Goal: Task Accomplishment & Management: Manage account settings

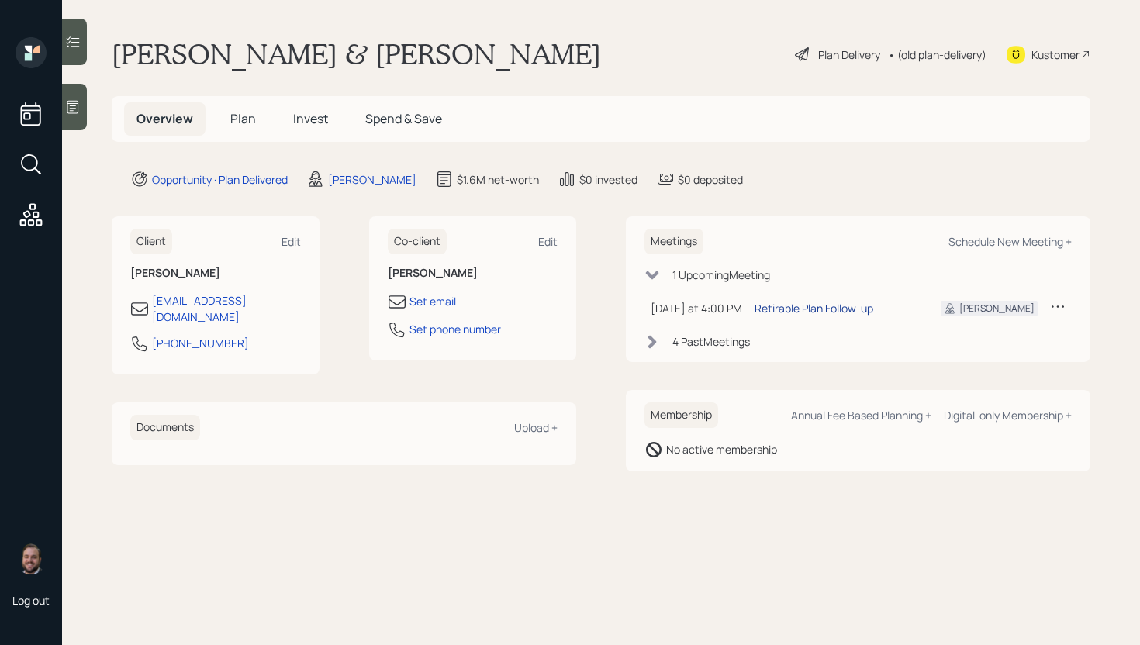
click at [790, 303] on div "Retirable Plan Follow-up" at bounding box center [814, 308] width 119 height 16
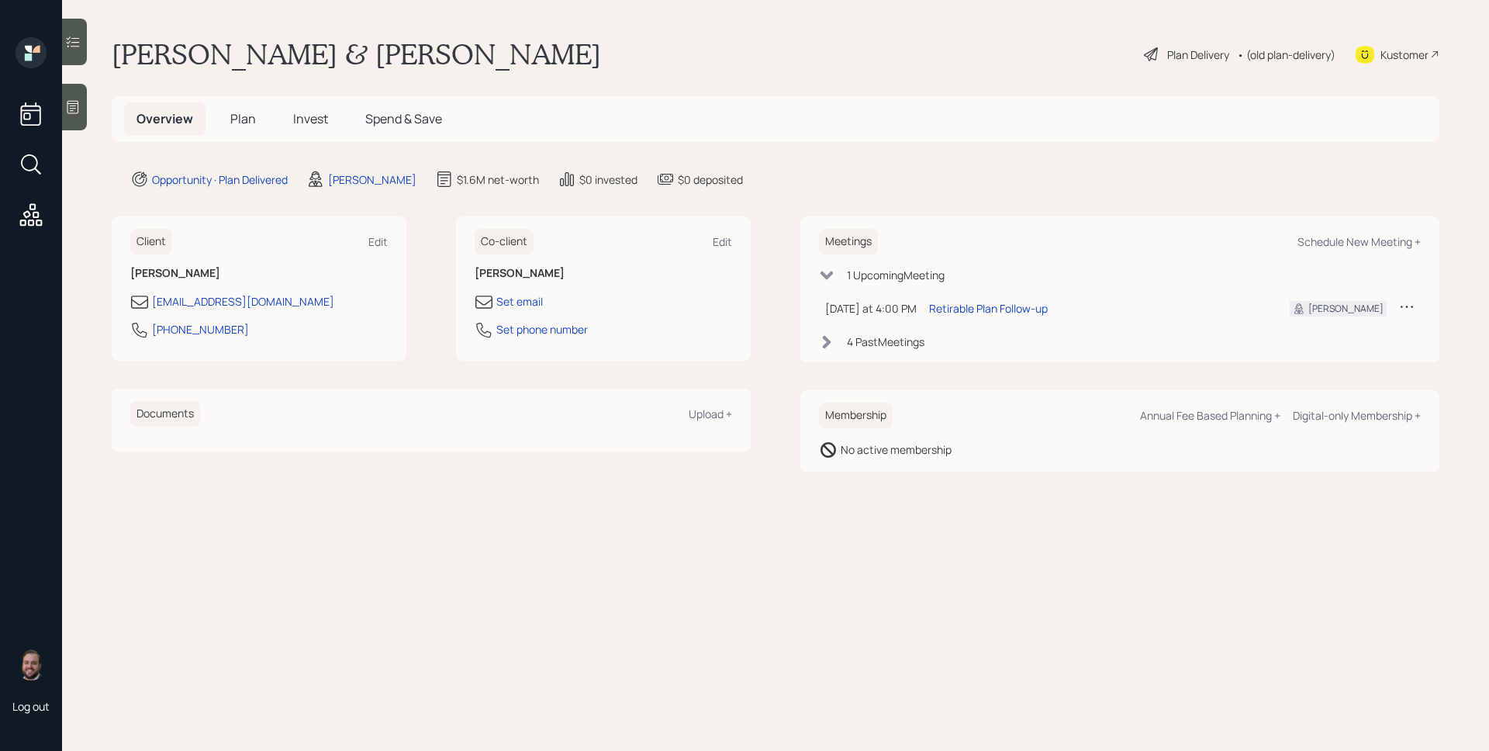
click at [254, 111] on span "Plan" at bounding box center [243, 118] width 26 height 17
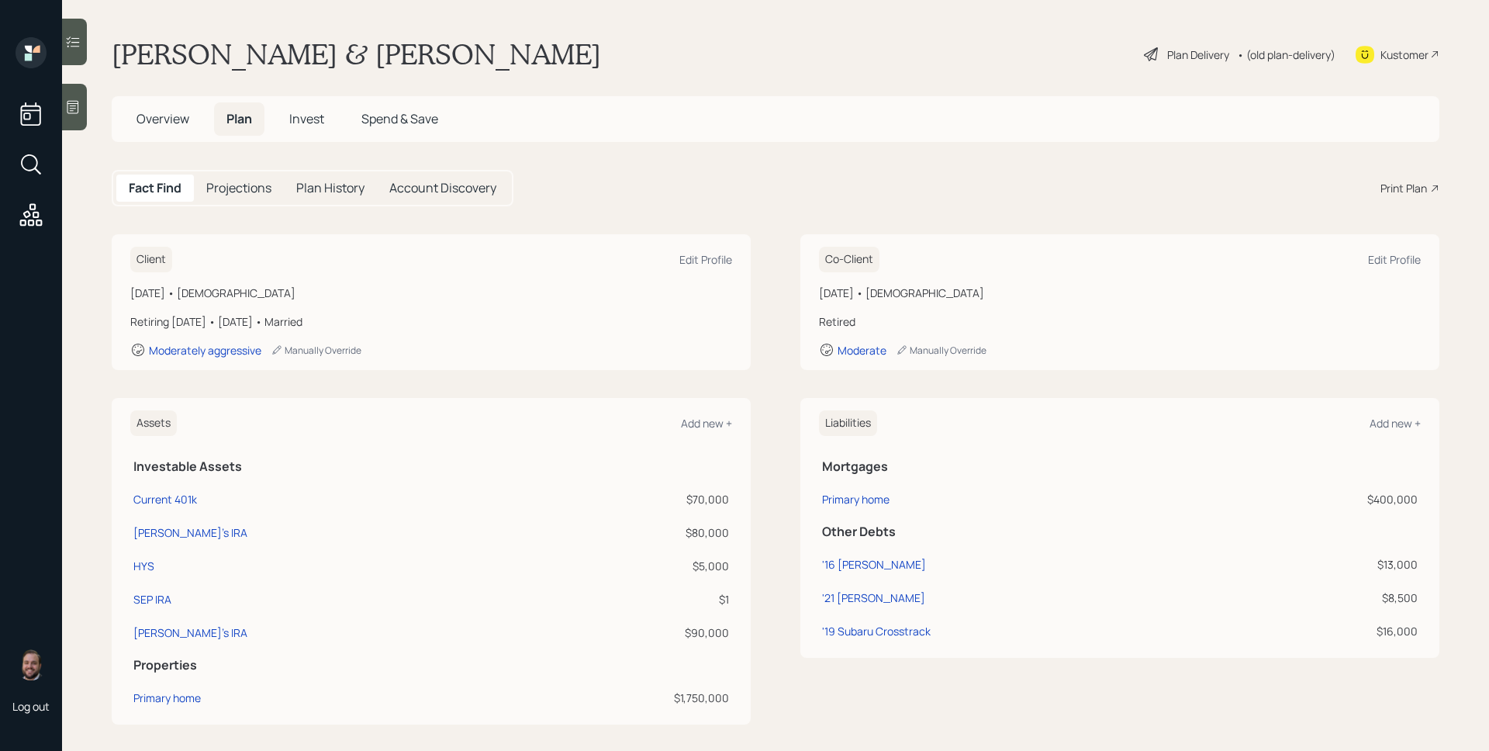
click at [184, 111] on span "Overview" at bounding box center [162, 118] width 53 height 17
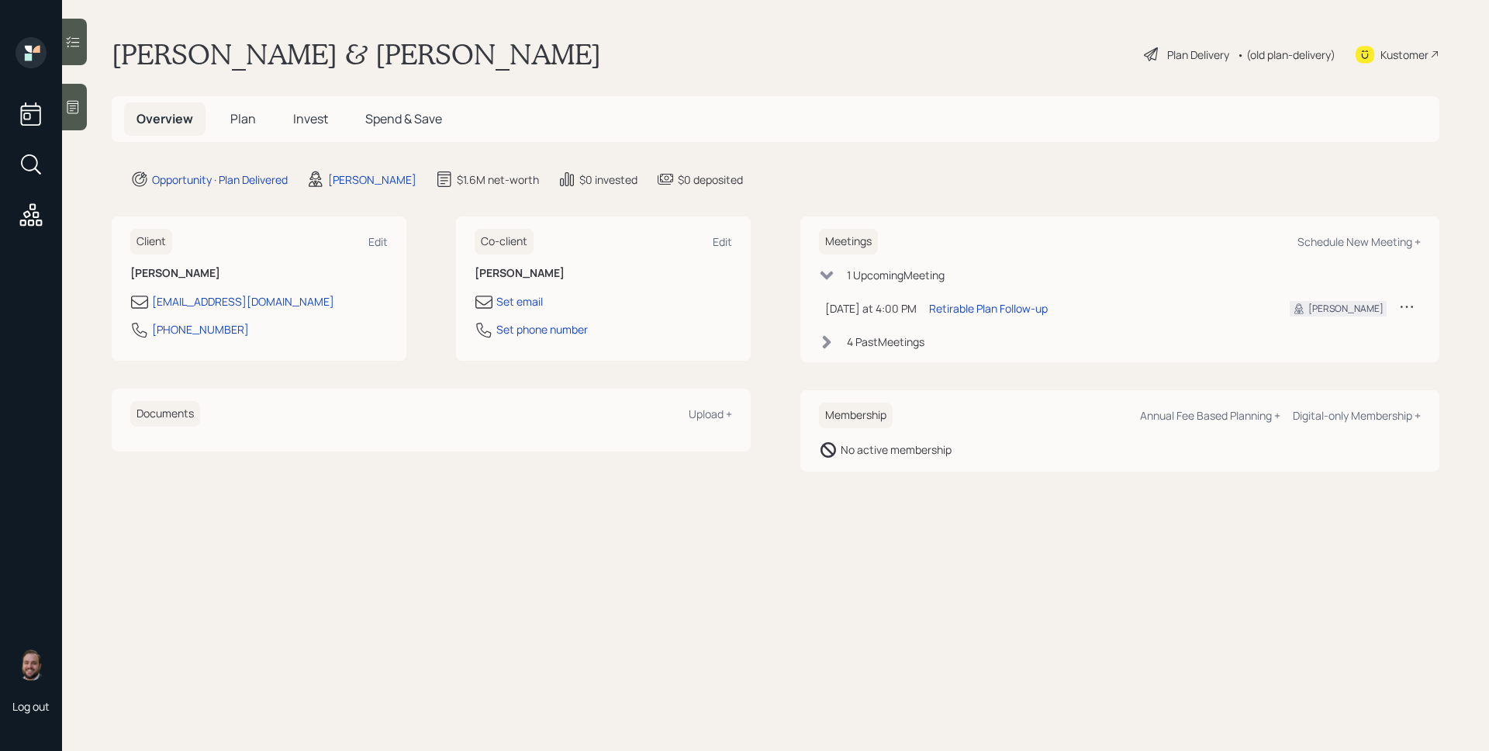
click at [883, 345] on div "4 Past Meeting s" at bounding box center [886, 341] width 78 height 16
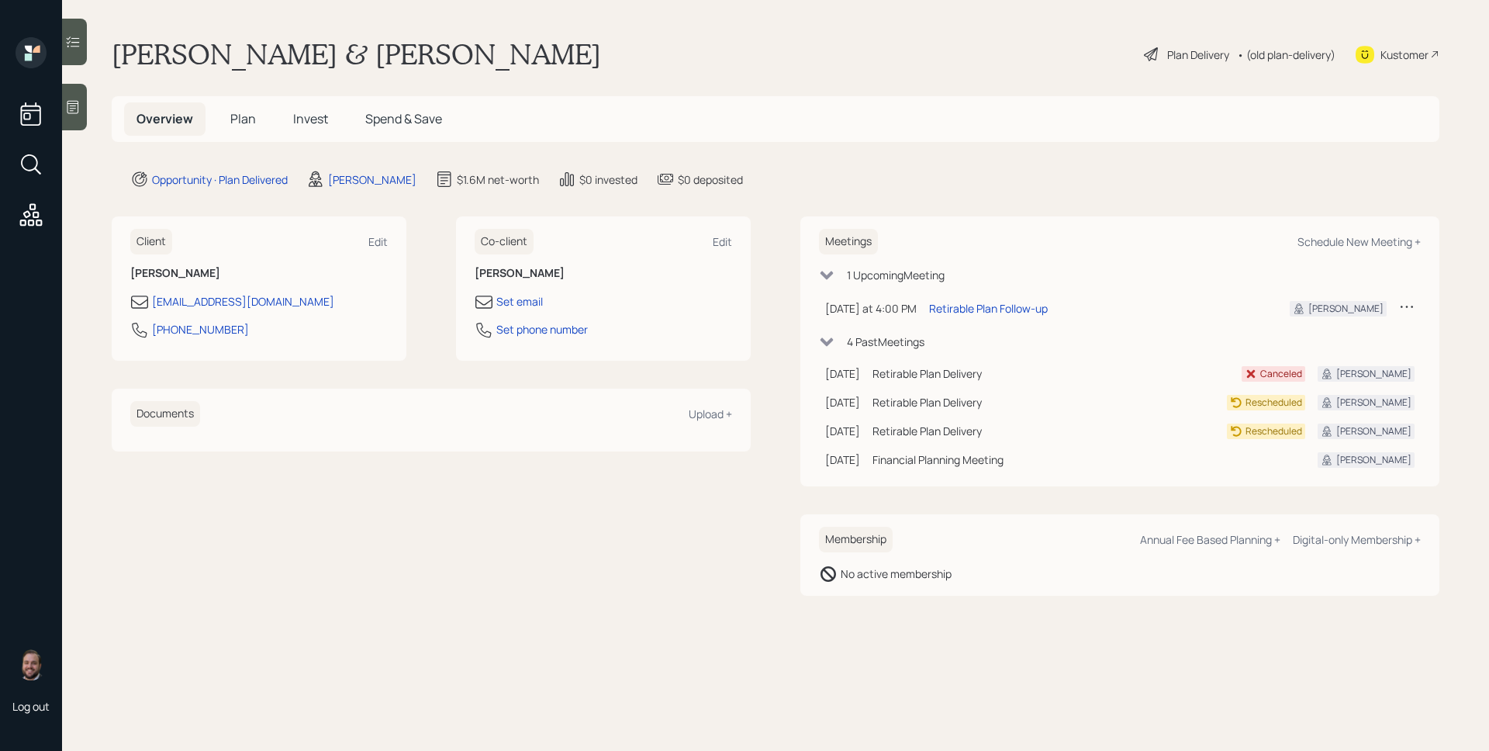
click at [1139, 51] on div "Plan Delivery" at bounding box center [1198, 55] width 62 height 16
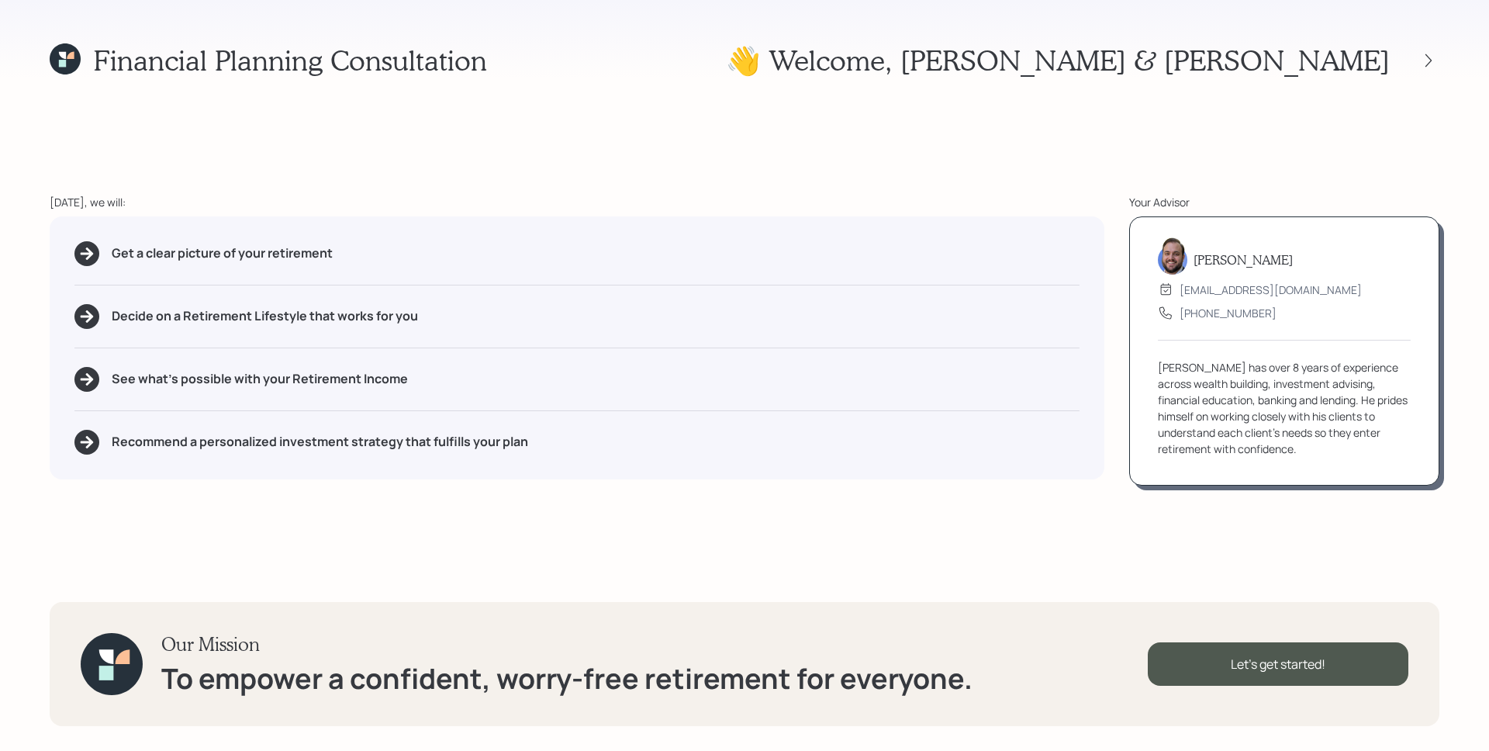
click at [931, 168] on div "Financial Planning Consultation 👋 Welcome , Timothy & Amy Today, we will: Get a…" at bounding box center [744, 375] width 1489 height 751
click at [1139, 60] on icon at bounding box center [1429, 61] width 16 height 16
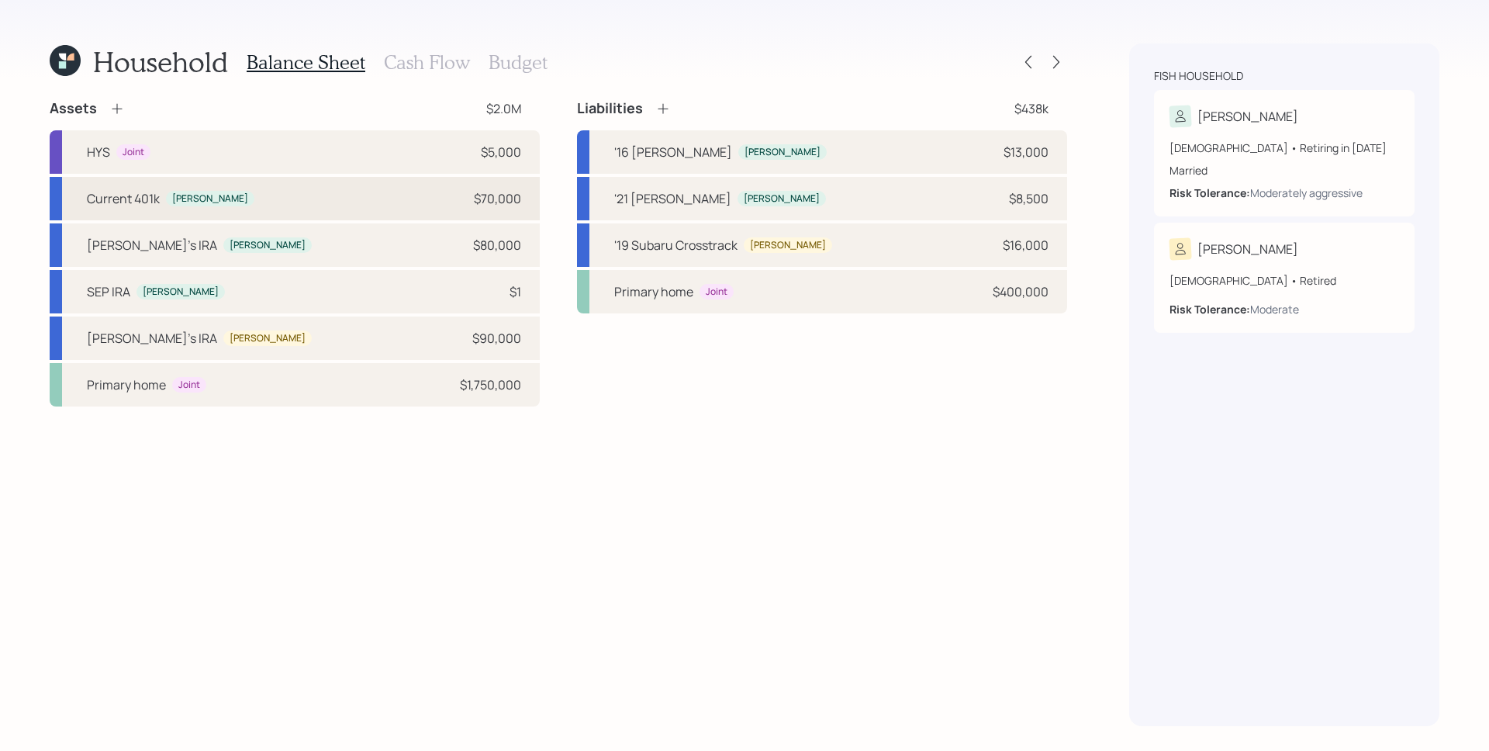
click at [284, 200] on div "Current 401k Timothy $70,000" at bounding box center [295, 198] width 490 height 43
select select "company_sponsored"
select select "balanced"
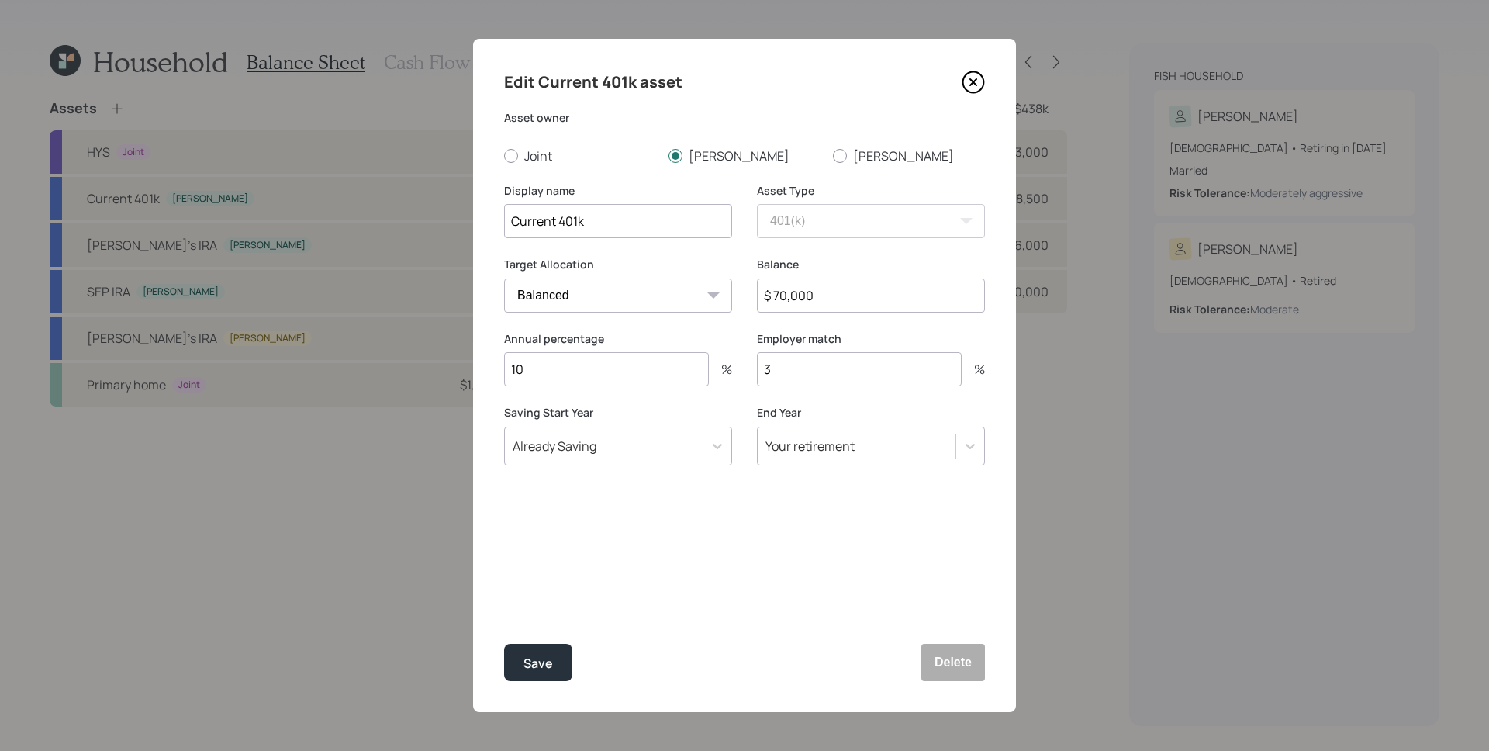
click at [551, 365] on input "10" at bounding box center [606, 369] width 205 height 34
click at [554, 644] on button "Save" at bounding box center [538, 662] width 68 height 37
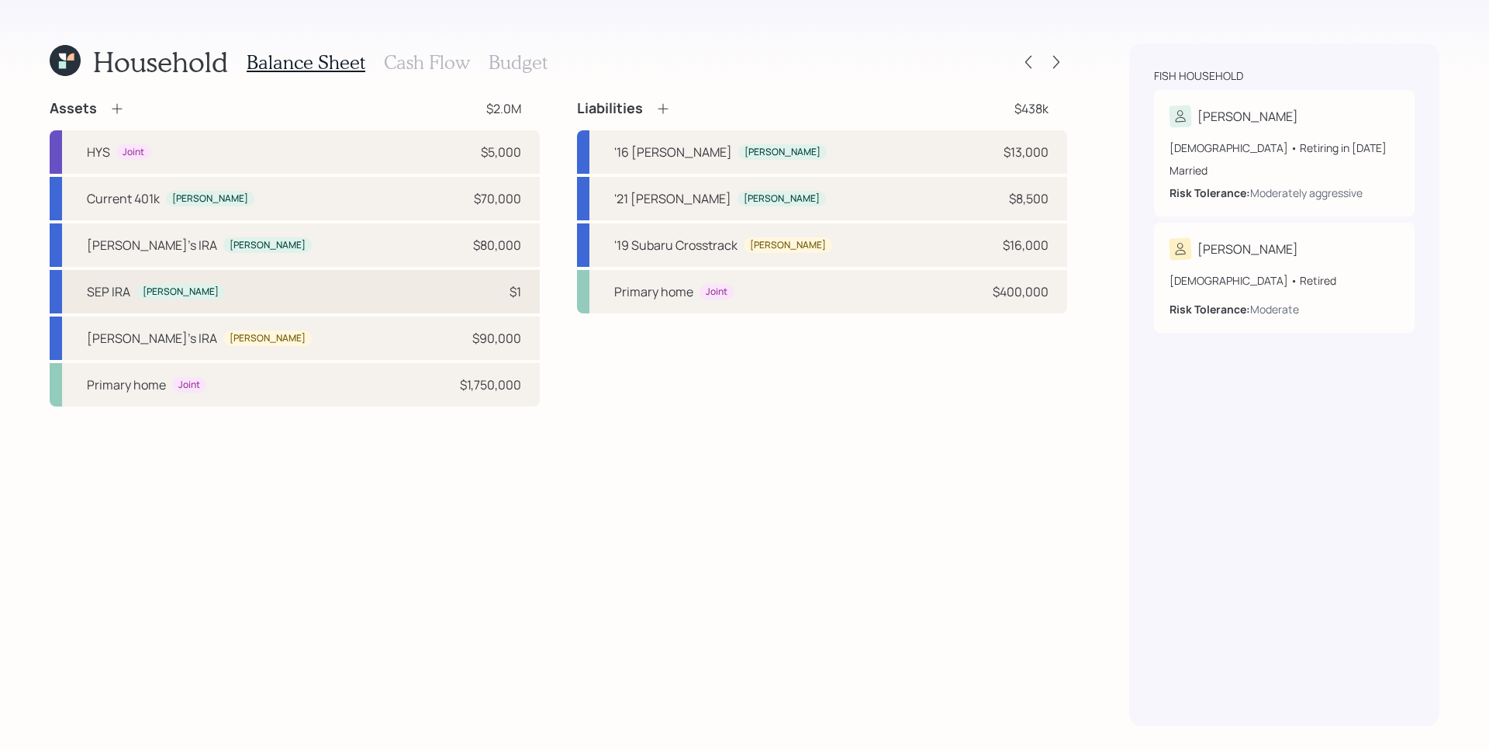
click at [285, 294] on div "SEP IRA Timothy $1" at bounding box center [295, 291] width 490 height 43
select select "balanced"
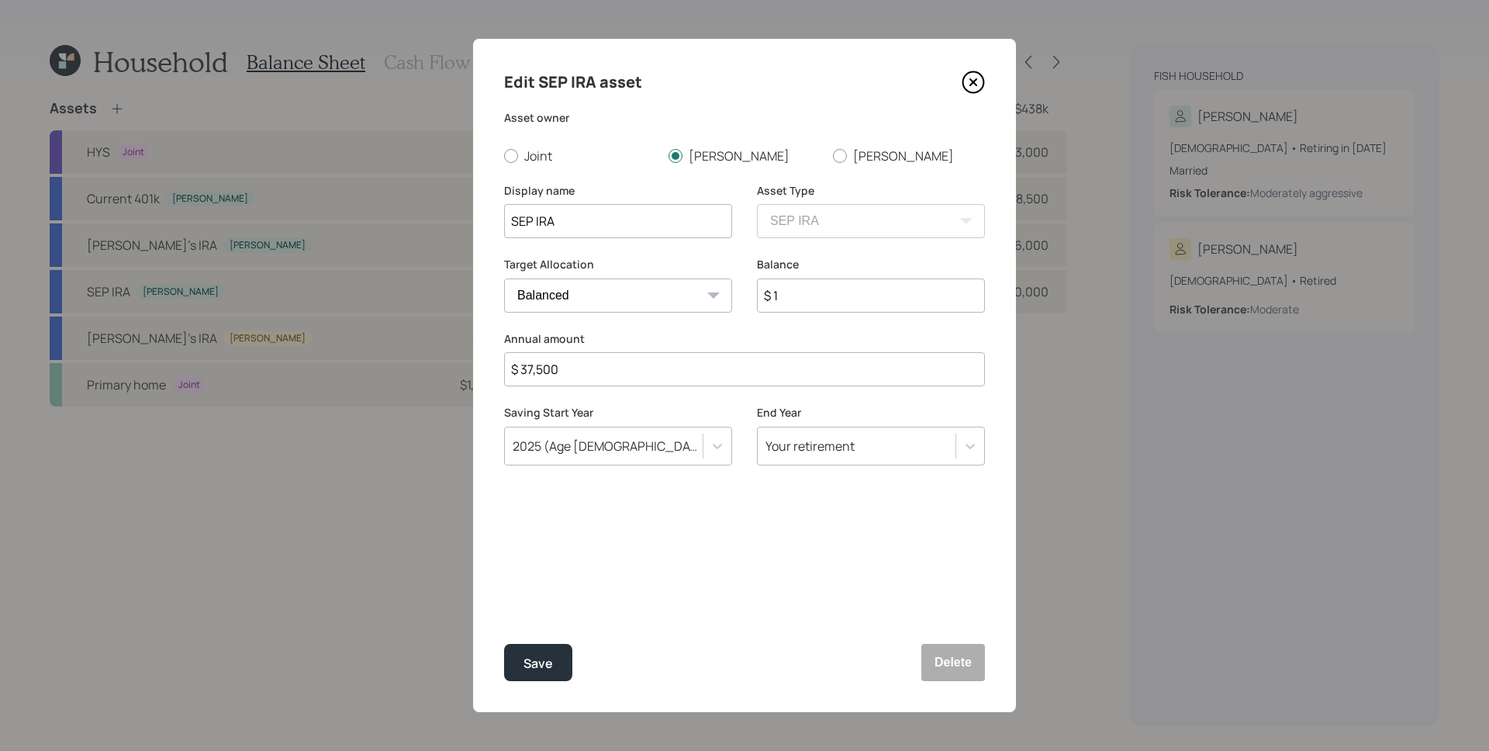
drag, startPoint x: 577, startPoint y: 364, endPoint x: 519, endPoint y: 365, distance: 58.2
click at [519, 365] on input "$ 37,500" at bounding box center [744, 369] width 481 height 34
click at [592, 378] on input "$ 37,500" at bounding box center [744, 369] width 481 height 34
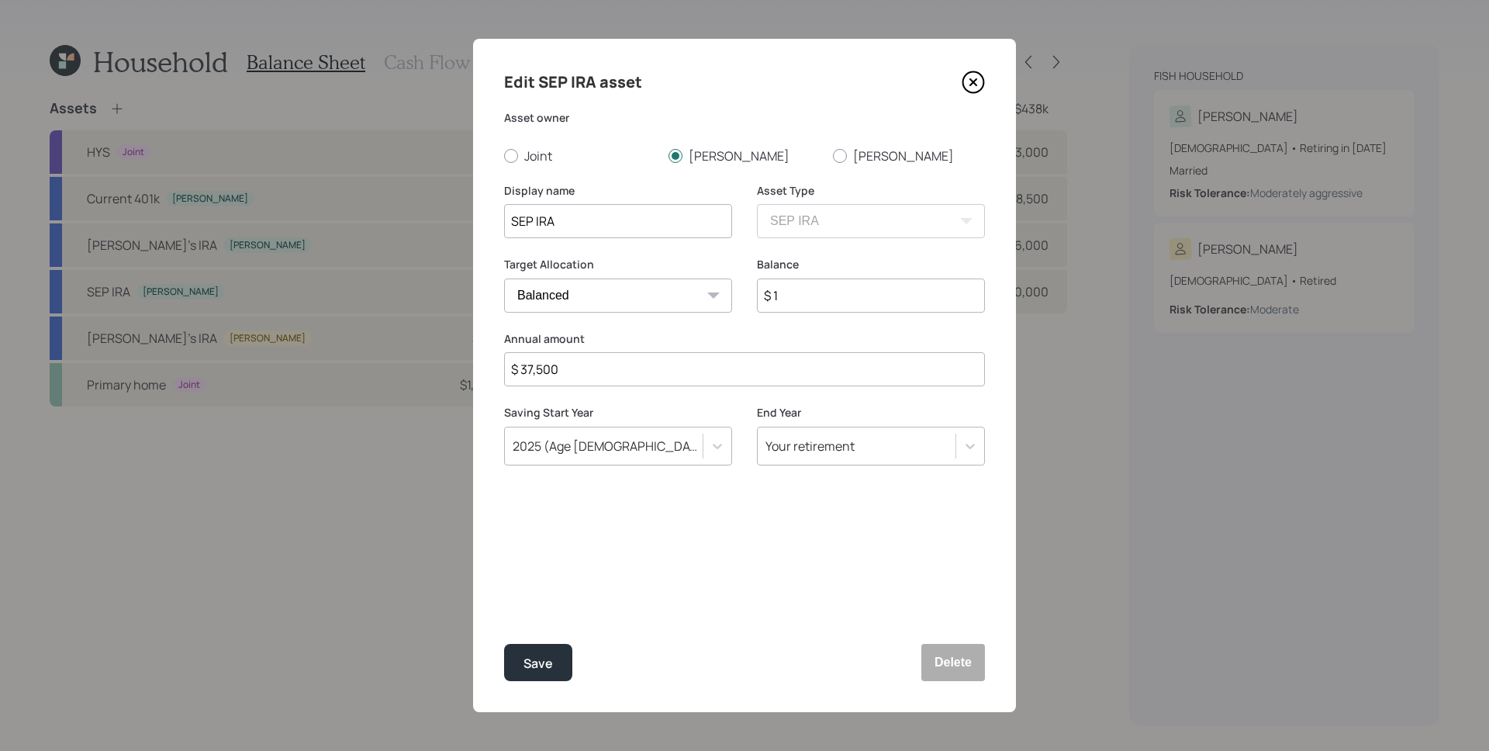
click at [592, 378] on input "$ 37,500" at bounding box center [744, 369] width 481 height 34
click at [593, 373] on input "$ 37,500" at bounding box center [744, 369] width 481 height 34
click at [567, 376] on input "$ 37,500" at bounding box center [744, 369] width 481 height 34
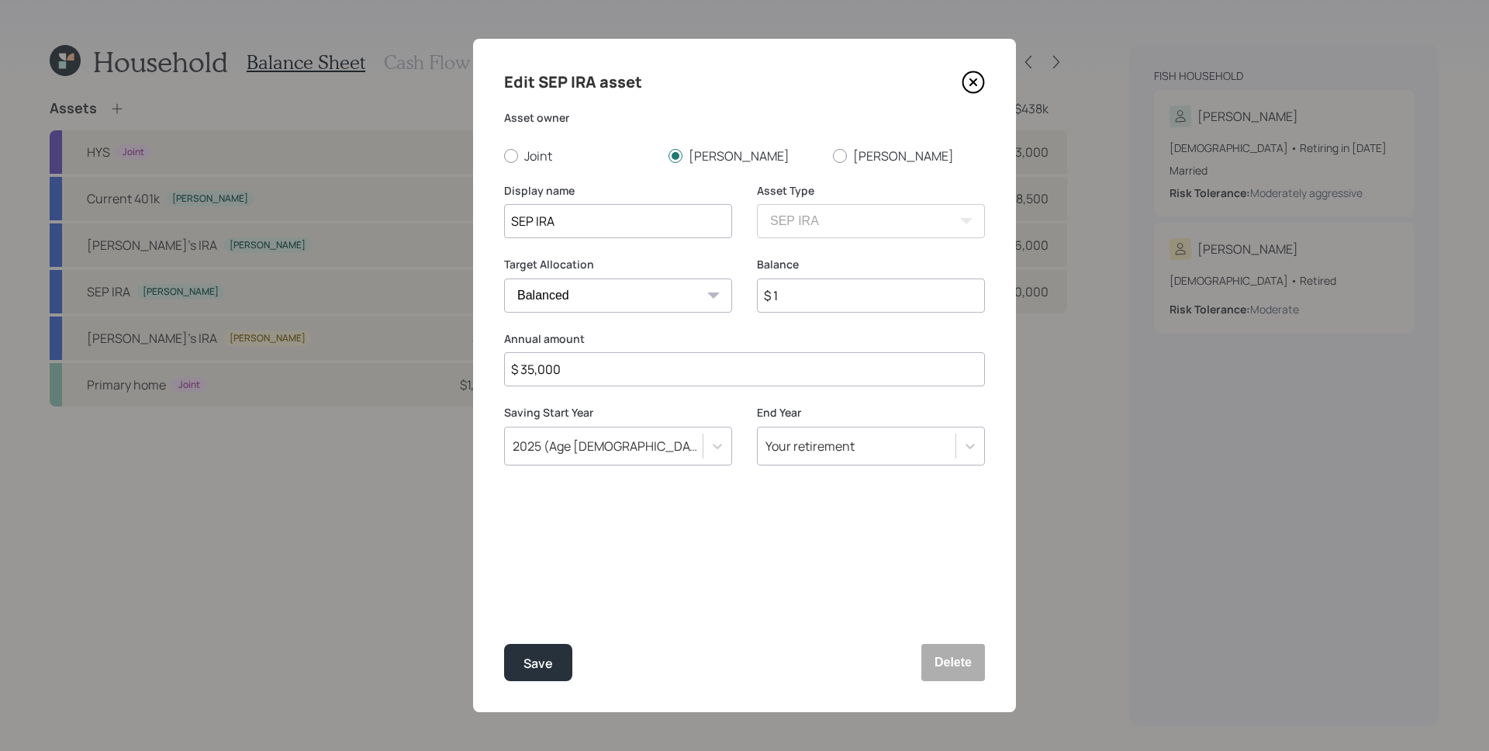
type input "$ 35,000"
click at [504, 644] on button "Save" at bounding box center [538, 662] width 68 height 37
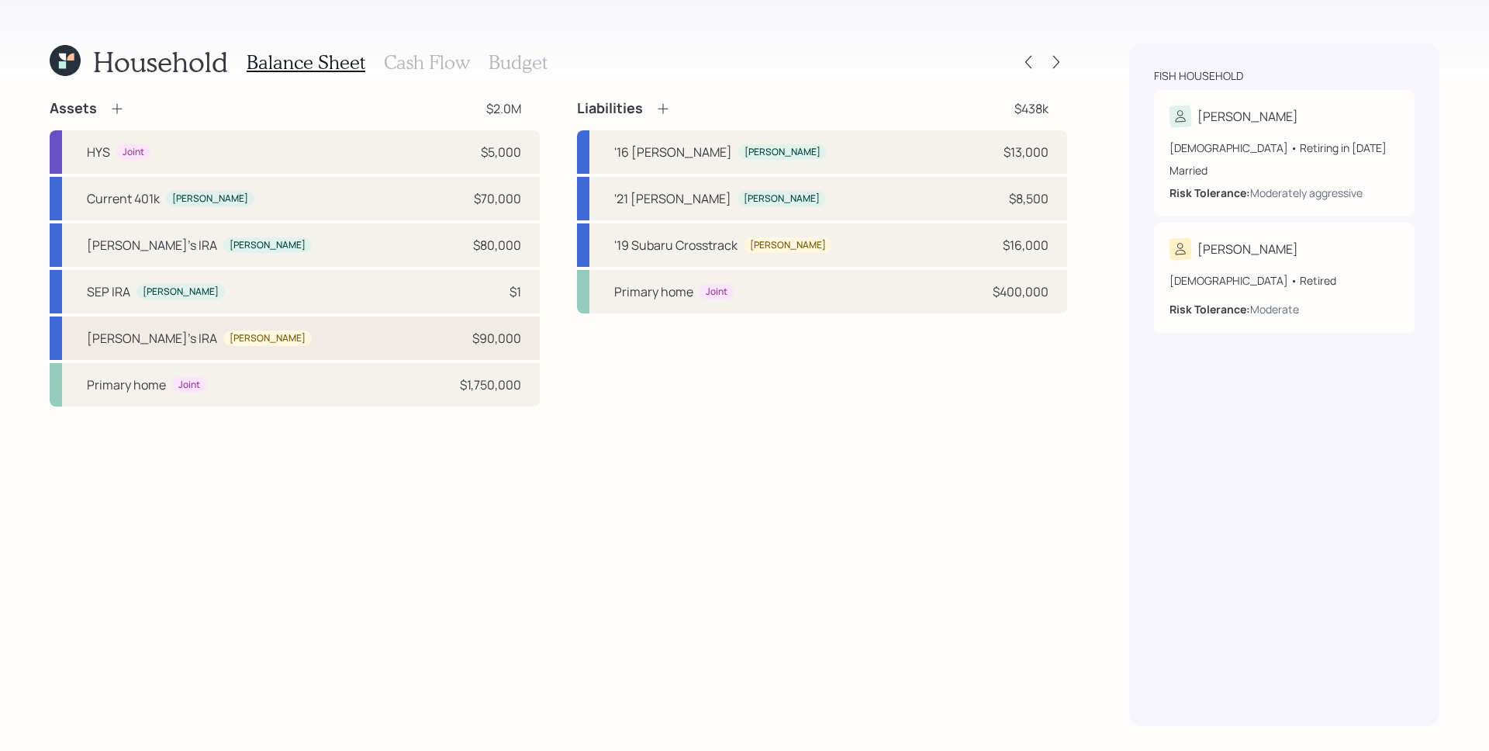
click at [503, 347] on div "$90,000" at bounding box center [496, 338] width 49 height 19
select select "ira"
select select "balanced"
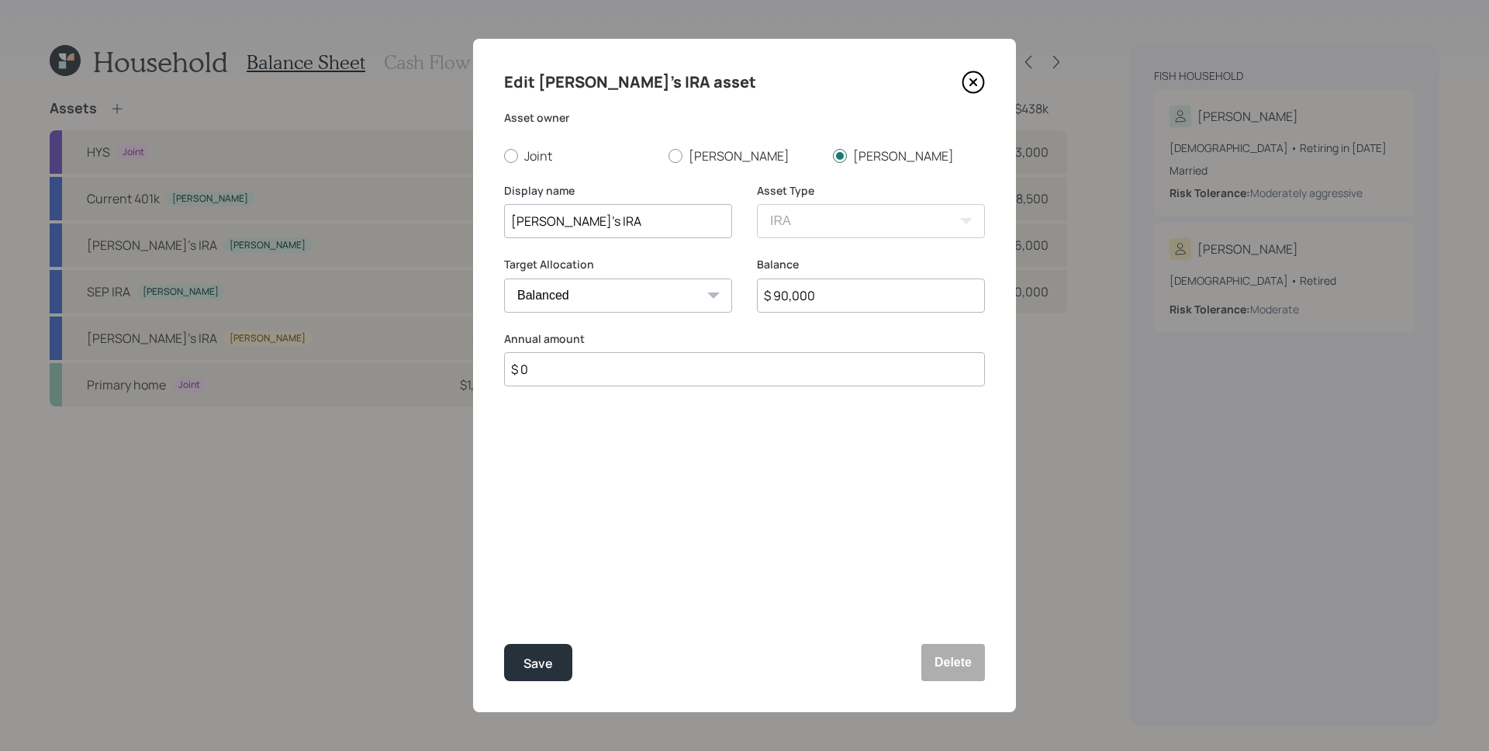
click at [974, 82] on icon at bounding box center [973, 82] width 23 height 23
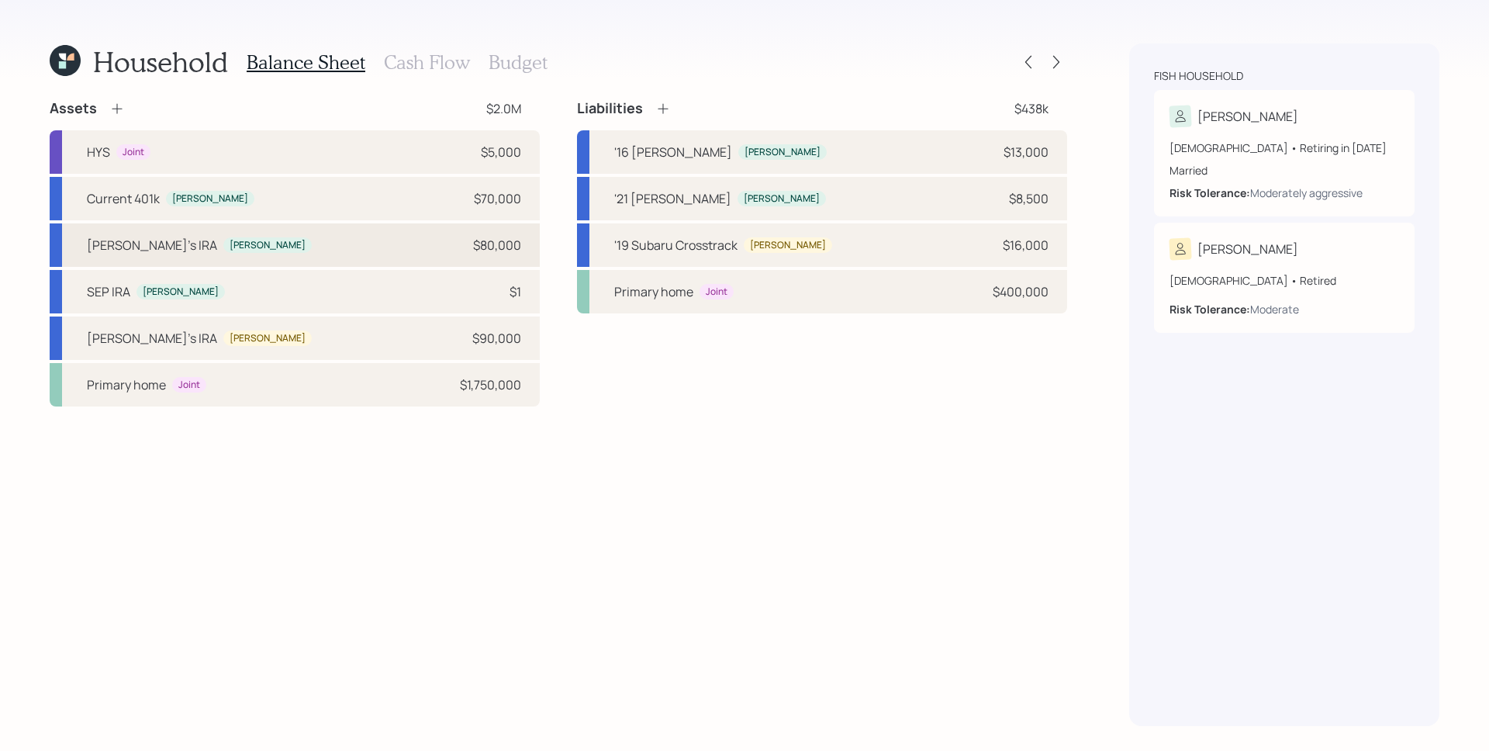
click at [492, 239] on div "$80,000" at bounding box center [497, 245] width 48 height 19
select select "ira"
select select "balanced"
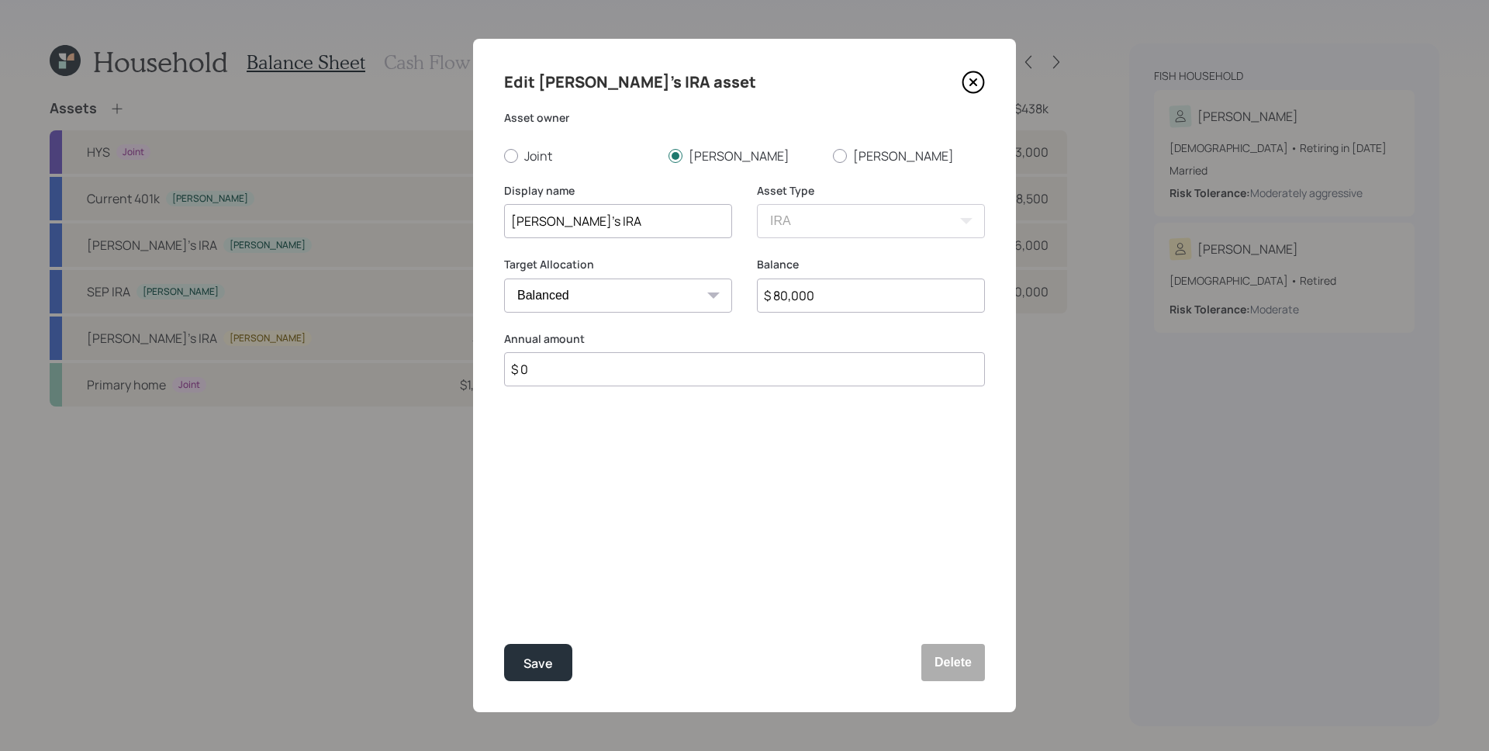
click at [984, 81] on icon at bounding box center [973, 82] width 23 height 23
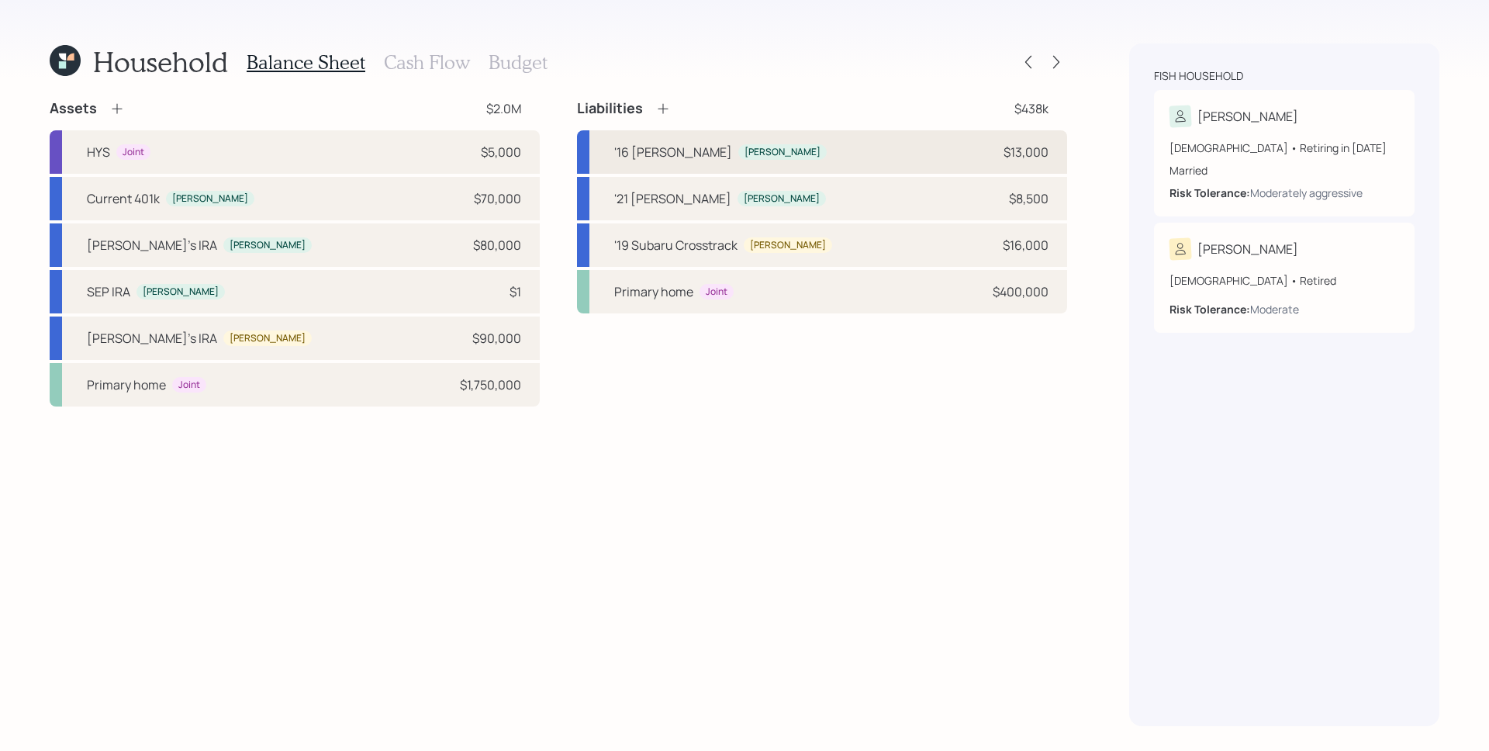
click at [1053, 164] on div "'16 Porche Cayan Timothy $13,000" at bounding box center [822, 151] width 490 height 43
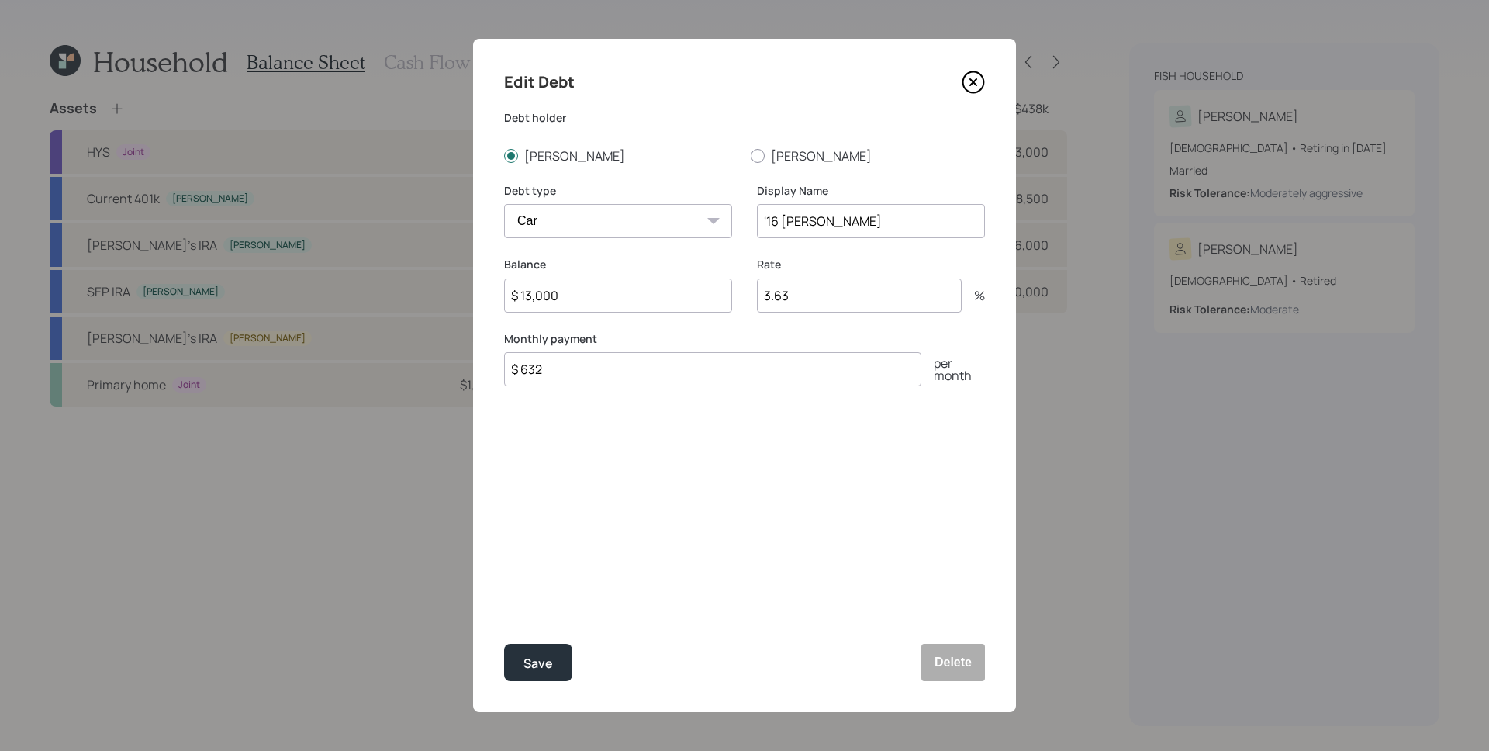
click at [989, 69] on div "Edit Debt Debt holder Timothy Amy Debt type Car Credit Card Medical Student Oth…" at bounding box center [744, 375] width 543 height 673
click at [973, 84] on icon at bounding box center [973, 82] width 23 height 23
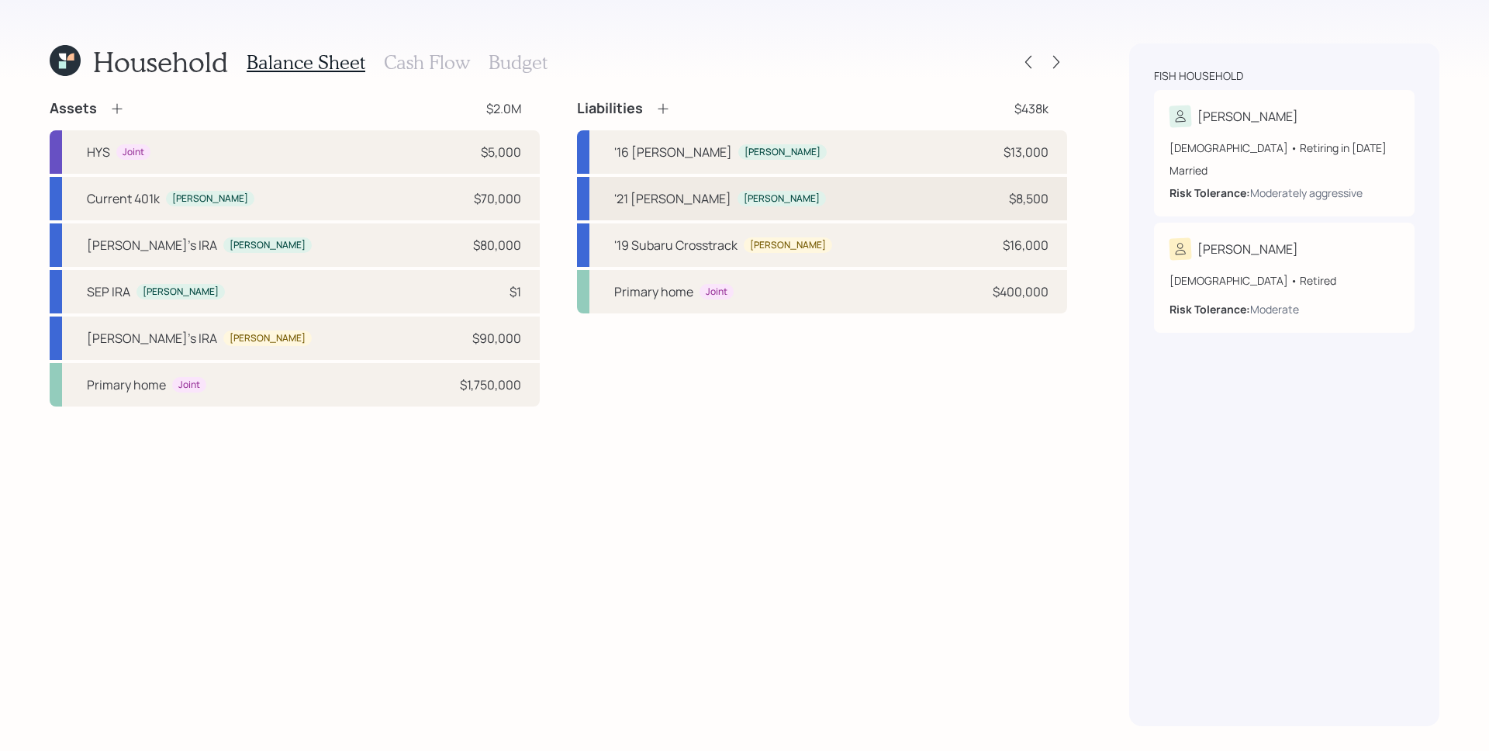
click at [1030, 188] on div "'21 Subaru Forrester Timothy $8,500" at bounding box center [822, 198] width 490 height 43
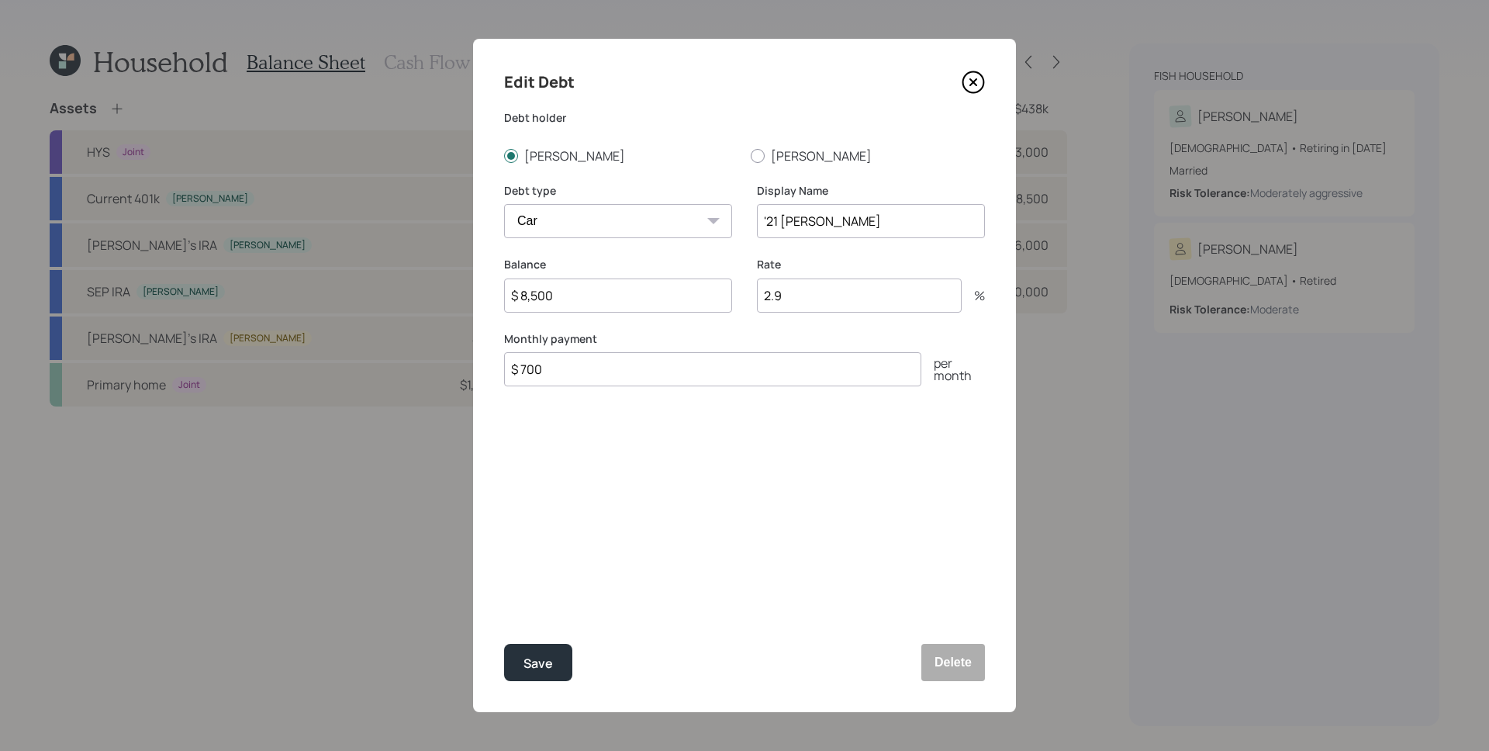
click at [983, 85] on icon at bounding box center [973, 82] width 21 height 21
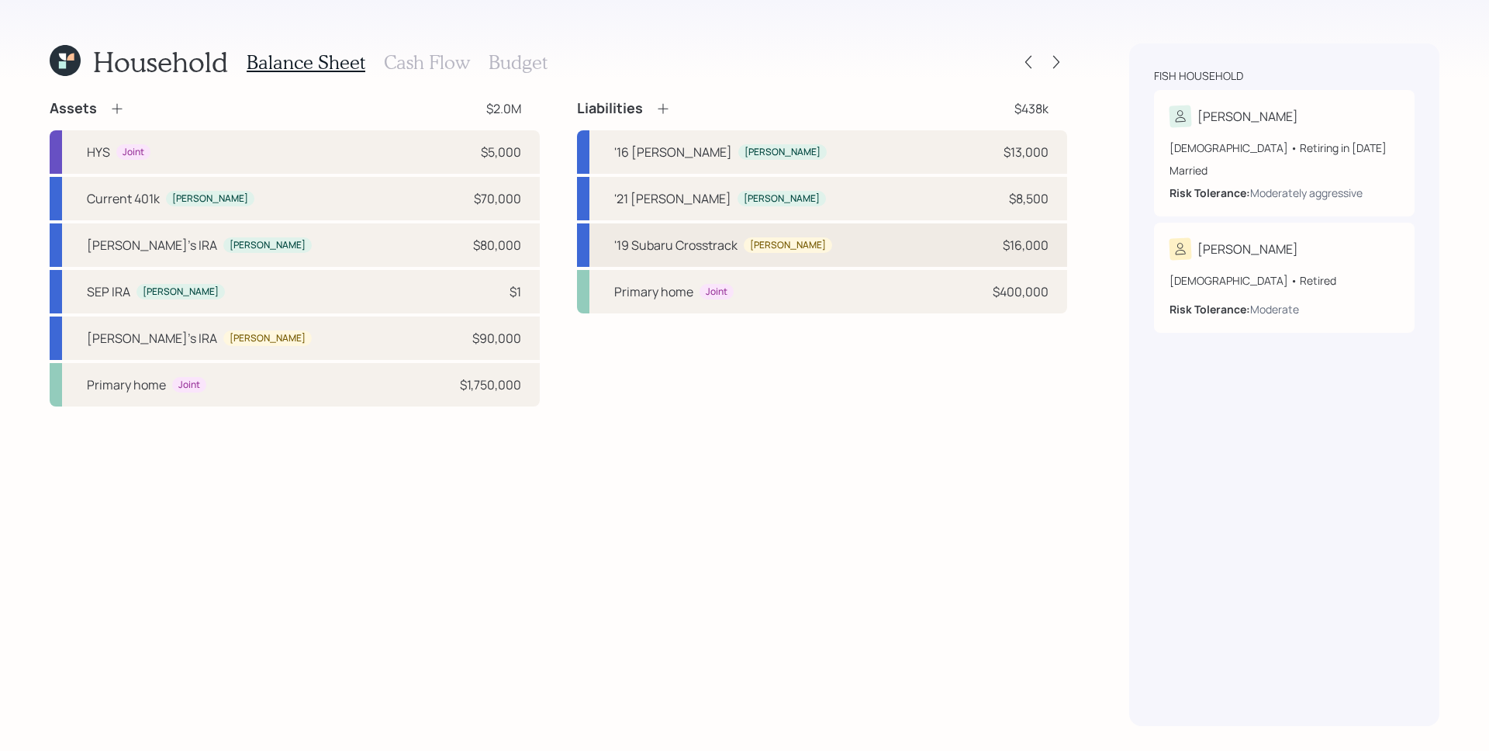
click at [1046, 248] on div "$16,000" at bounding box center [1026, 245] width 46 height 19
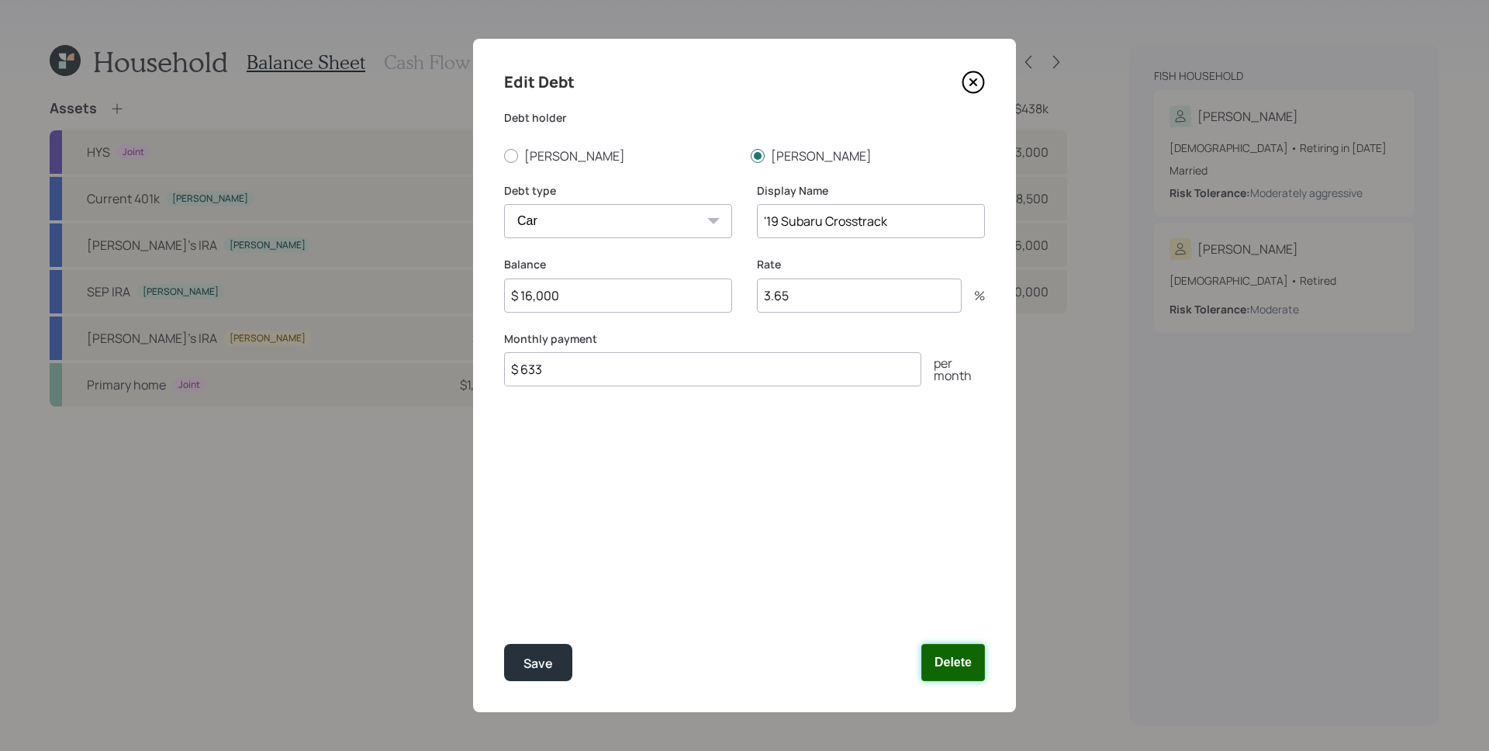
click at [962, 644] on button "Delete" at bounding box center [953, 662] width 64 height 37
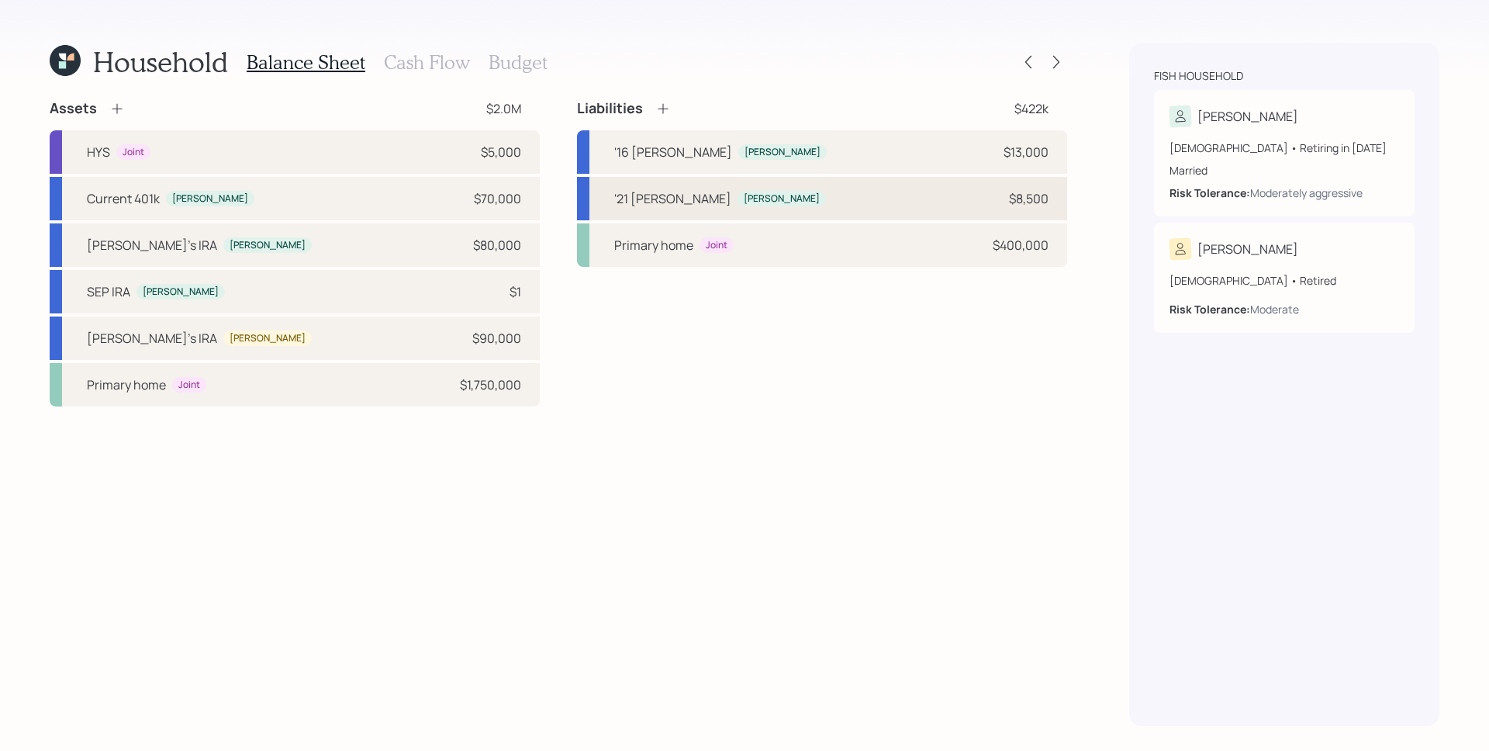
click at [1016, 179] on div "'21 Subaru Forrester Timothy $8,500" at bounding box center [822, 198] width 490 height 43
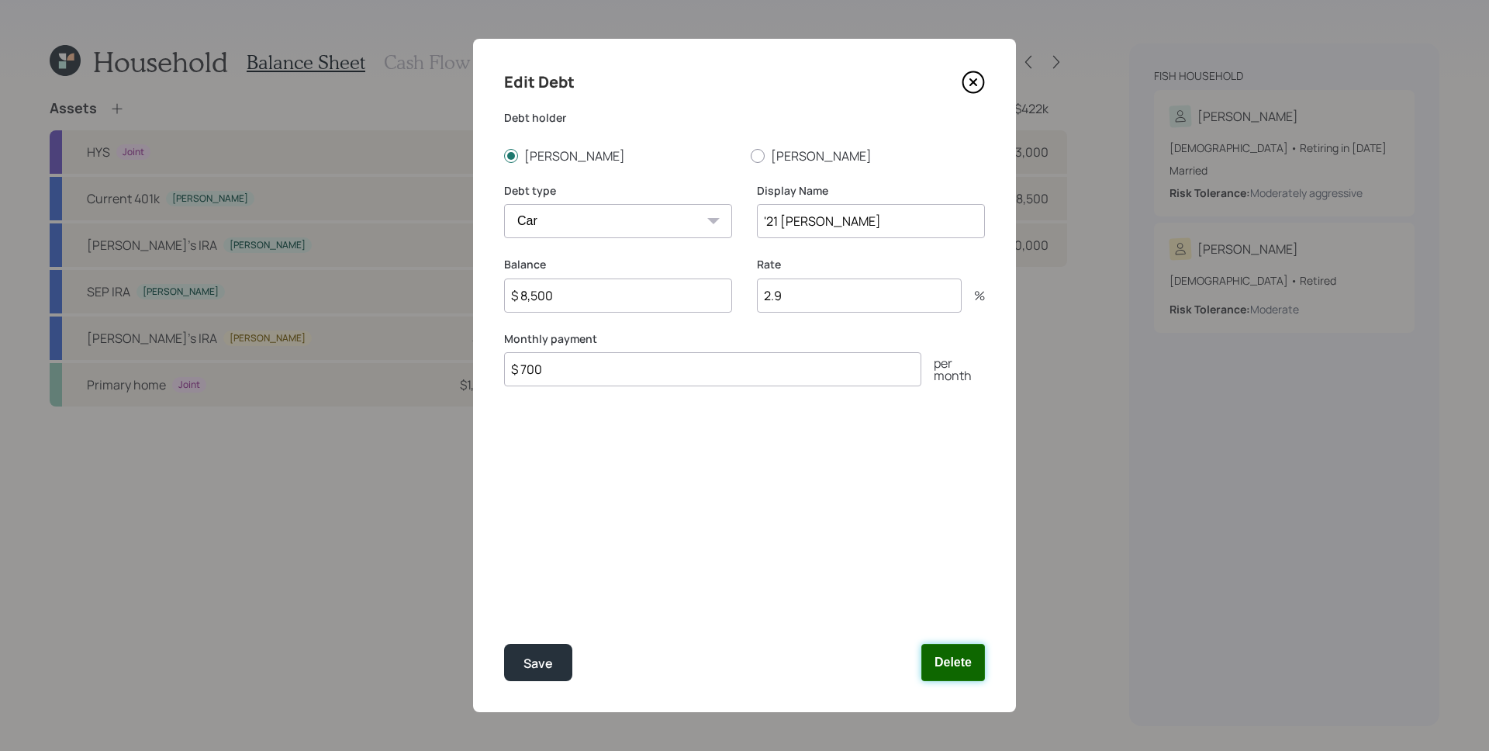
drag, startPoint x: 968, startPoint y: 668, endPoint x: 941, endPoint y: 517, distance: 153.5
click at [969, 644] on button "Delete" at bounding box center [953, 662] width 64 height 37
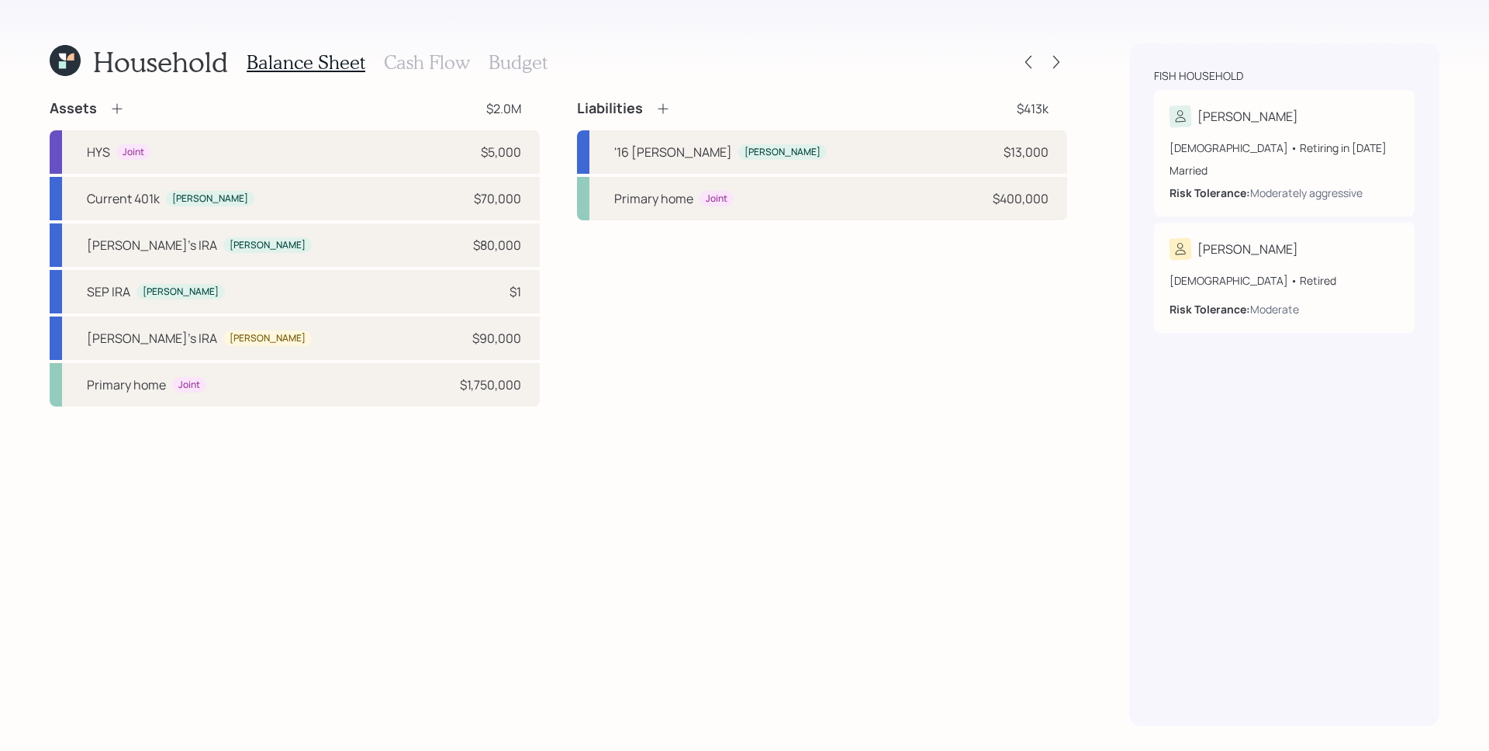
click at [1029, 124] on div "Liabilities $413k '16 Porche Cayan Timothy $13,000 Primary home Joint $400,000" at bounding box center [822, 159] width 490 height 121
click at [1034, 150] on div "$13,000" at bounding box center [1025, 152] width 45 height 19
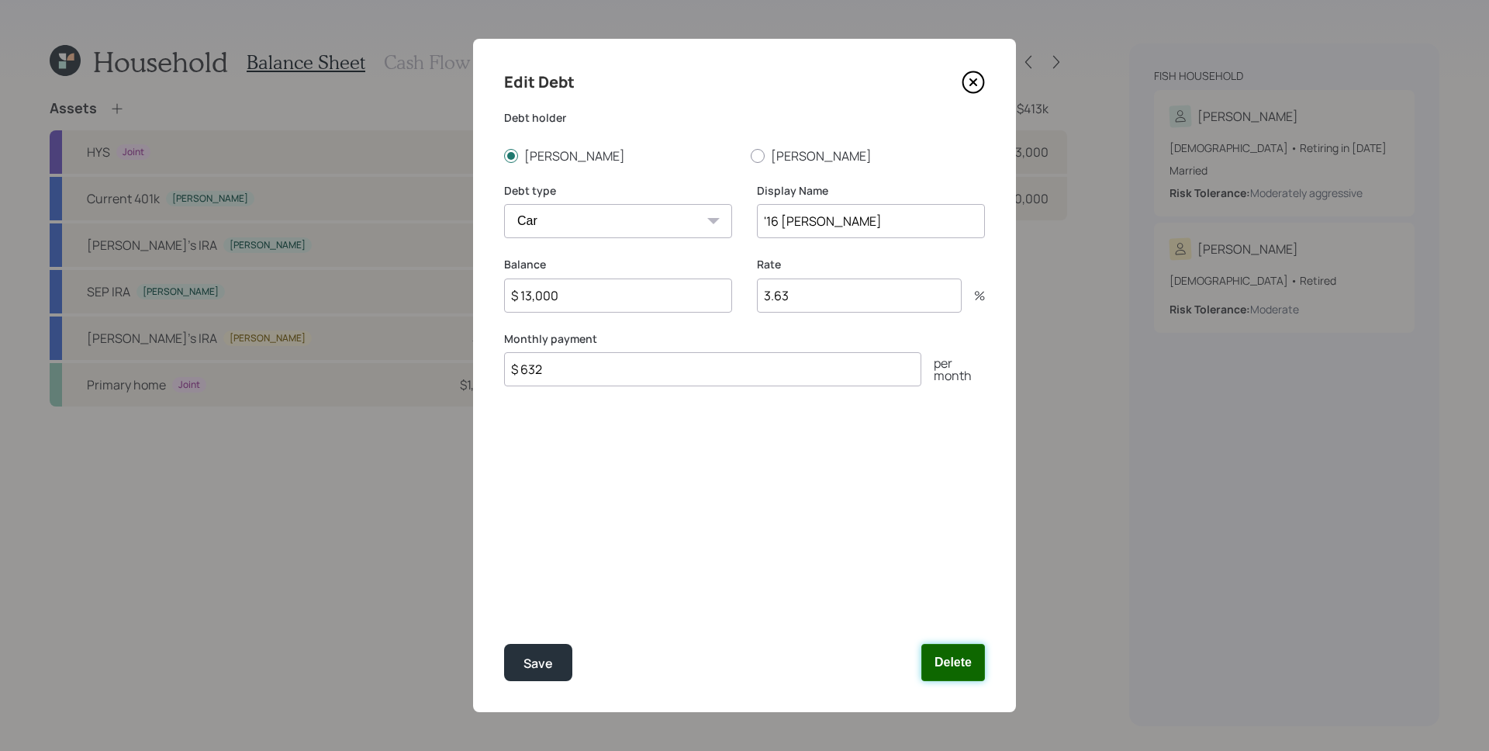
drag, startPoint x: 947, startPoint y: 668, endPoint x: 956, endPoint y: 627, distance: 42.9
click at [947, 644] on button "Delete" at bounding box center [953, 662] width 64 height 37
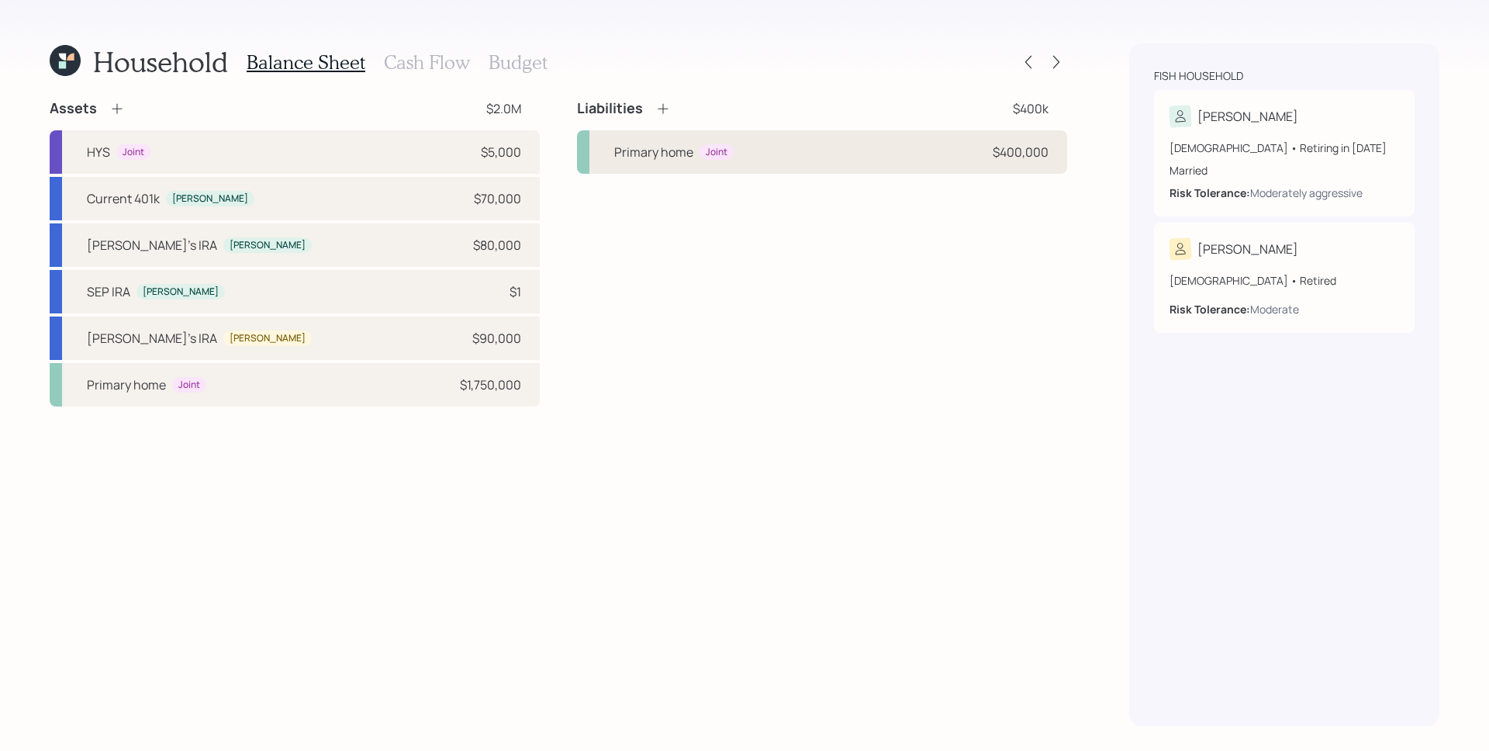
click at [755, 161] on div "Primary home Joint $400,000" at bounding box center [822, 151] width 490 height 43
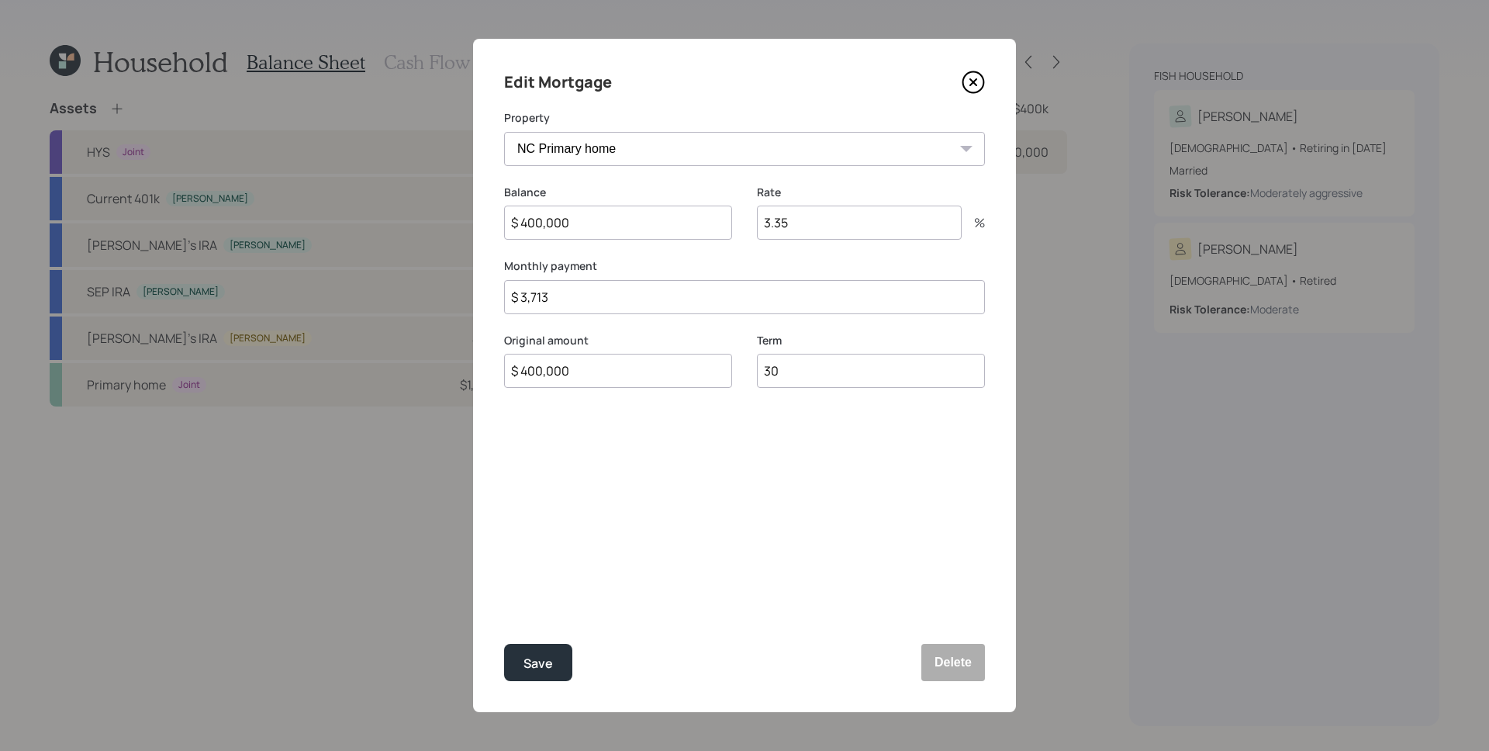
click at [648, 237] on input "$ 400,000" at bounding box center [618, 223] width 228 height 34
click at [647, 236] on input "$ 400,000" at bounding box center [618, 223] width 228 height 34
click at [654, 230] on input "$ 400,000" at bounding box center [618, 223] width 228 height 34
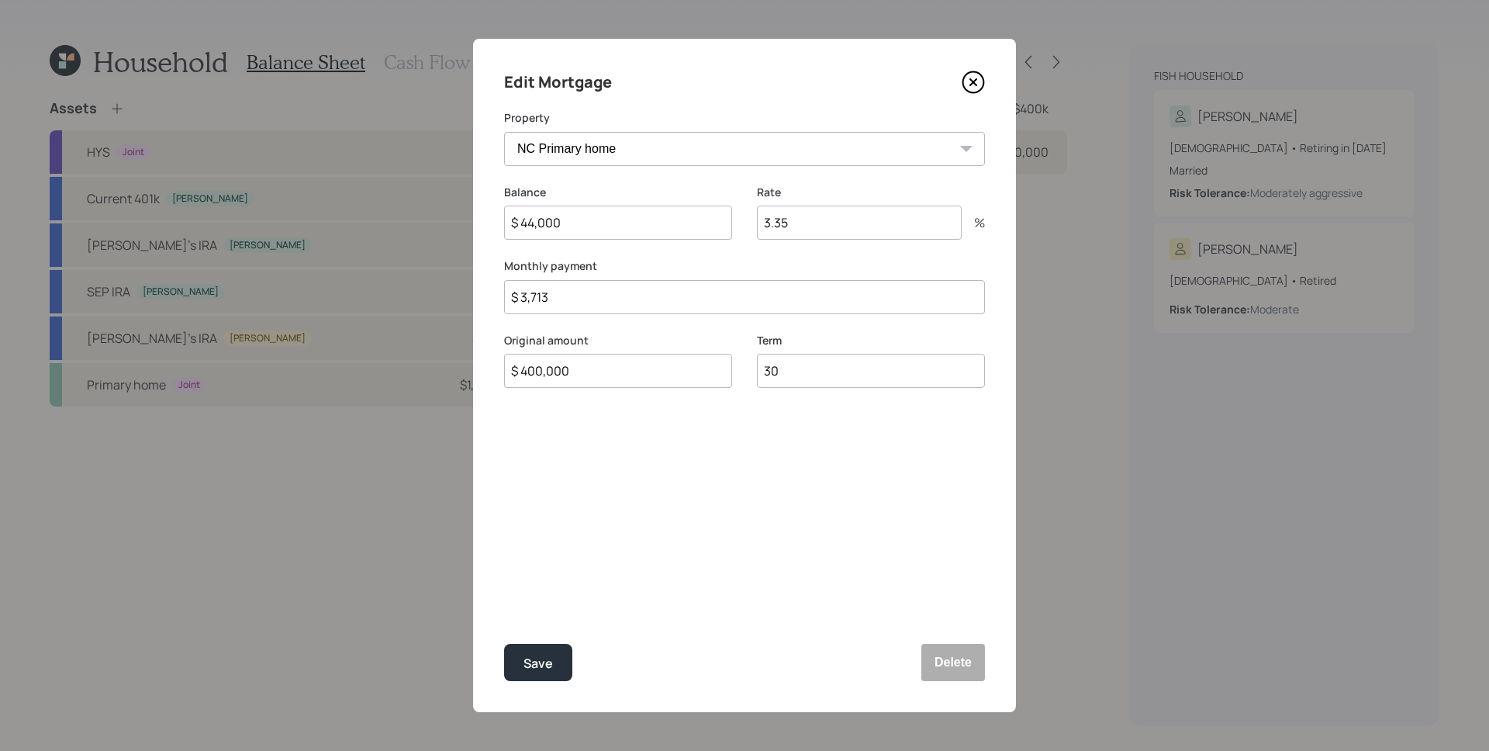
click at [598, 231] on input "$ 44,000" at bounding box center [618, 223] width 228 height 34
type input "$ 440,000"
click at [504, 644] on button "Save" at bounding box center [538, 662] width 68 height 37
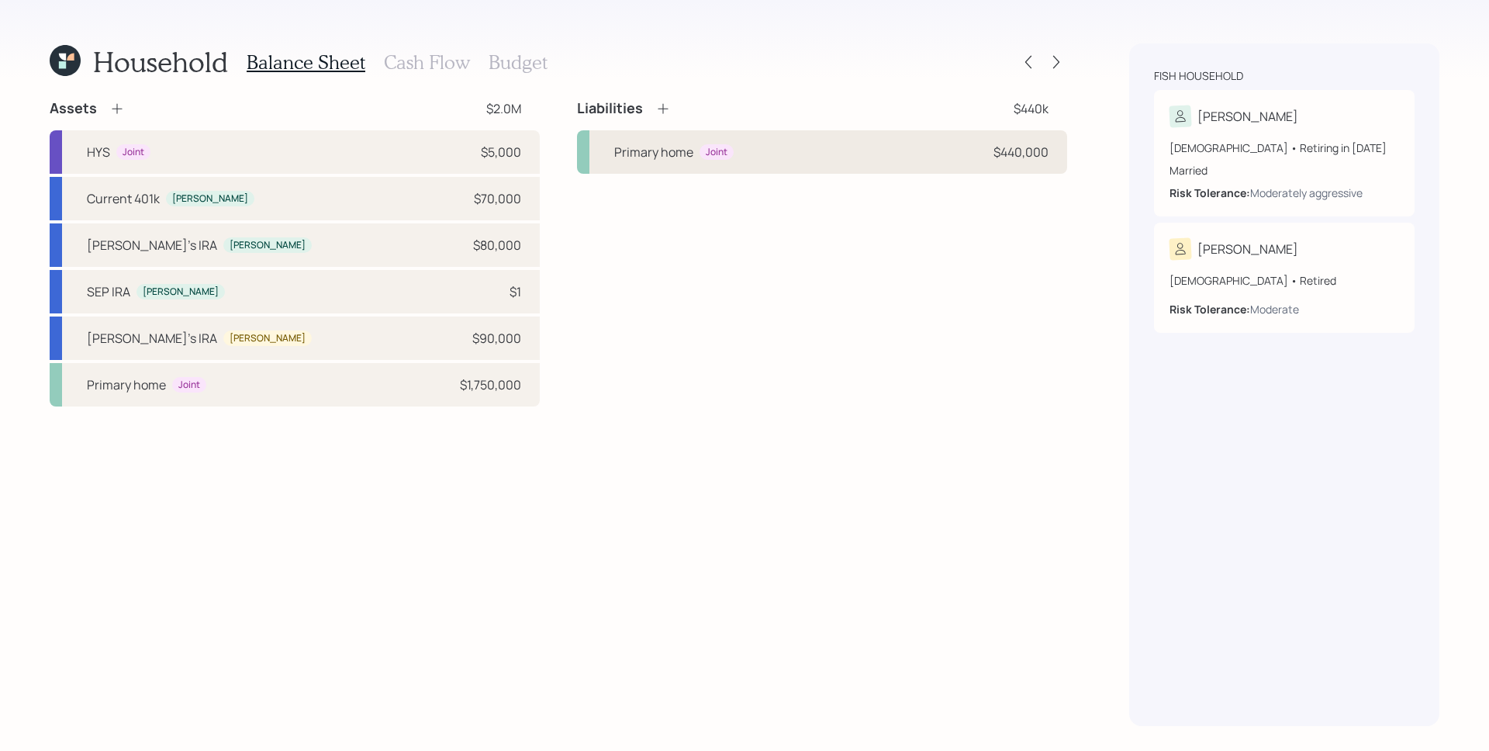
click at [689, 147] on div "Primary home" at bounding box center [653, 152] width 79 height 19
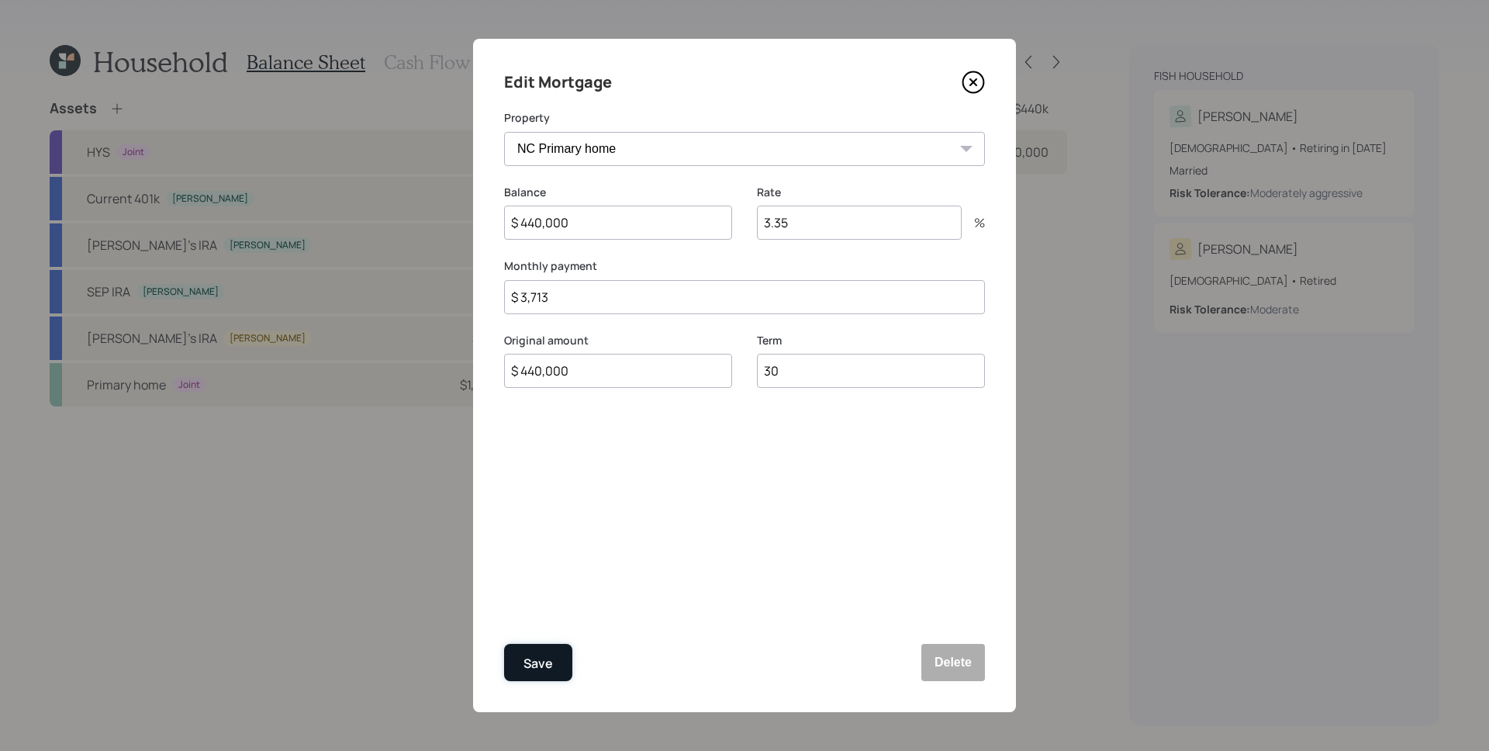
click at [544, 644] on div "Save" at bounding box center [537, 663] width 29 height 21
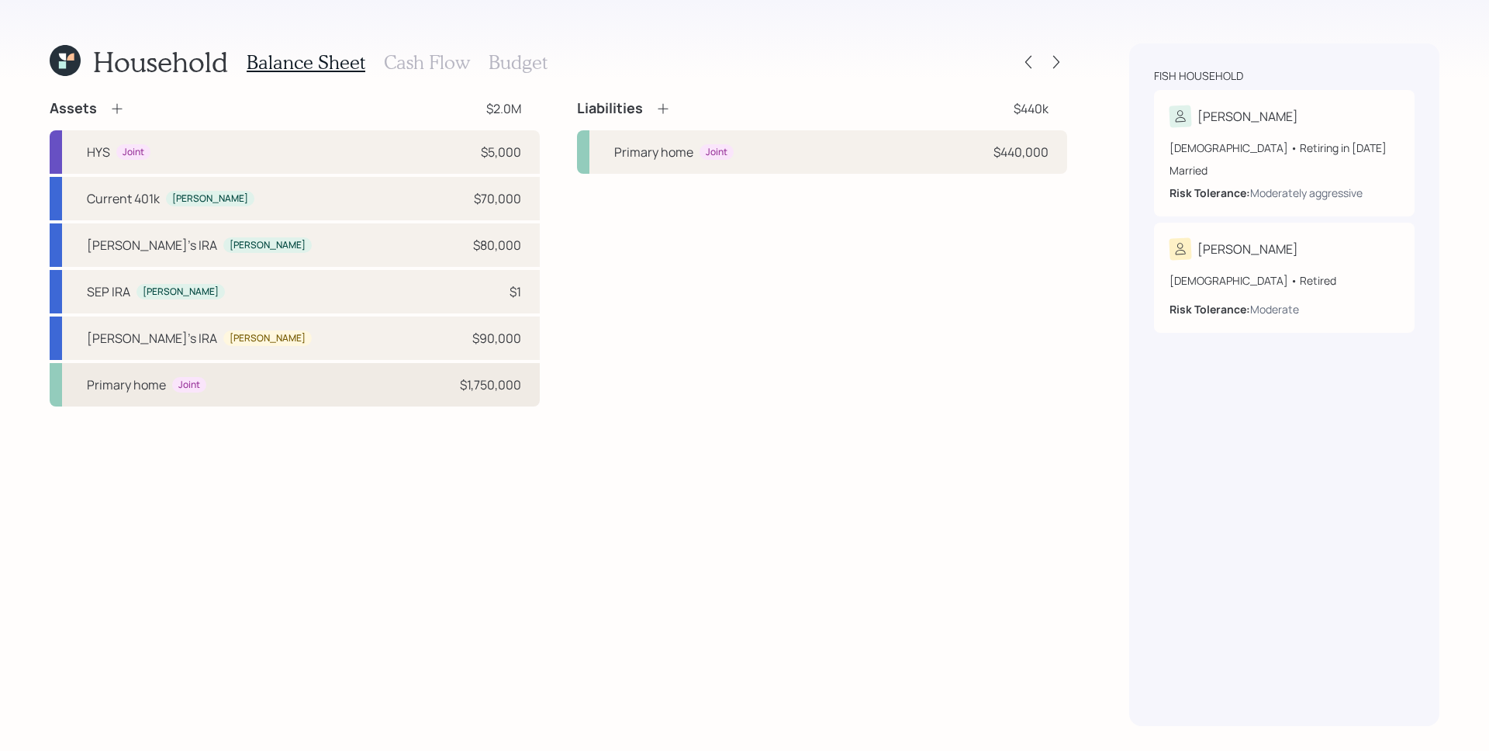
click at [507, 382] on div "$1,750,000" at bounding box center [490, 384] width 61 height 19
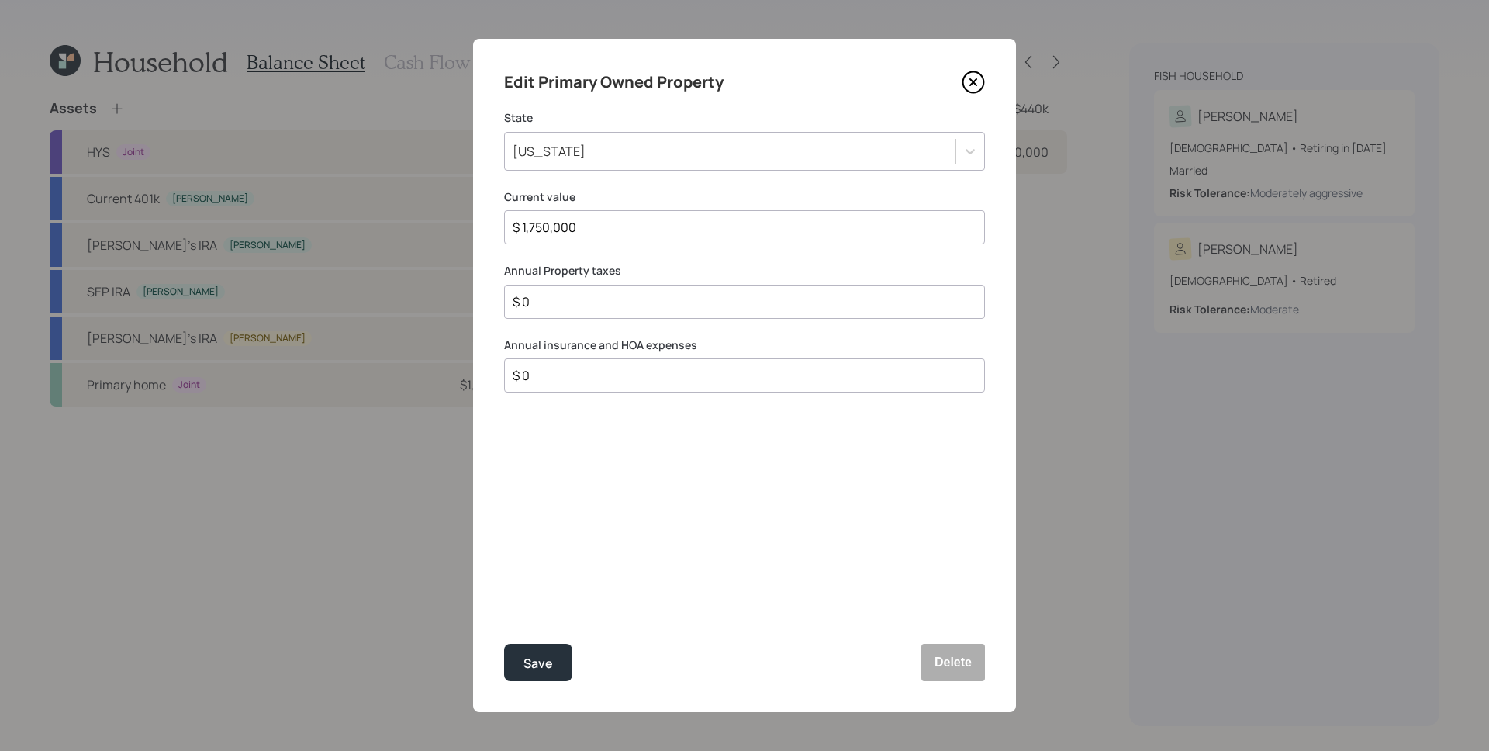
click at [972, 73] on icon at bounding box center [973, 82] width 23 height 23
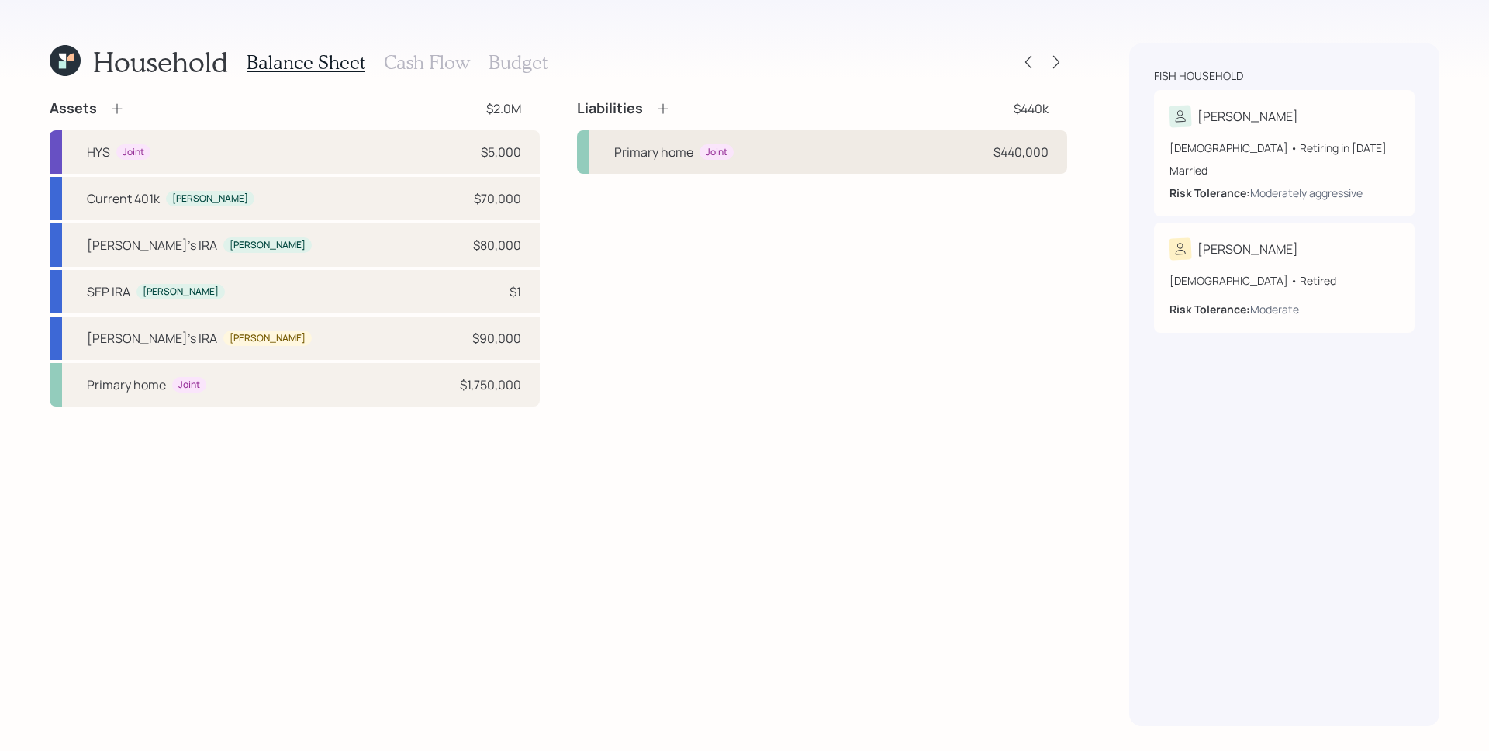
click at [868, 137] on div "Primary home Joint $440,000" at bounding box center [822, 151] width 490 height 43
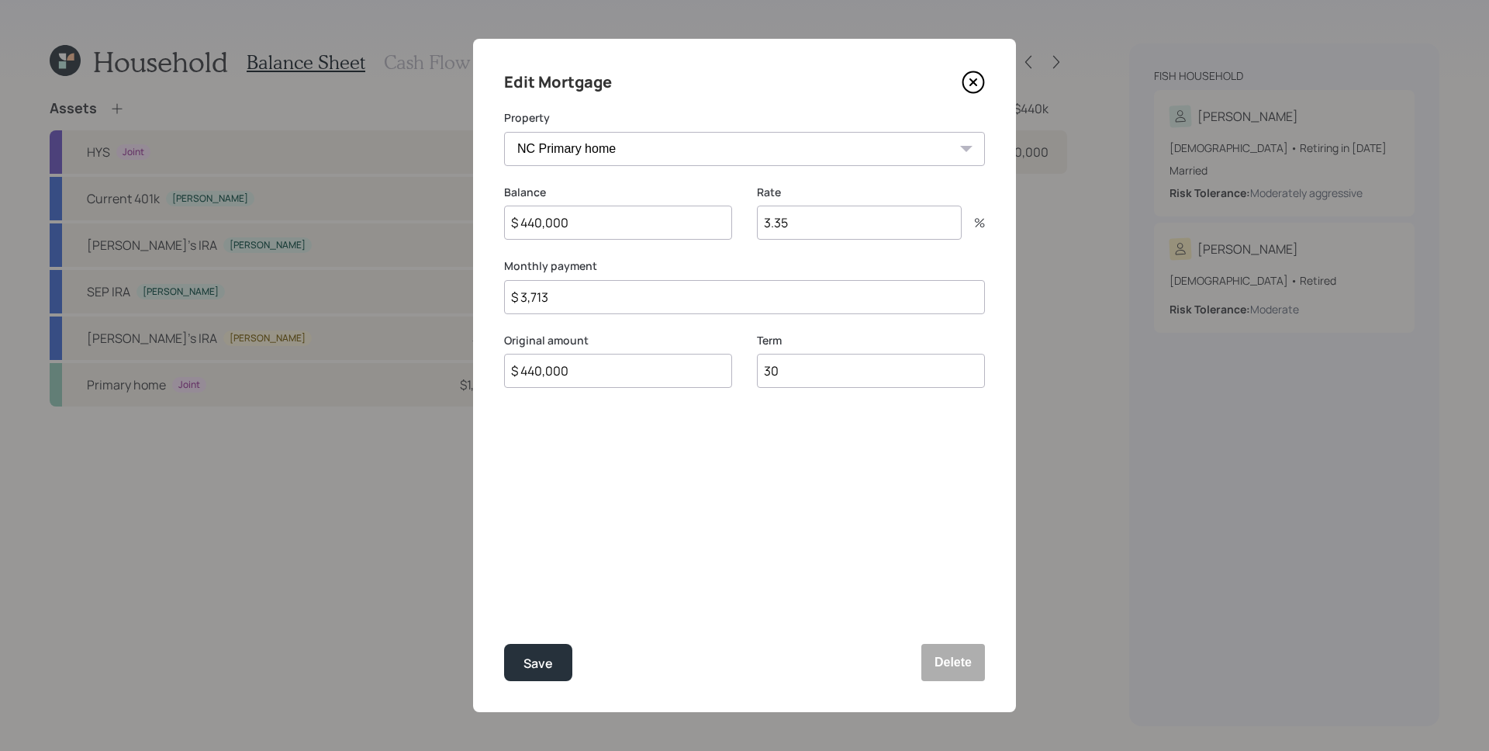
click at [650, 299] on input "$ 3,713" at bounding box center [744, 297] width 481 height 34
type input "$ 4,000"
click at [504, 644] on button "Save" at bounding box center [538, 662] width 68 height 37
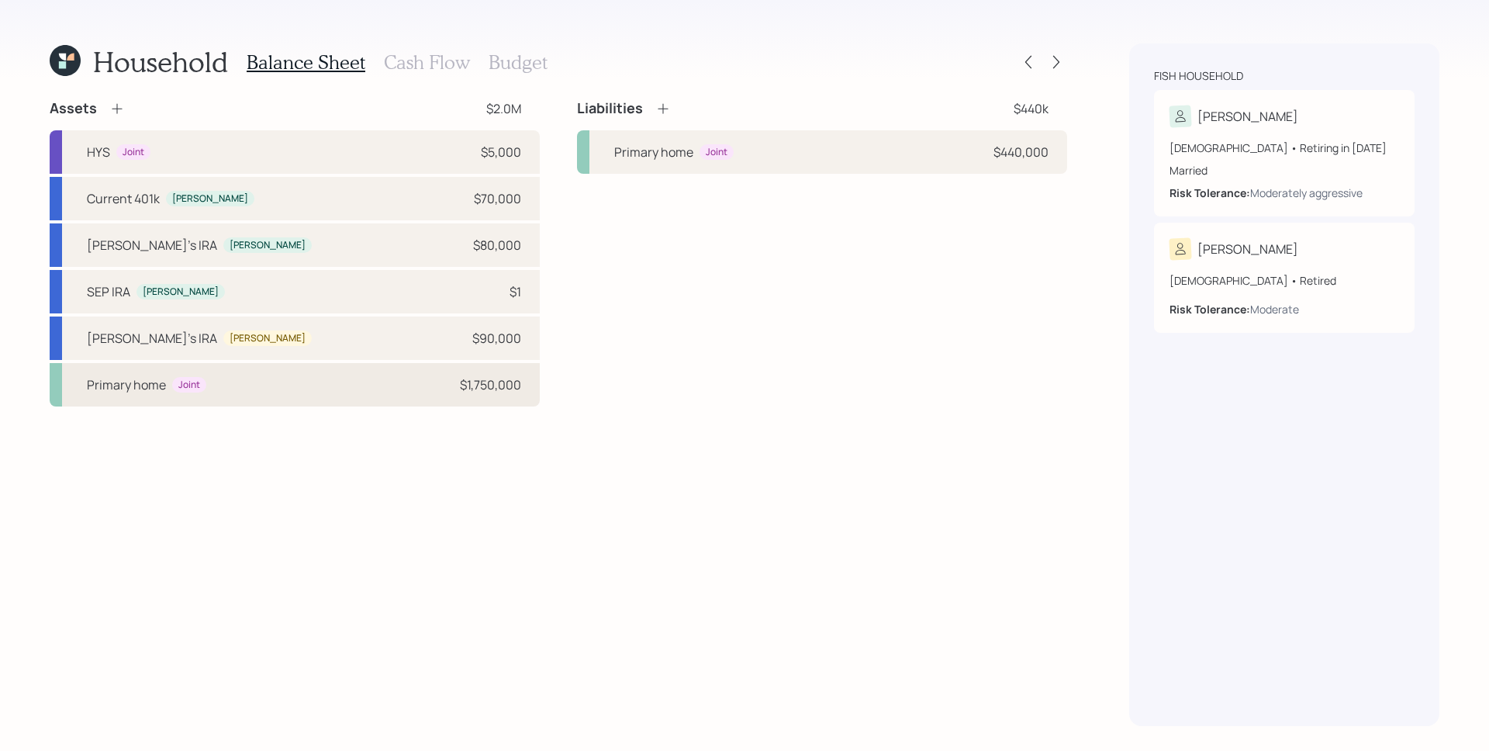
click at [496, 370] on div "Primary home Joint $1,750,000" at bounding box center [295, 384] width 490 height 43
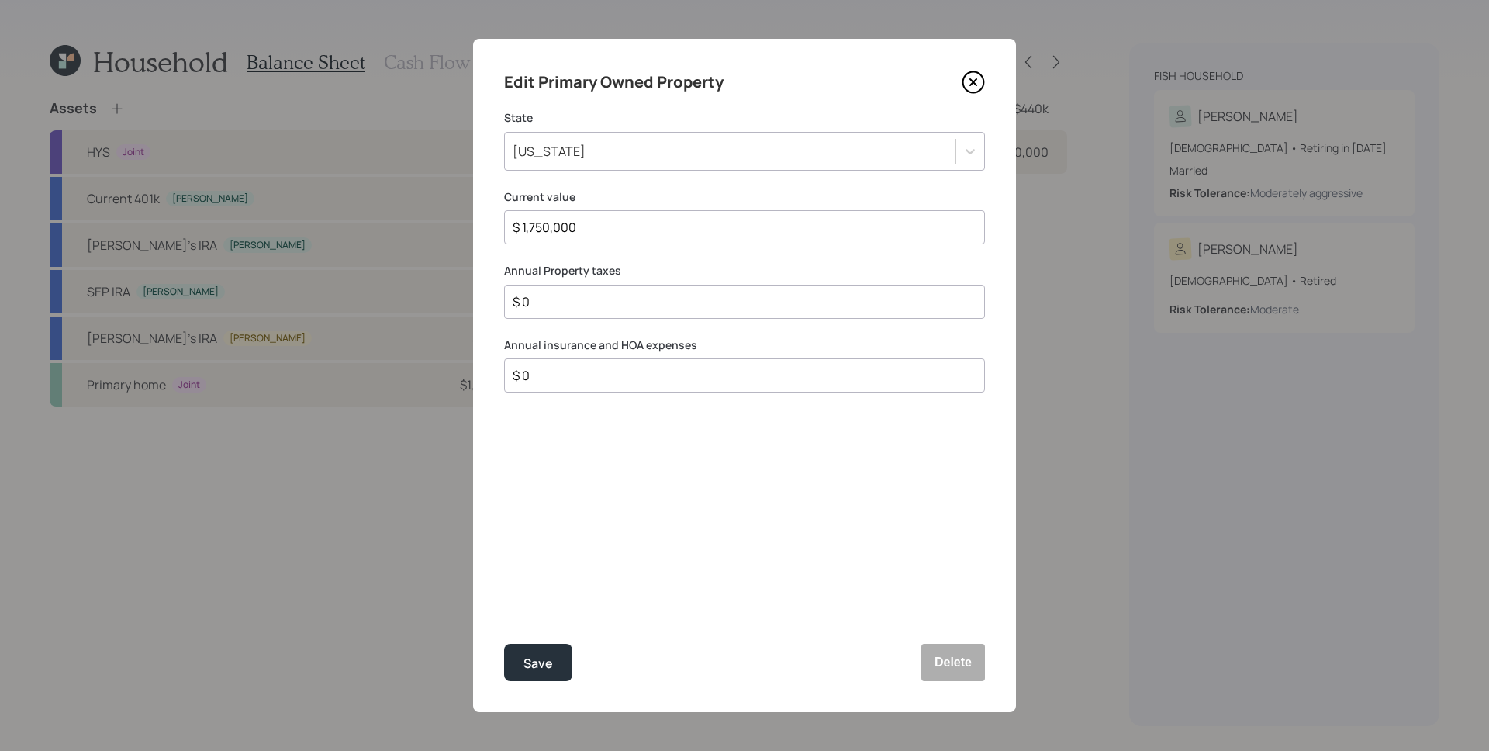
click at [582, 292] on input "$ 0" at bounding box center [738, 301] width 454 height 19
click at [611, 366] on input "$ 0" at bounding box center [738, 375] width 454 height 19
click at [610, 370] on input "$ 0" at bounding box center [738, 375] width 454 height 19
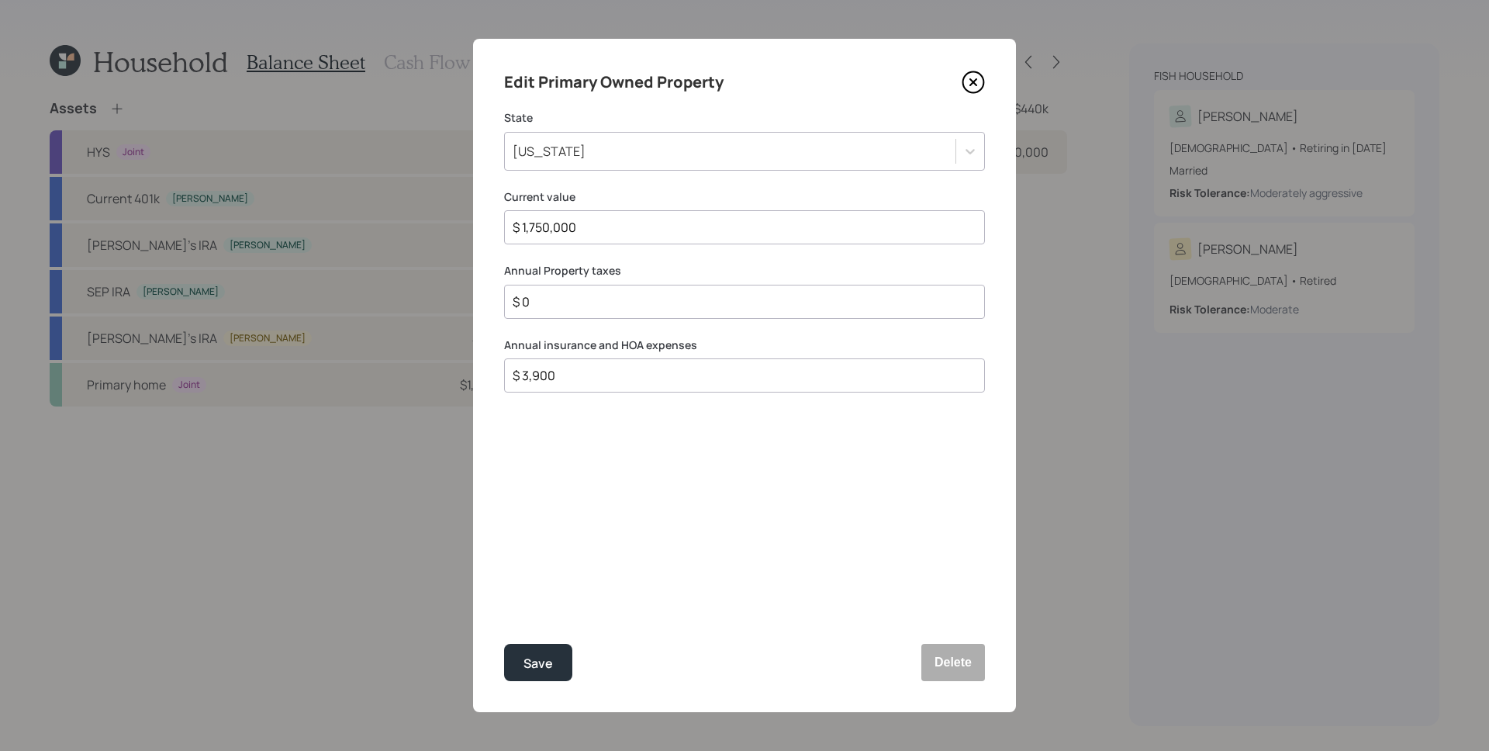
type input "$ 3,900"
click at [605, 306] on input "$ 0" at bounding box center [738, 301] width 454 height 19
type input "$ 5,548"
click at [558, 644] on button "Save" at bounding box center [538, 662] width 68 height 37
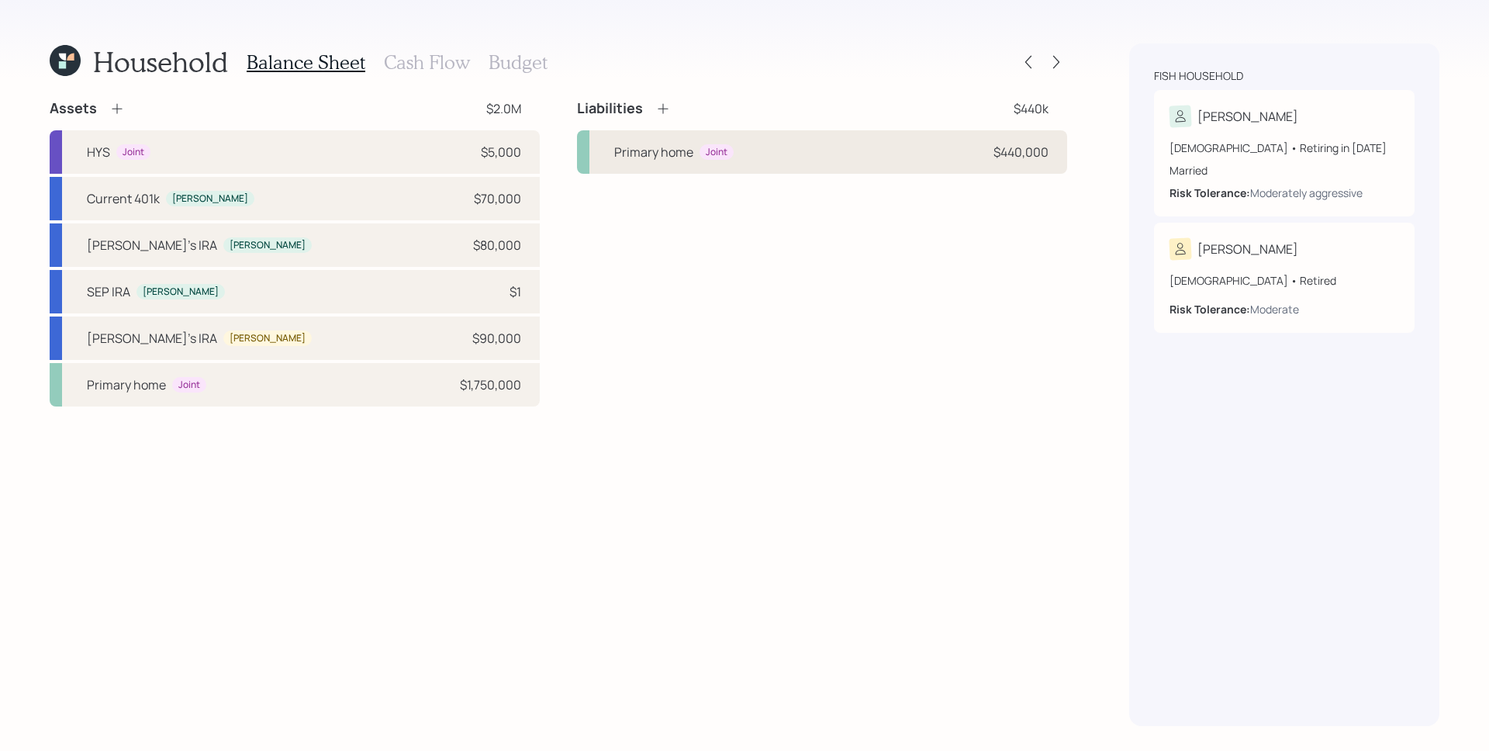
click at [862, 157] on div "Primary home Joint $440,000" at bounding box center [822, 151] width 490 height 43
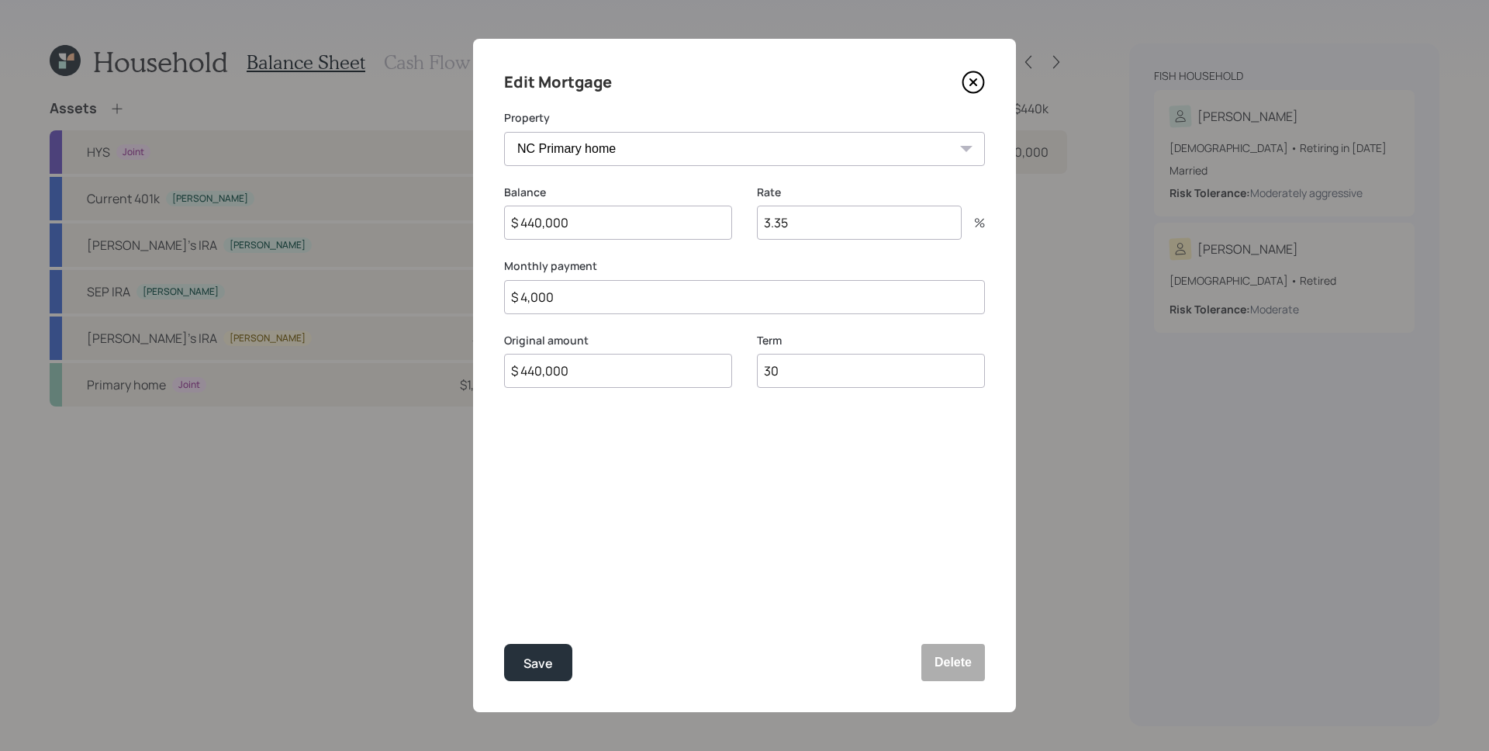
click at [601, 288] on input "$ 4,000" at bounding box center [744, 297] width 481 height 34
click at [605, 290] on input "$ 4,000" at bounding box center [744, 297] width 481 height 34
type input "$ 3,213"
click at [654, 575] on div "Edit Mortgage Property NC Primary home Balance $ 440,000 Rate 3.35 % Monthly pa…" at bounding box center [744, 375] width 543 height 673
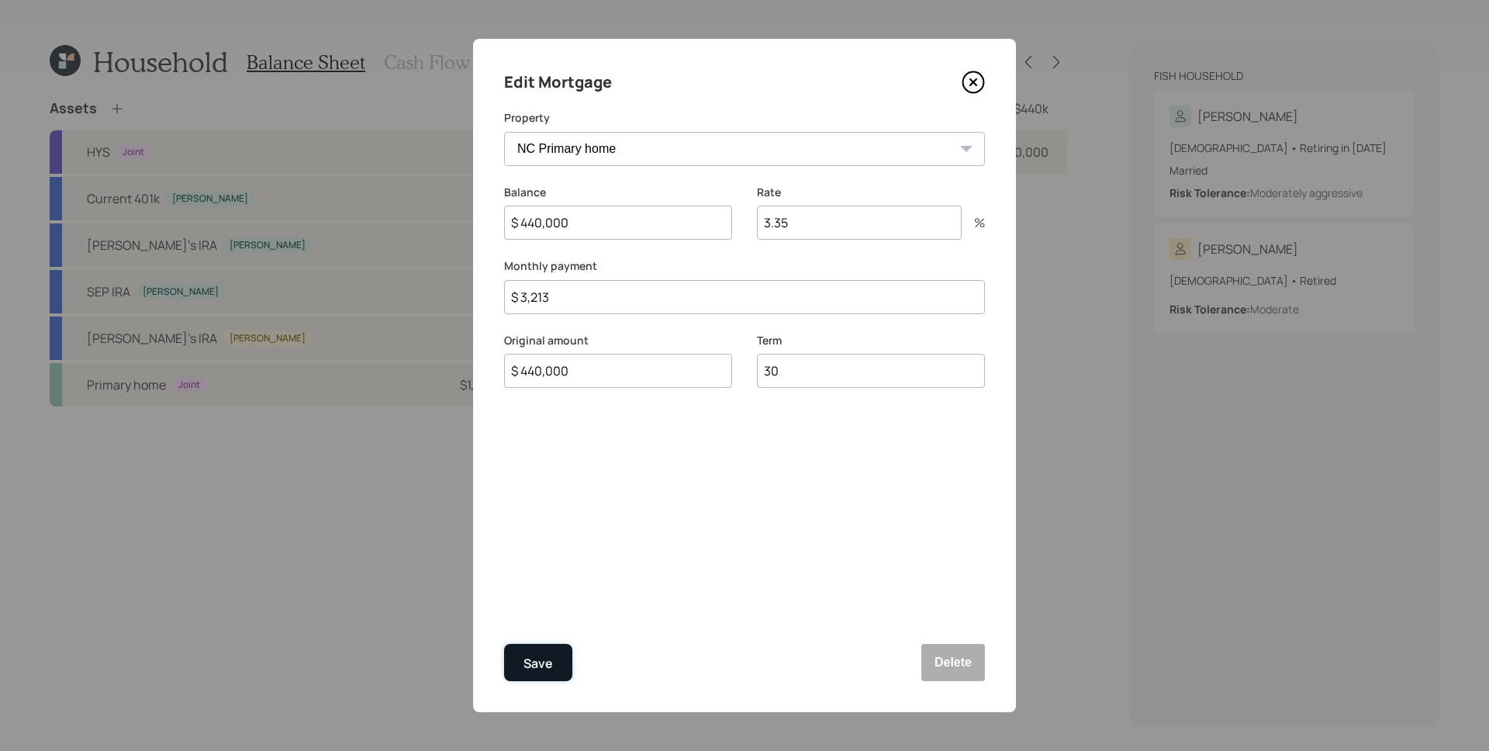
click at [549, 644] on div "Save" at bounding box center [537, 663] width 29 height 21
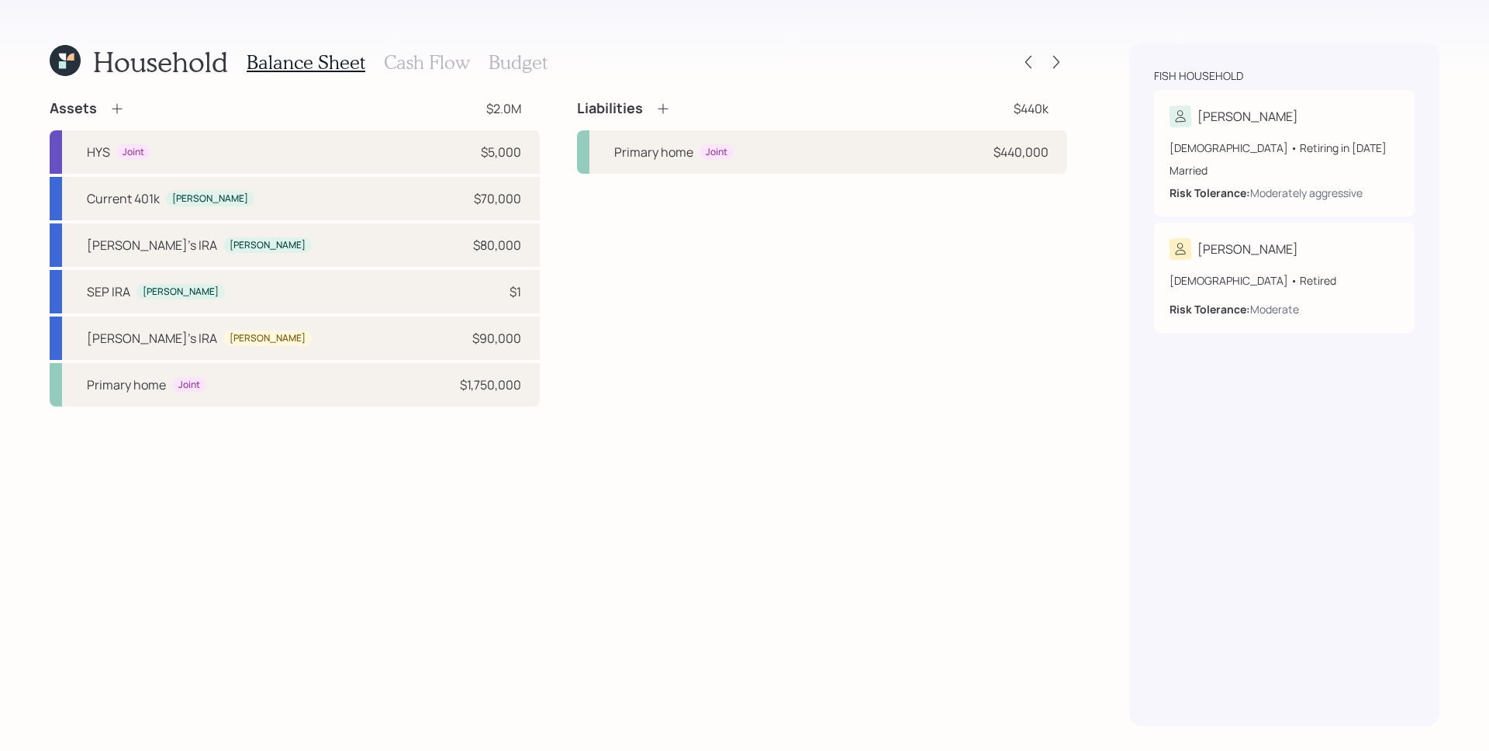
click at [447, 66] on h3 "Cash Flow" at bounding box center [427, 62] width 86 height 22
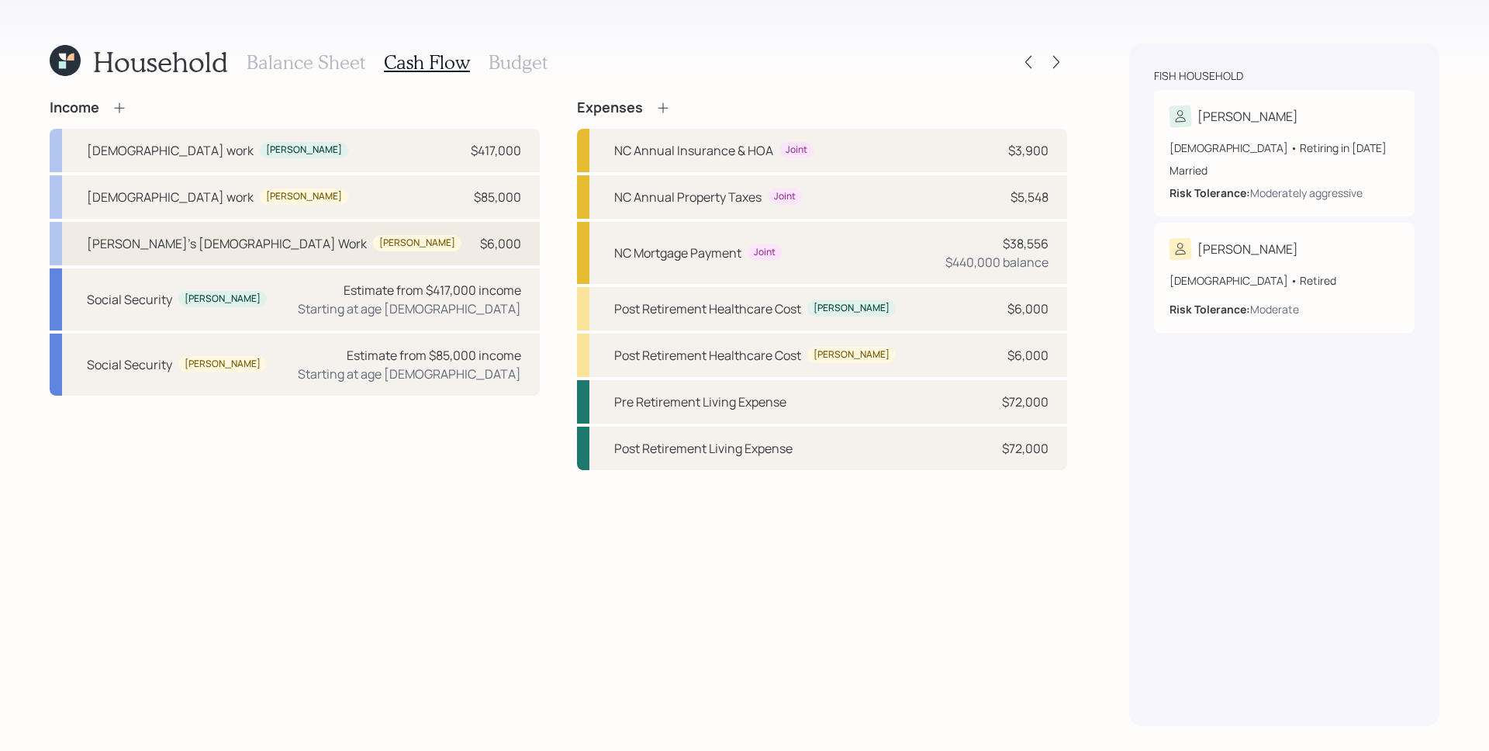
click at [482, 250] on div "$6,000" at bounding box center [500, 243] width 41 height 19
select select "part_time"
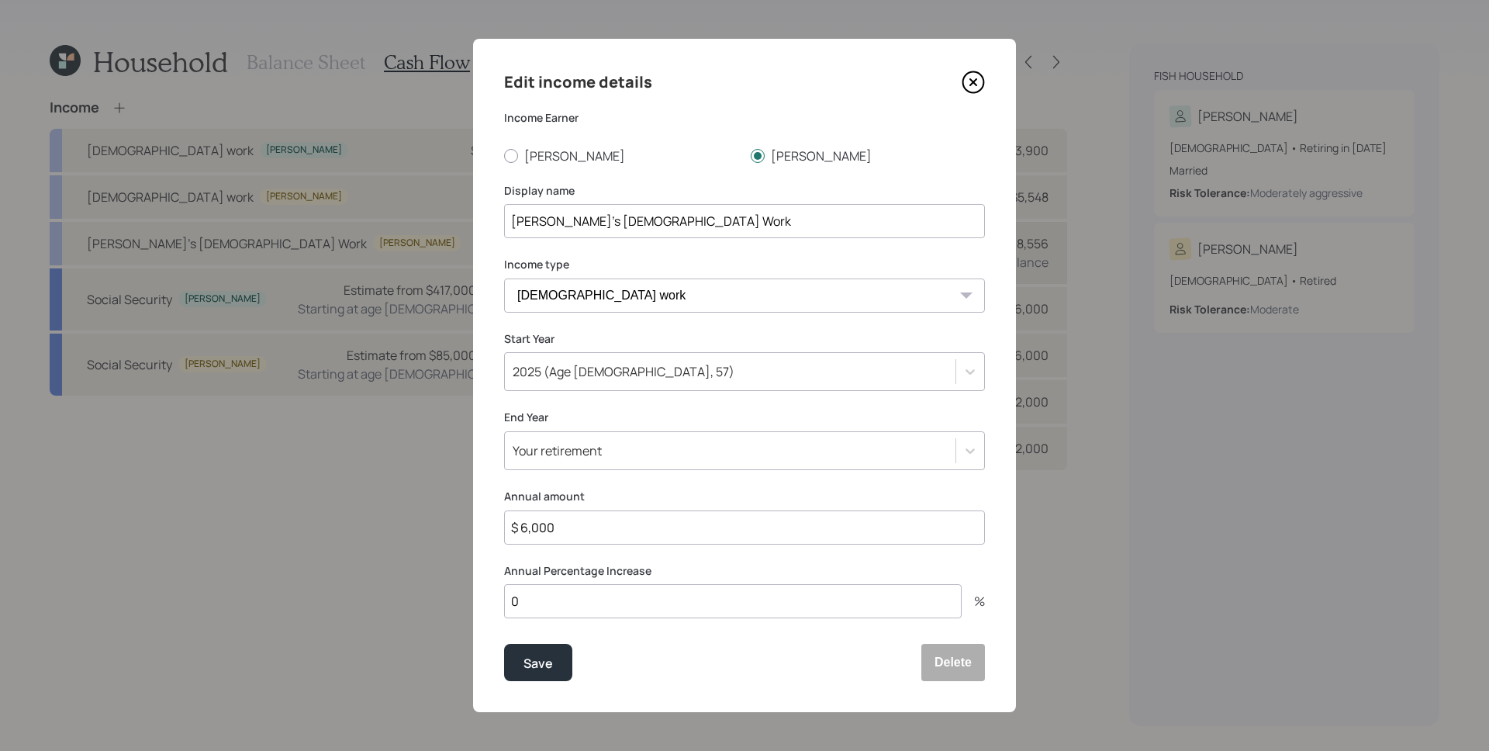
drag, startPoint x: 978, startPoint y: 85, endPoint x: 665, endPoint y: 223, distance: 342.0
click at [977, 85] on icon at bounding box center [973, 82] width 23 height 23
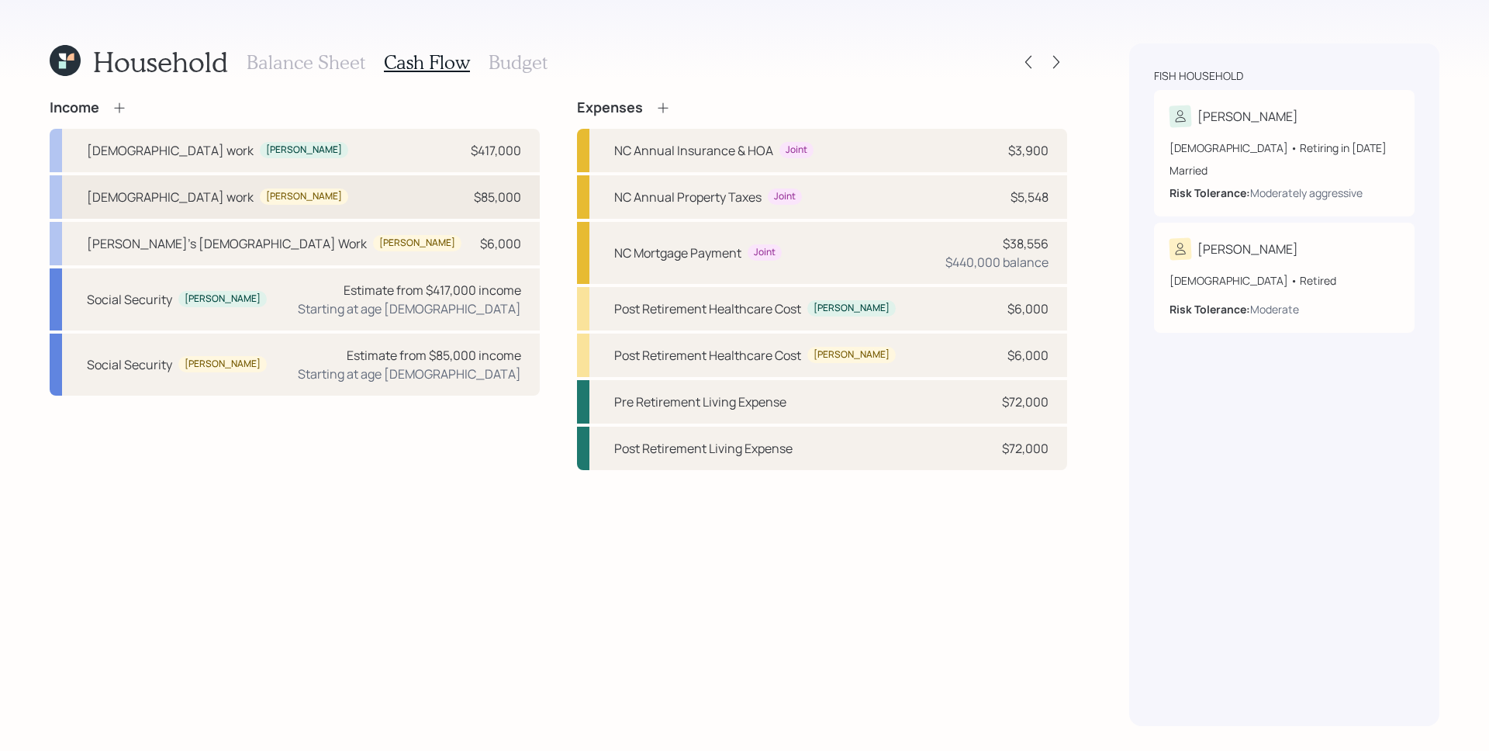
click at [496, 196] on div "$85,000" at bounding box center [497, 197] width 47 height 19
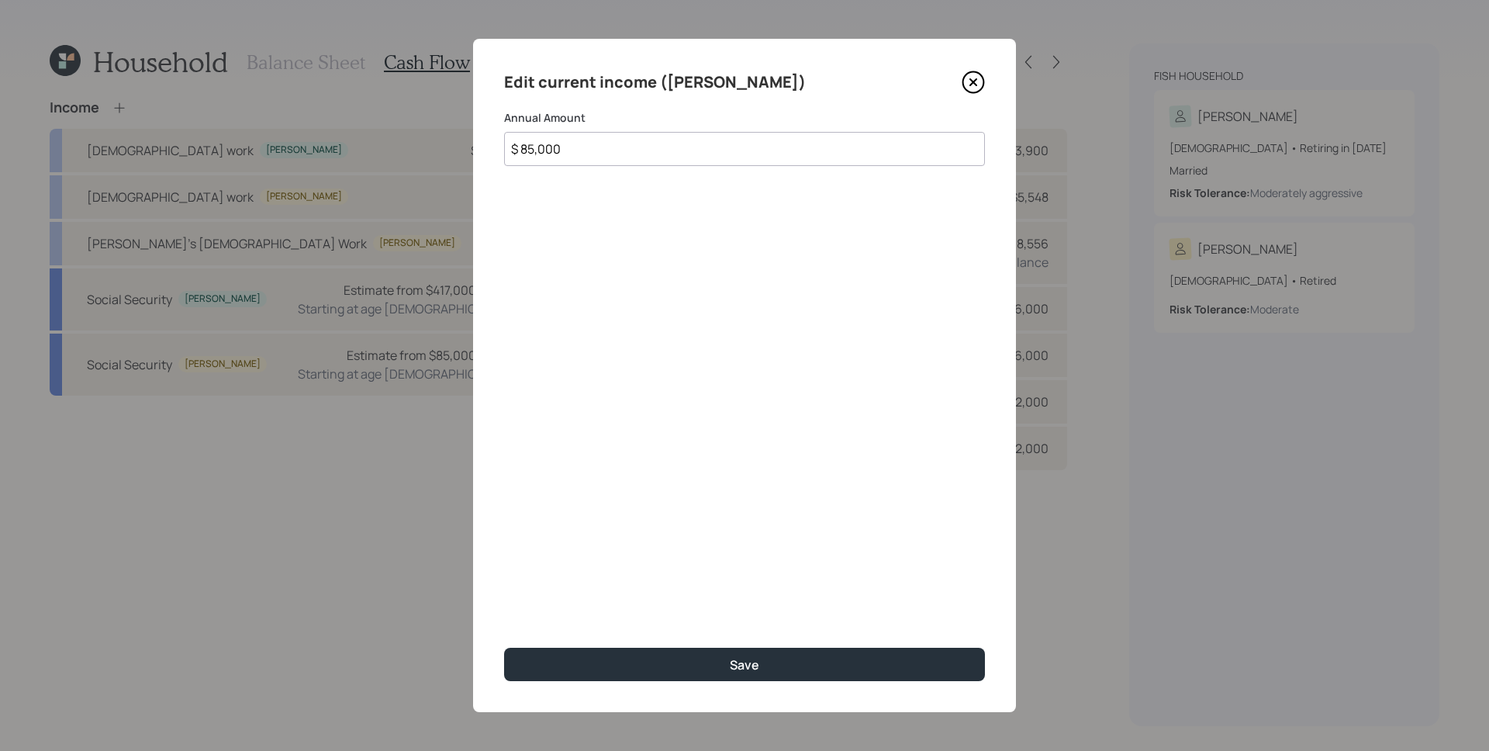
click at [970, 81] on icon at bounding box center [973, 82] width 23 height 23
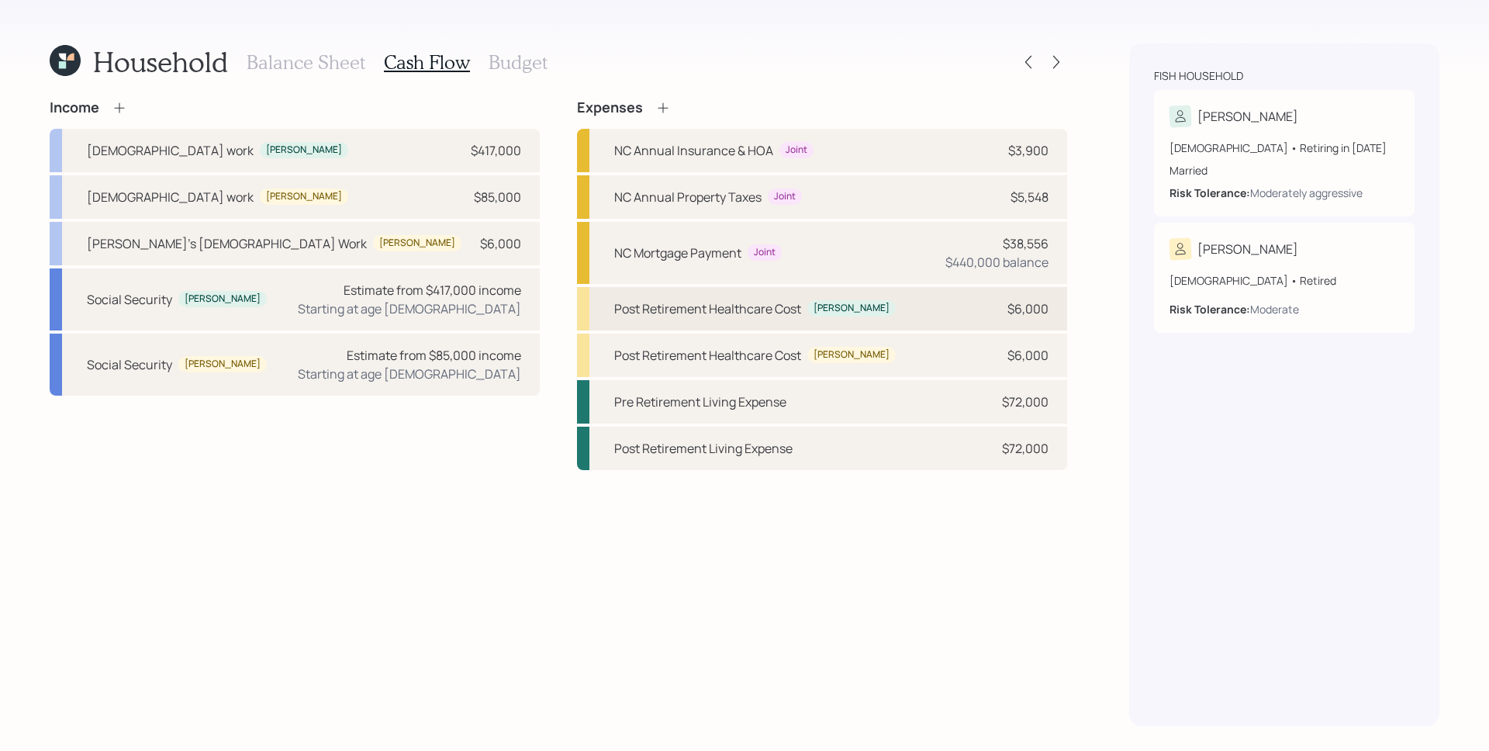
click at [1011, 298] on div "Post Retirement Healthcare Cost Timothy $6,000" at bounding box center [822, 308] width 490 height 43
click at [1031, 306] on div "$6,000" at bounding box center [1027, 308] width 41 height 19
click at [845, 311] on div "Timothy" at bounding box center [851, 308] width 76 height 13
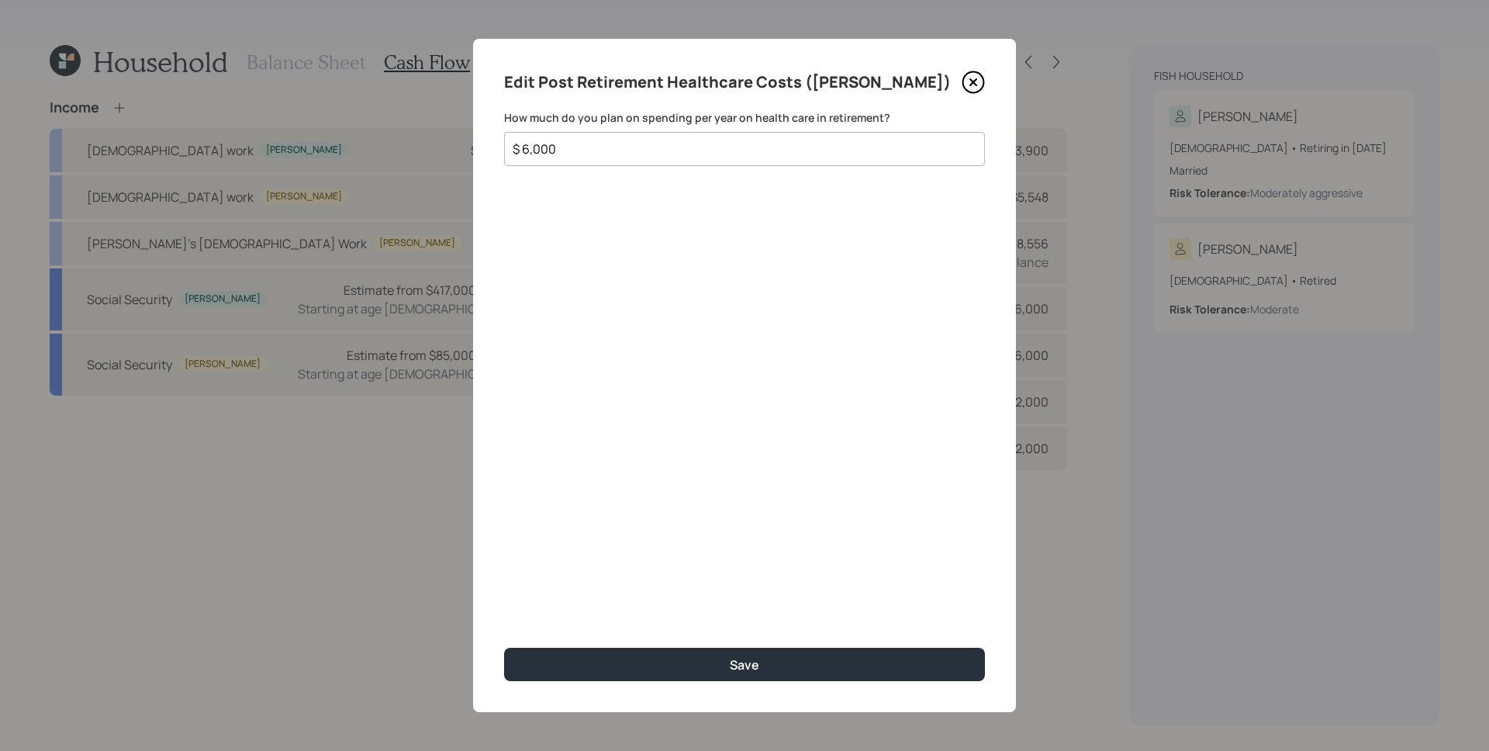
click at [742, 148] on input "$ 6,000" at bounding box center [738, 149] width 454 height 19
type input "$ 8,000"
click at [504, 648] on button "Save" at bounding box center [744, 664] width 481 height 33
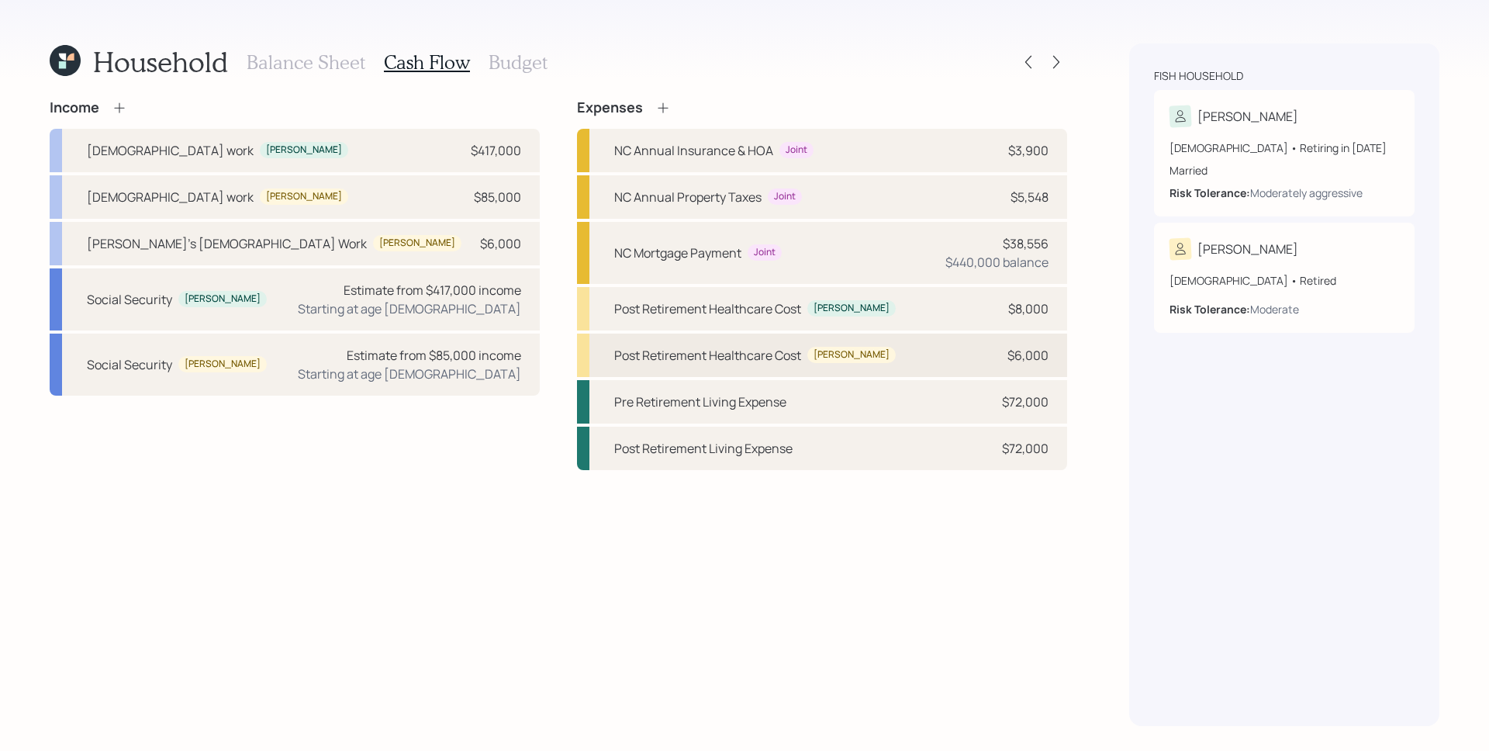
click at [929, 356] on div "Post Retirement Healthcare Cost [PERSON_NAME] $6,000" at bounding box center [822, 354] width 490 height 43
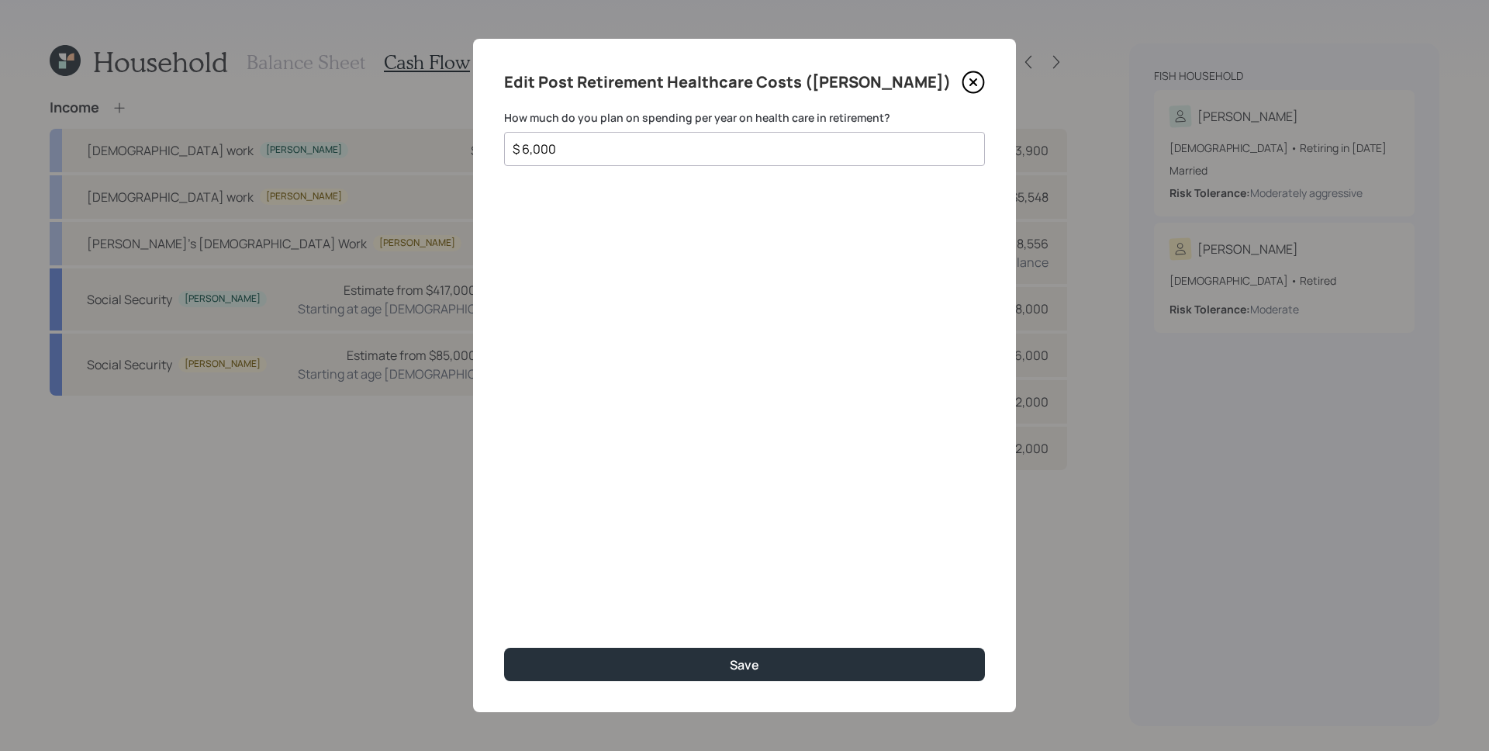
click at [733, 151] on input "$ 6,000" at bounding box center [738, 149] width 454 height 19
type input "$ 8,000"
click at [504, 648] on button "Save" at bounding box center [744, 664] width 481 height 33
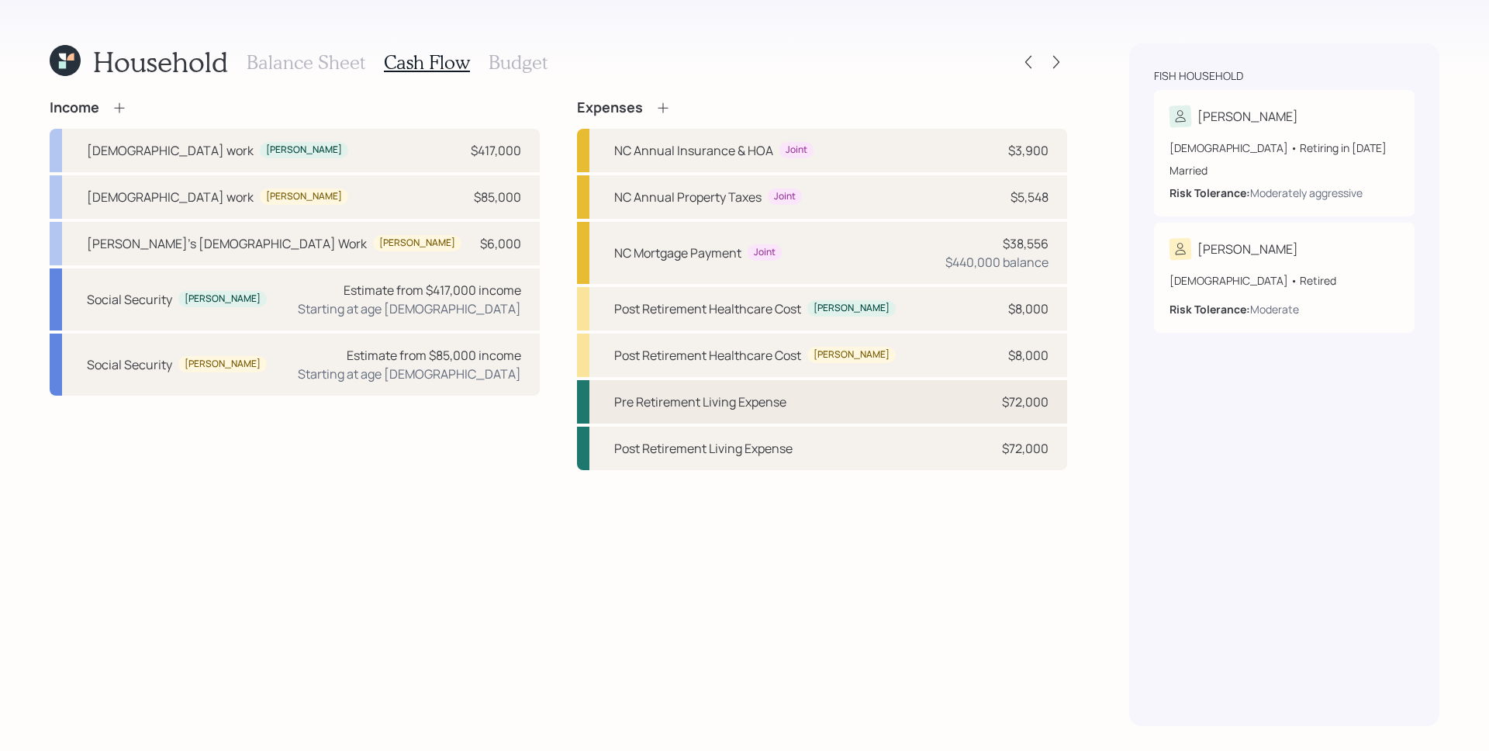
click at [1010, 398] on div "$72,000" at bounding box center [1025, 401] width 47 height 19
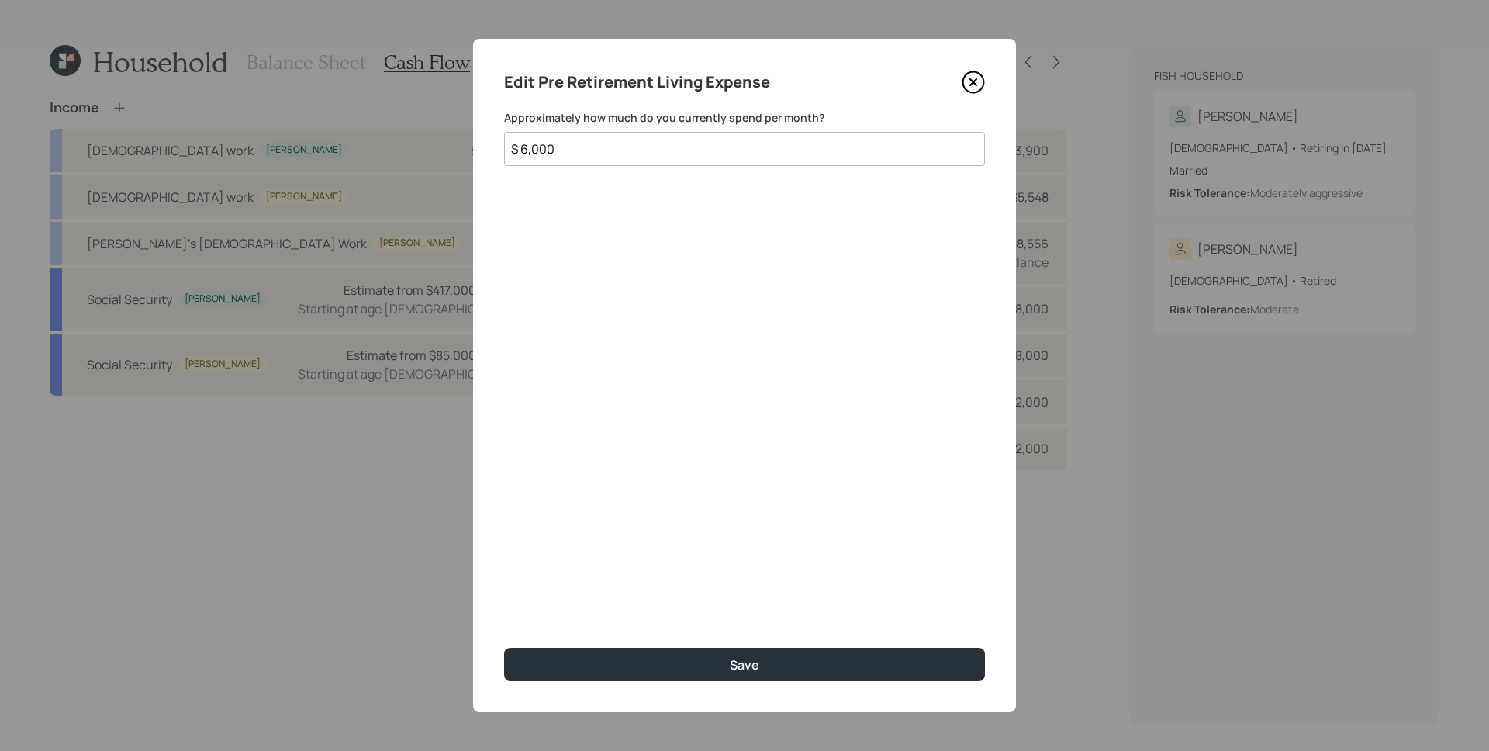
click at [652, 146] on input "$ 6,000" at bounding box center [744, 149] width 481 height 34
click at [642, 326] on div "Edit Pre Retirement Living Expense Approximately how much do you currently spen…" at bounding box center [744, 375] width 543 height 673
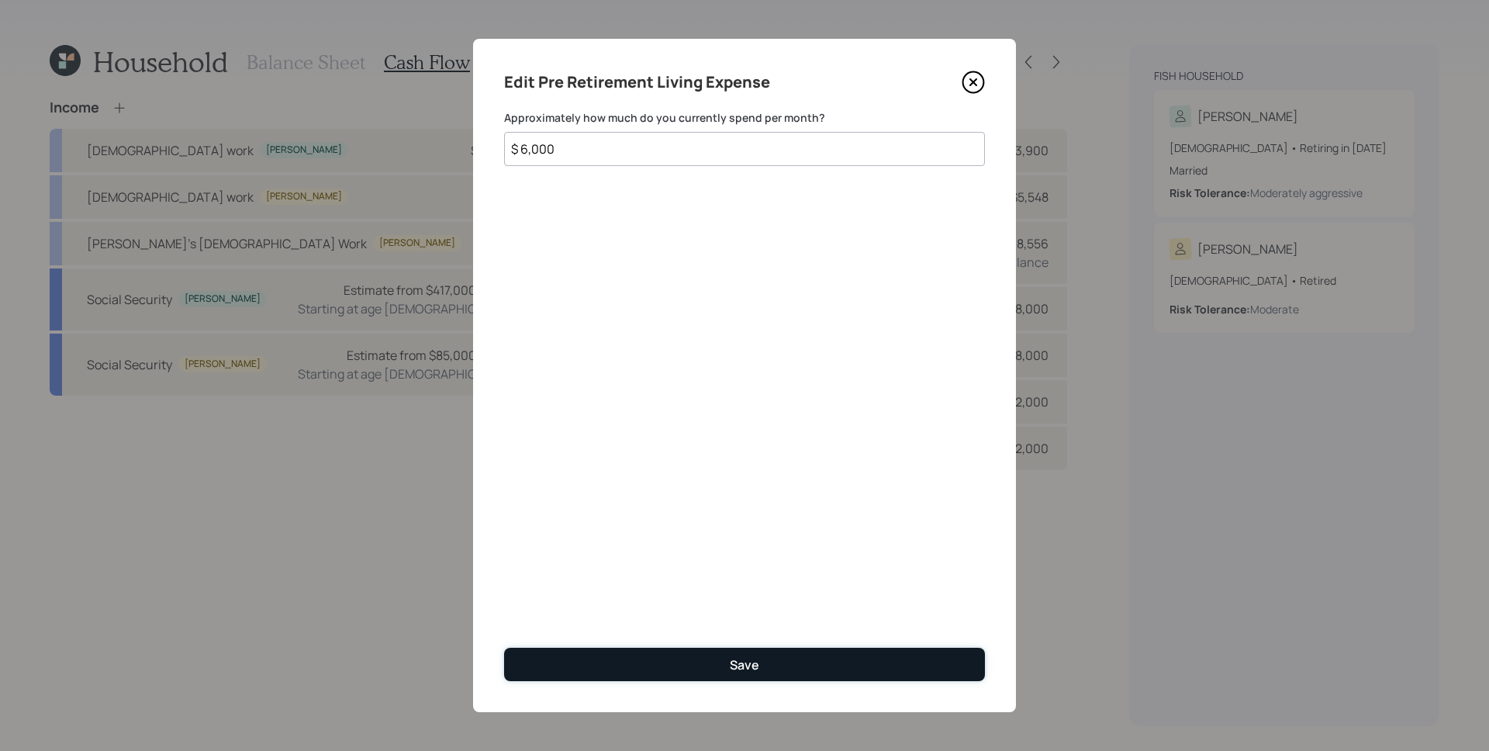
click at [782, 679] on button "Save" at bounding box center [744, 664] width 481 height 33
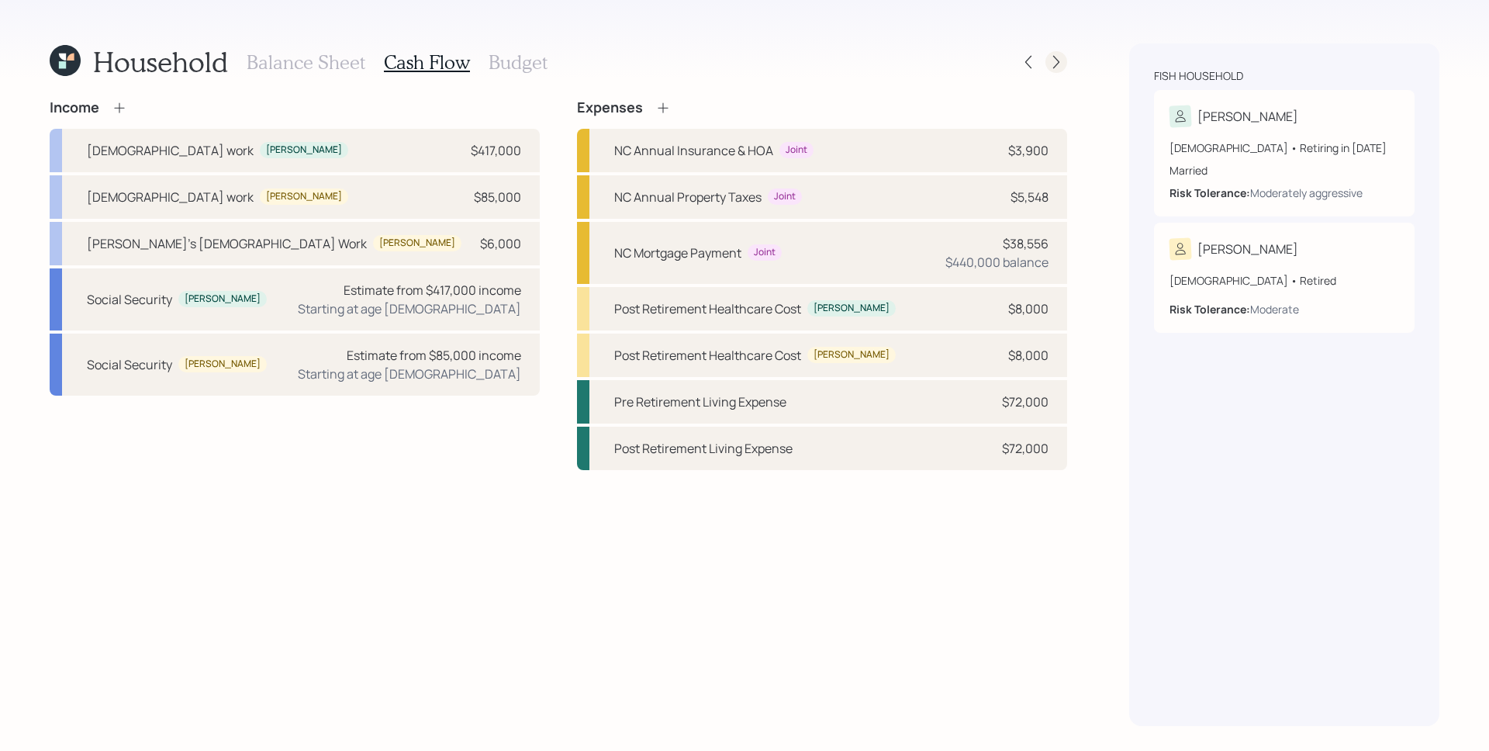
click at [1058, 68] on icon at bounding box center [1056, 62] width 16 height 16
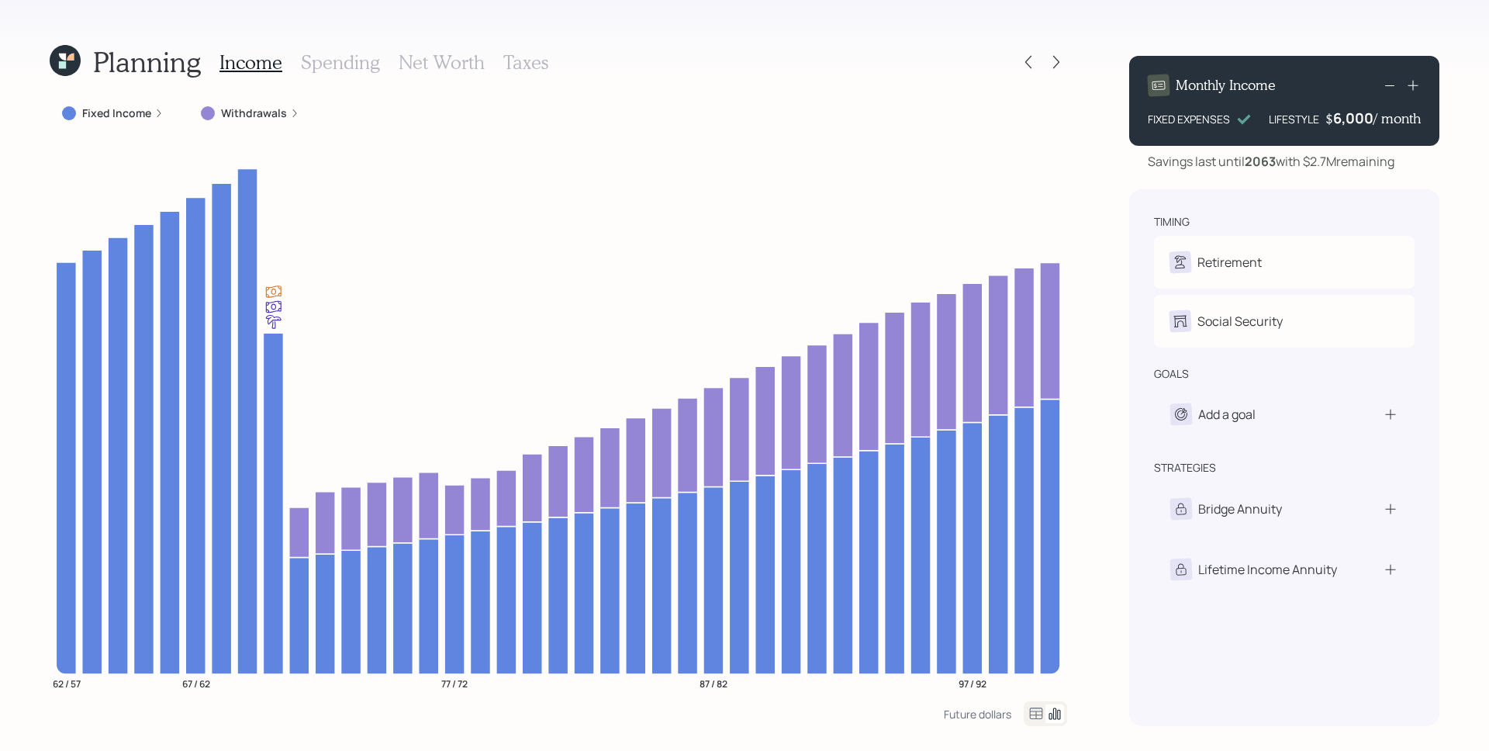
click at [156, 112] on icon at bounding box center [158, 113] width 9 height 9
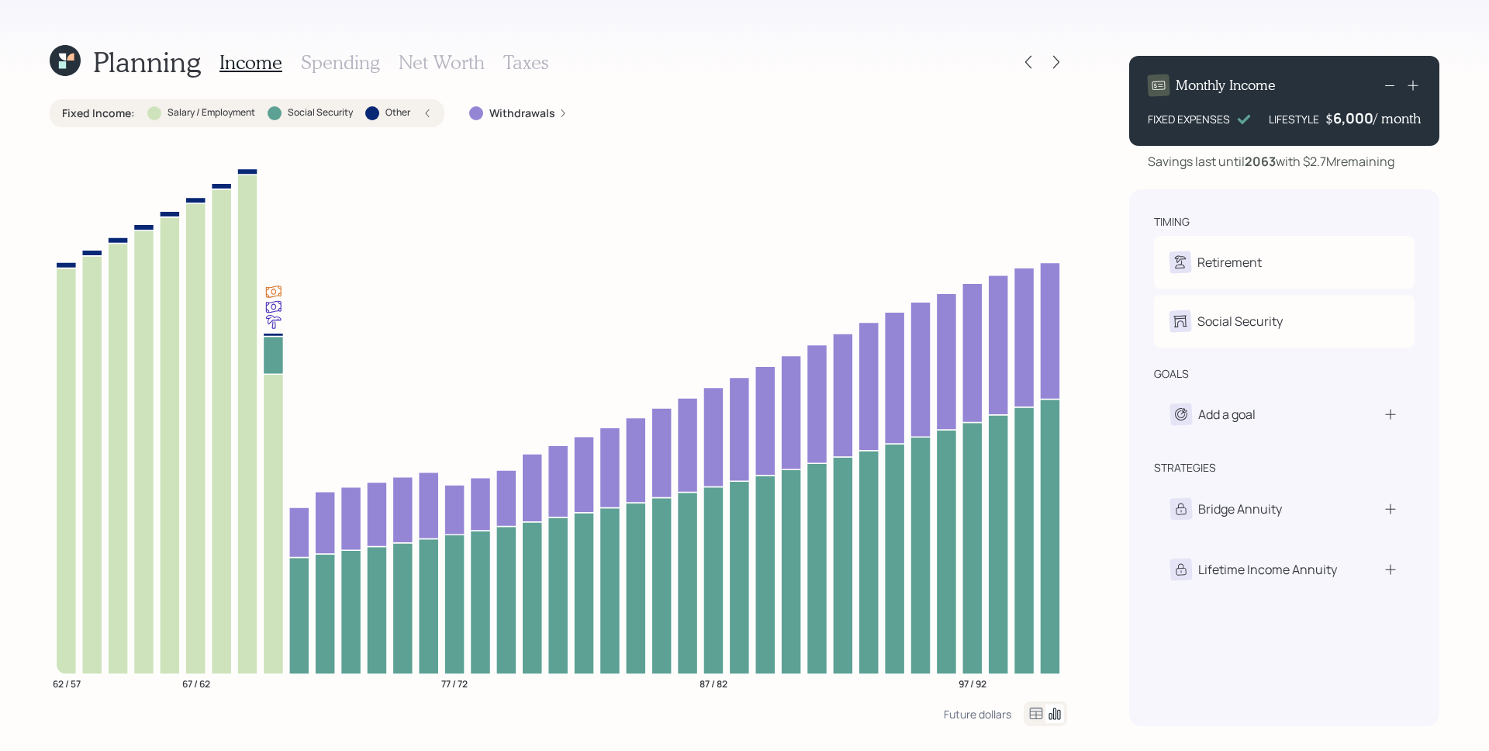
click at [543, 109] on label "Withdrawals" at bounding box center [522, 113] width 66 height 16
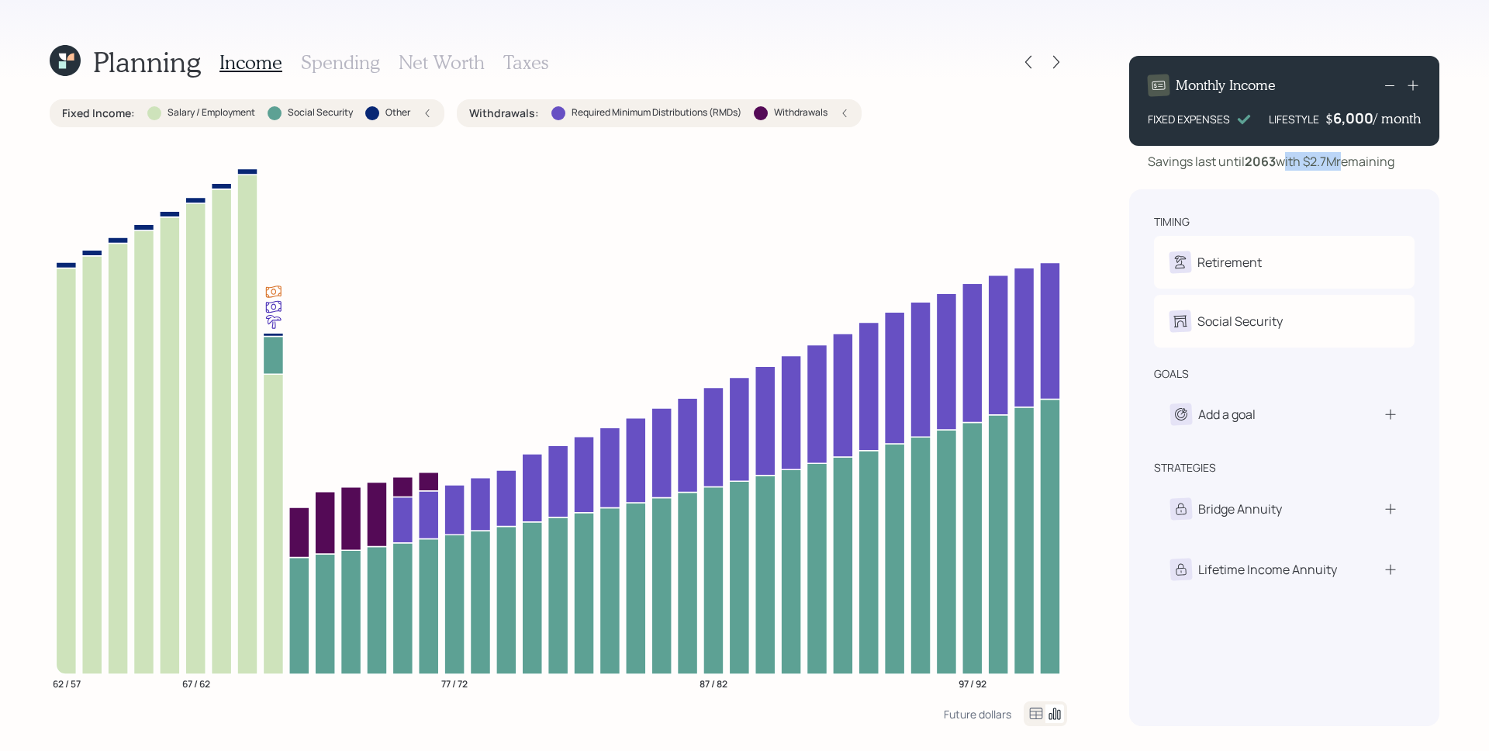
drag, startPoint x: 1345, startPoint y: 164, endPoint x: 1282, endPoint y: 157, distance: 63.2
click at [1282, 157] on div "Savings last until [DATE] with $2.7M remaining" at bounding box center [1271, 161] width 247 height 19
click at [1270, 201] on div "timing Retirement T Retire at 69y 8m A Retired Social Security T Elect at 70y 8…" at bounding box center [1284, 457] width 310 height 537
click at [1414, 87] on icon at bounding box center [1413, 86] width 16 height 16
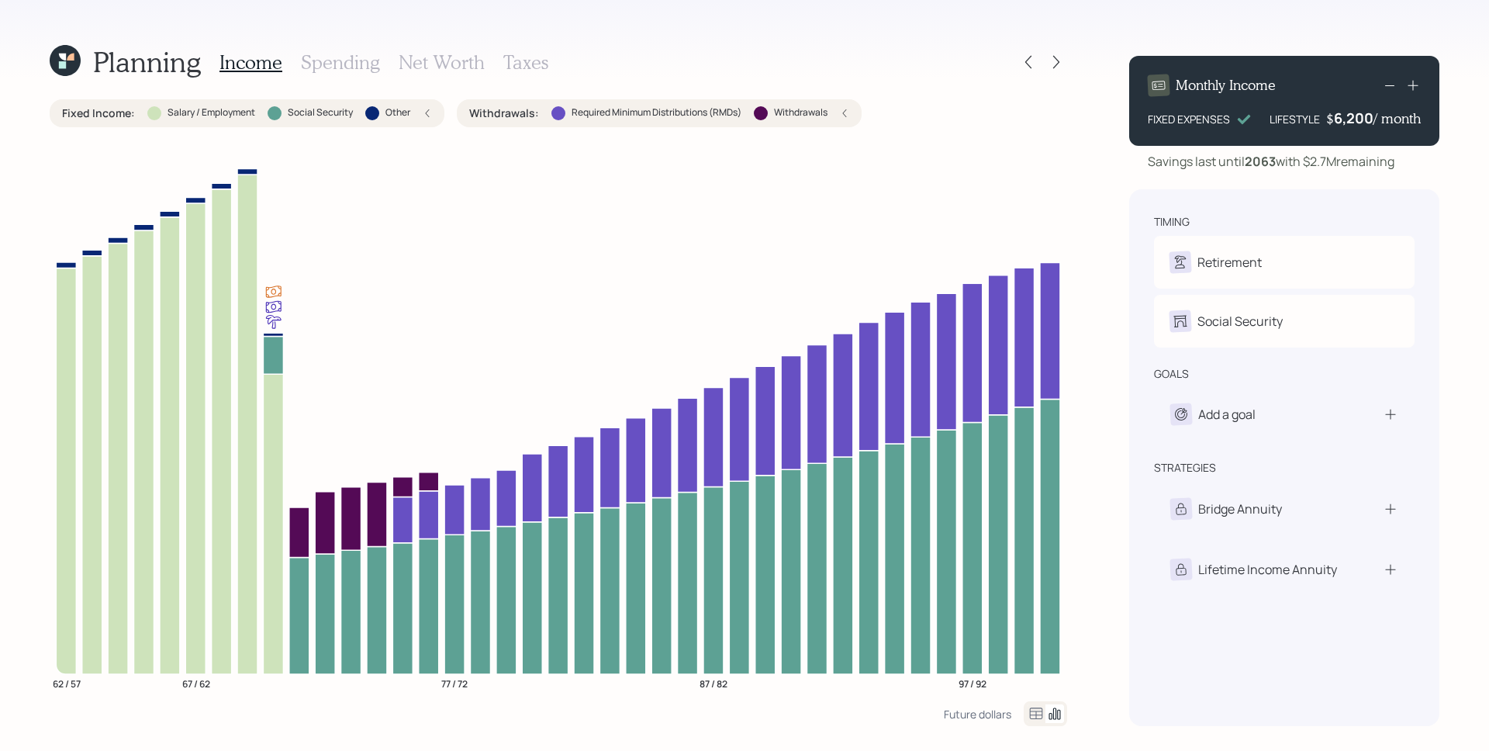
click at [1414, 86] on icon at bounding box center [1413, 86] width 16 height 16
click at [1351, 128] on div "Monthly Income FIXED EXPENSES LIFESTYLE $ 6,500 / month" at bounding box center [1284, 101] width 310 height 90
click at [1351, 128] on div "Monthly Income FIXED EXPENSES LIFESTYLE $ 6500 / month" at bounding box center [1284, 101] width 310 height 90
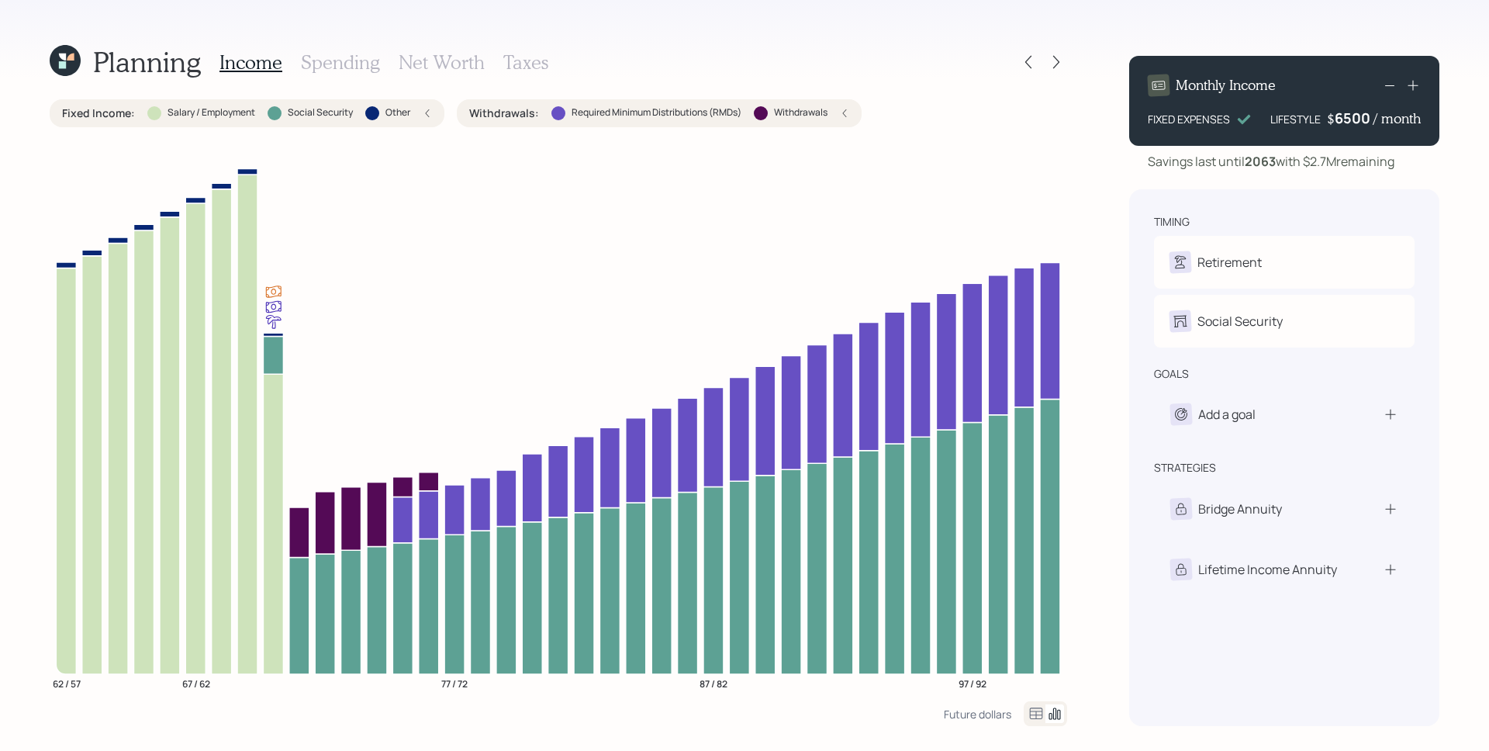
click at [1352, 122] on div "6500" at bounding box center [1354, 118] width 39 height 19
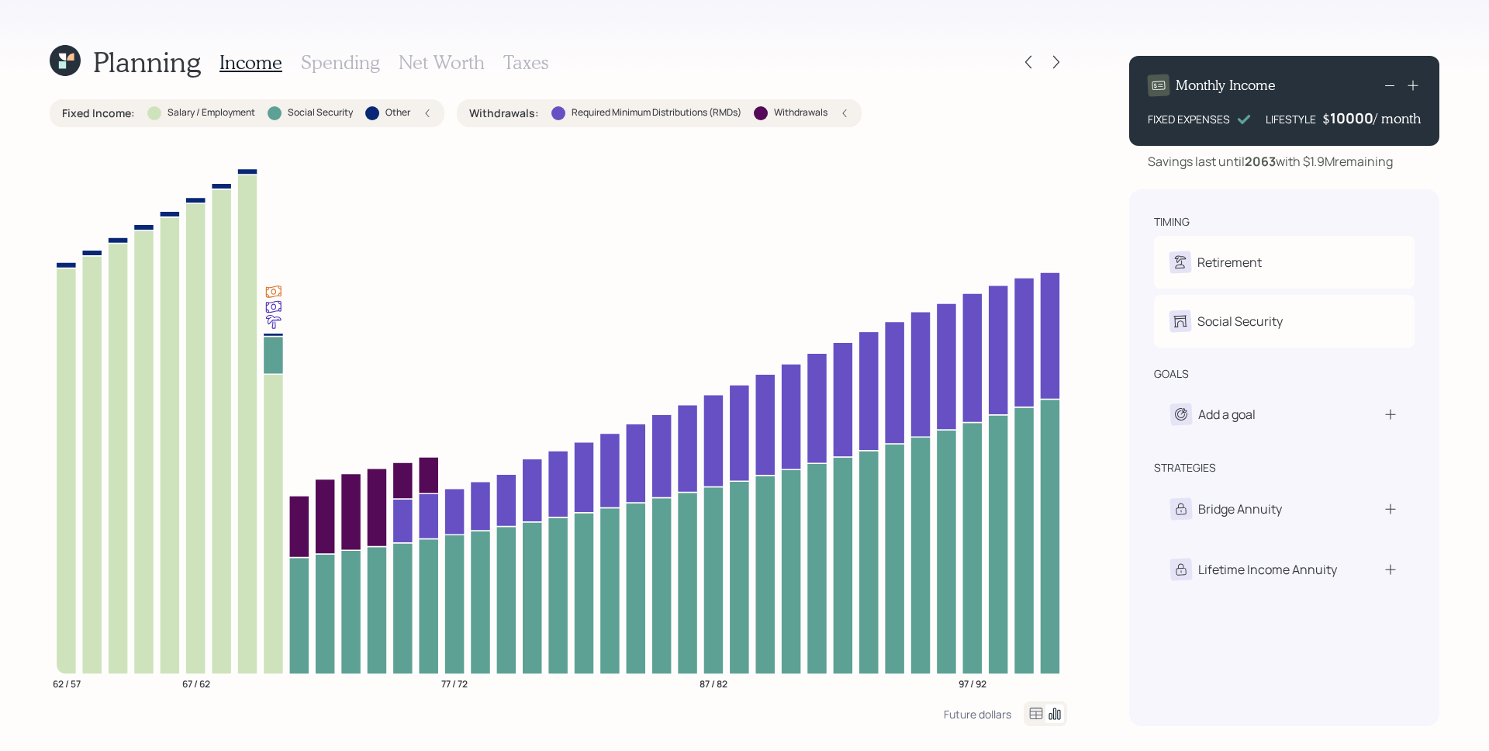
click at [1339, 169] on div "Savings last until [DATE] with $1.9M remaining" at bounding box center [1270, 161] width 245 height 19
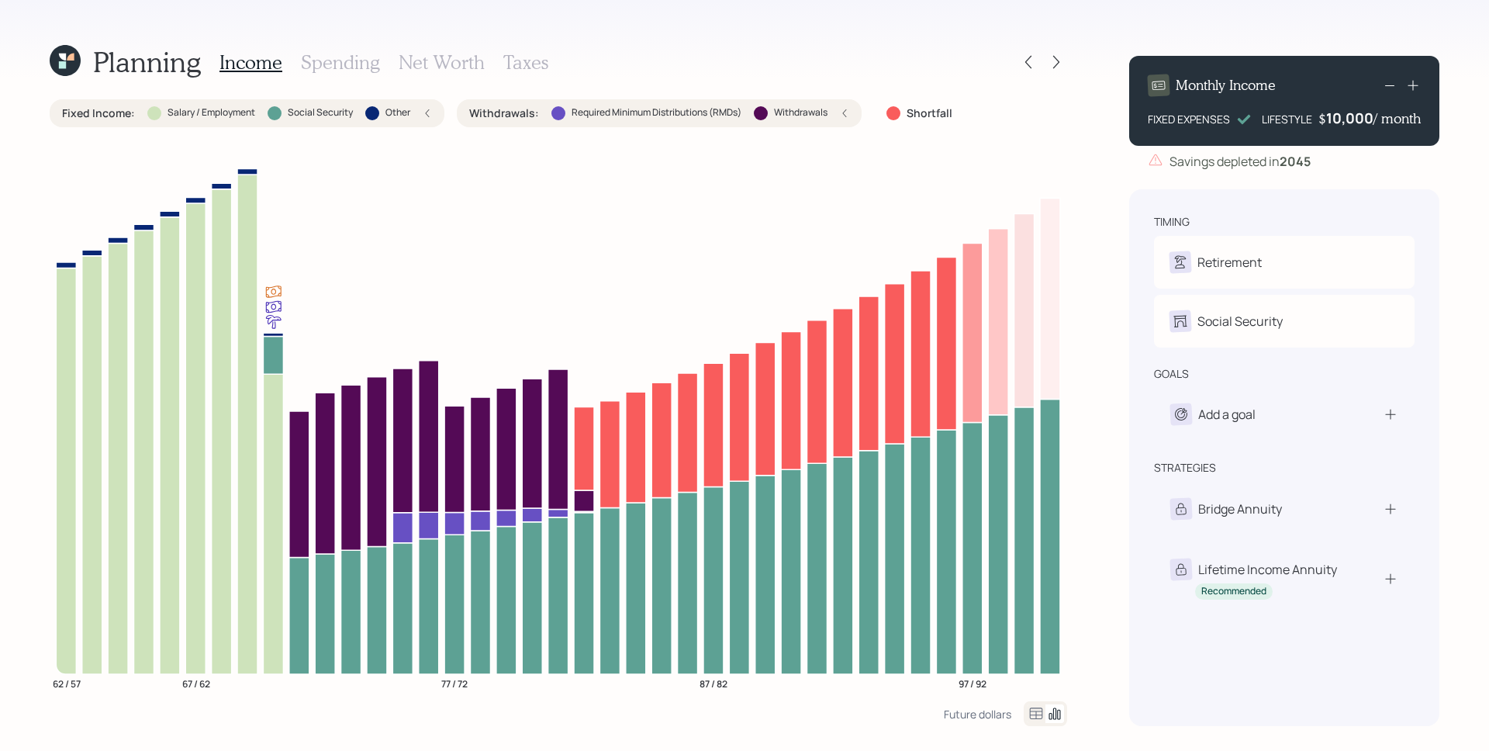
click at [1342, 117] on div "10,000" at bounding box center [1349, 118] width 47 height 19
click at [1342, 117] on div "10000" at bounding box center [1351, 118] width 43 height 19
click at [1389, 157] on div "Savings depleted in [DATE]" at bounding box center [1284, 161] width 310 height 19
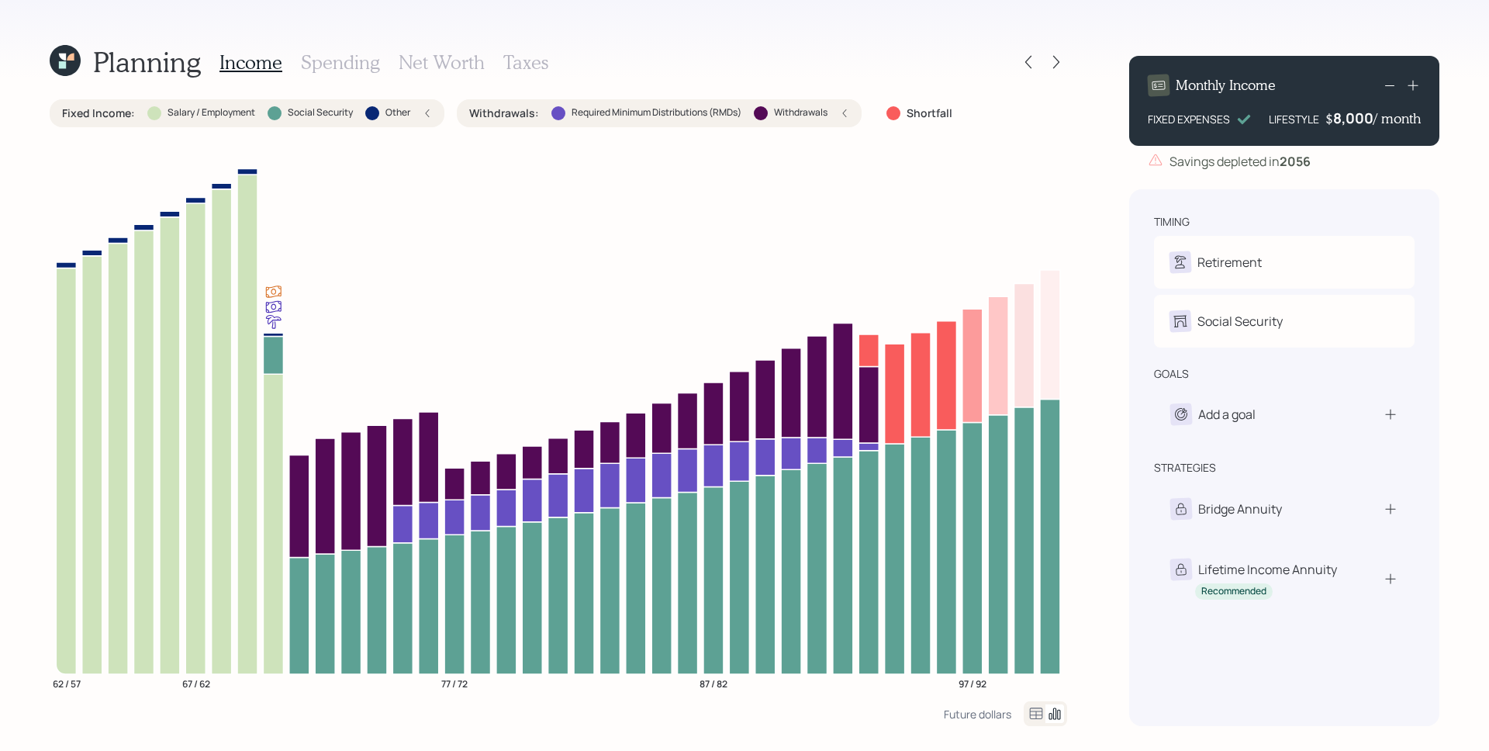
click at [1359, 112] on div "8,000" at bounding box center [1353, 118] width 40 height 19
click at [1359, 112] on div "8000" at bounding box center [1354, 118] width 39 height 19
click at [1334, 177] on div "Monthly Income FIXED EXPENSES LIFESTYLE $ 7,500 / month Savings depleted in [DA…" at bounding box center [1284, 384] width 310 height 682
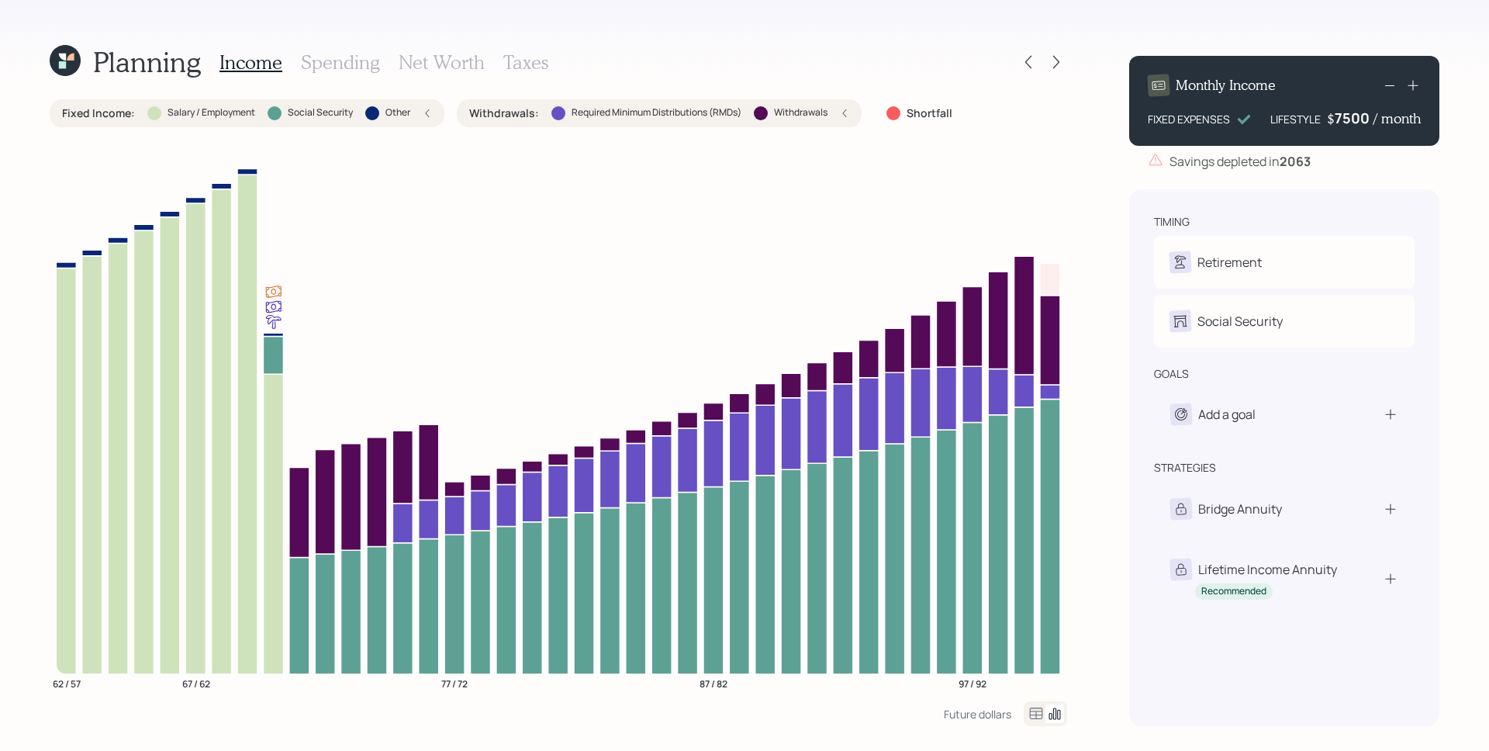
click at [1355, 122] on div "7500" at bounding box center [1354, 118] width 39 height 19
click at [1362, 161] on div "Savings depleted in [DATE]" at bounding box center [1284, 161] width 310 height 19
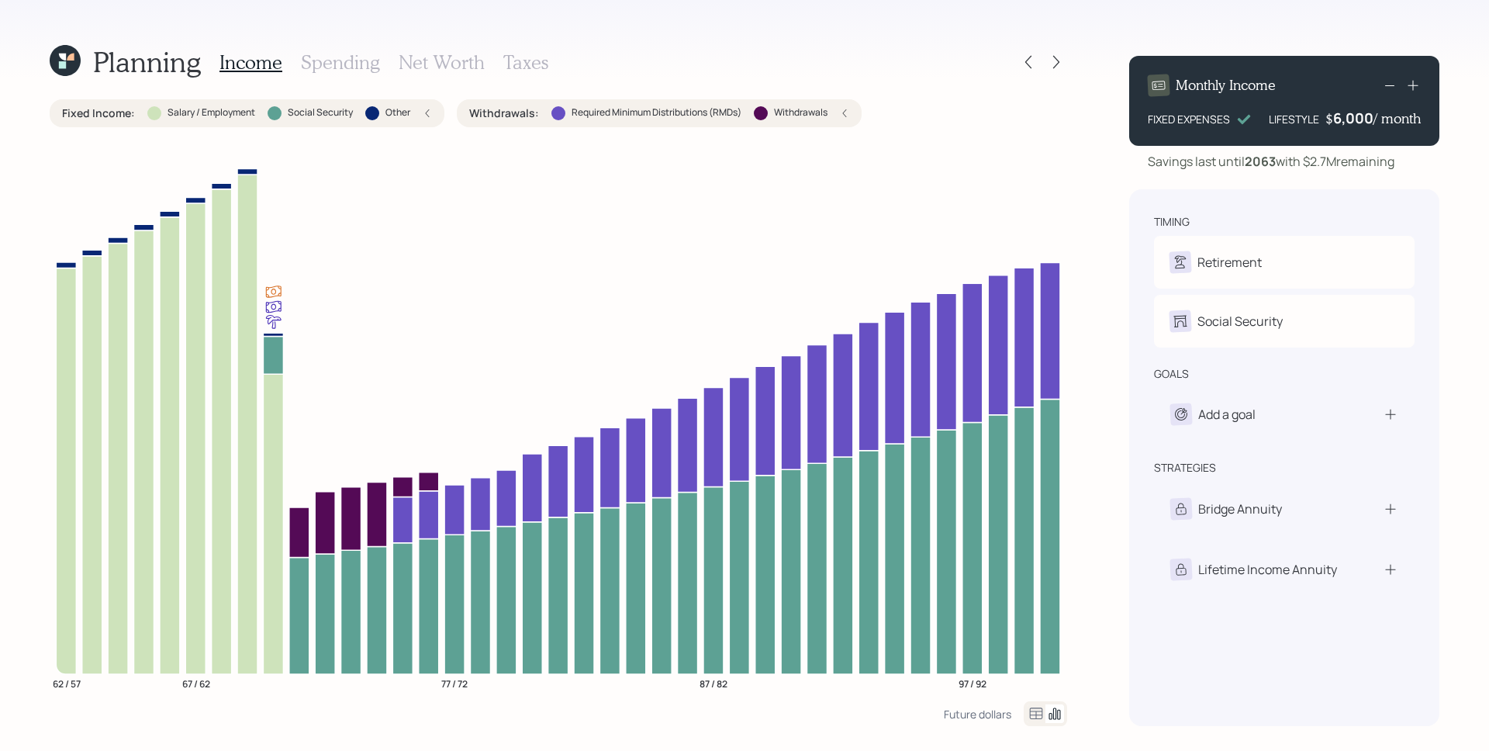
click at [1069, 254] on div "Planning Income Spending Net Worth Taxes Fixed Income : Salary / Employment Soc…" at bounding box center [744, 375] width 1489 height 751
click at [1055, 59] on icon at bounding box center [1056, 62] width 16 height 16
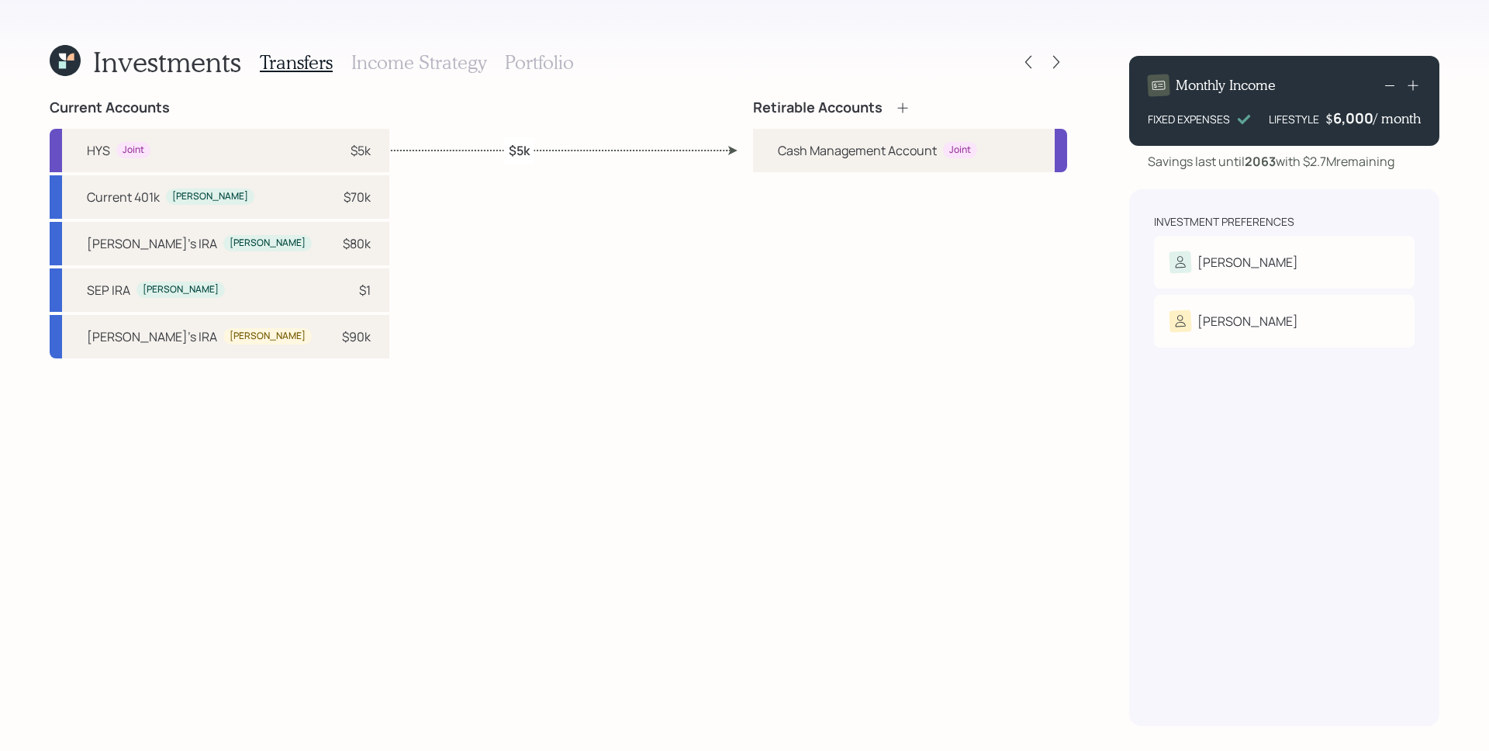
click at [434, 72] on h3 "Income Strategy" at bounding box center [418, 62] width 135 height 22
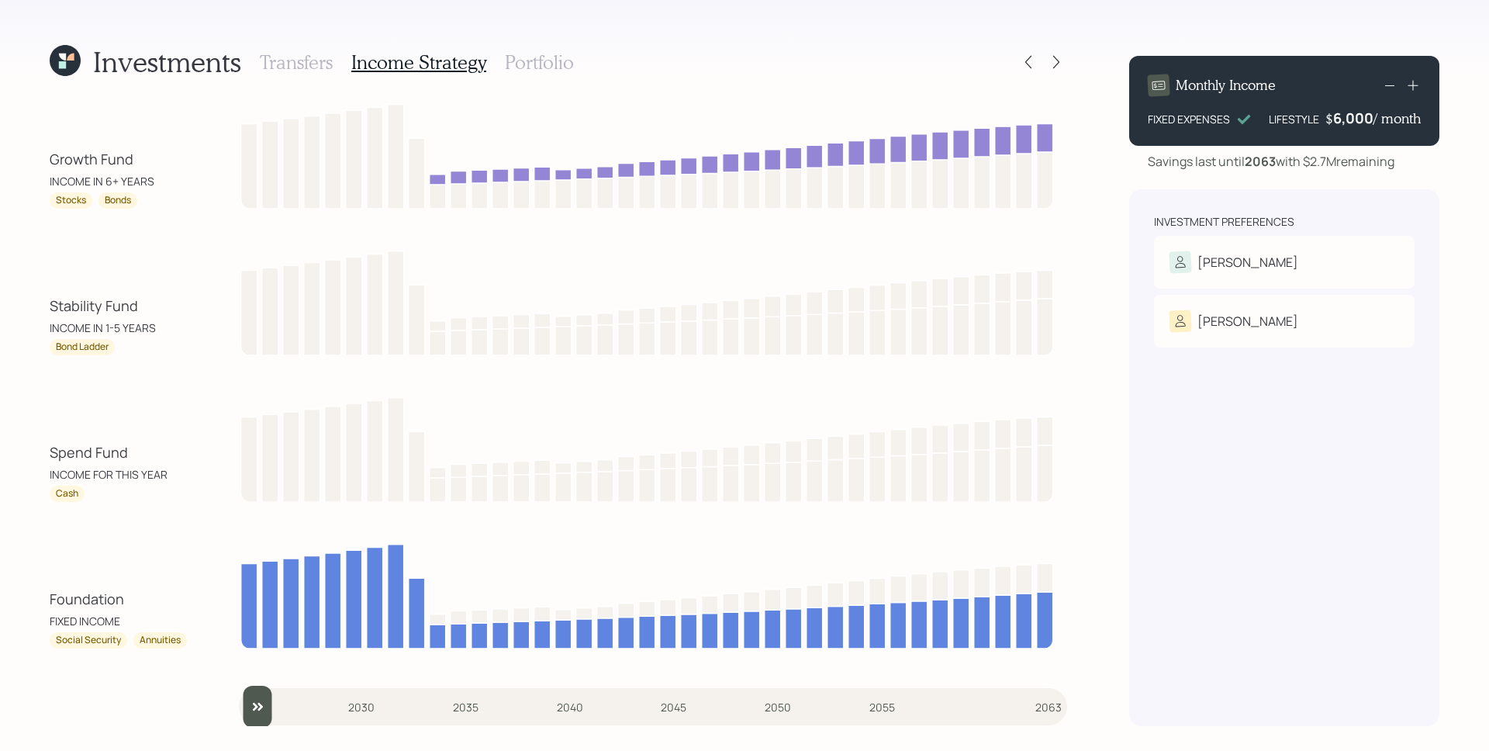
click at [510, 67] on h3 "Portfolio" at bounding box center [539, 62] width 69 height 22
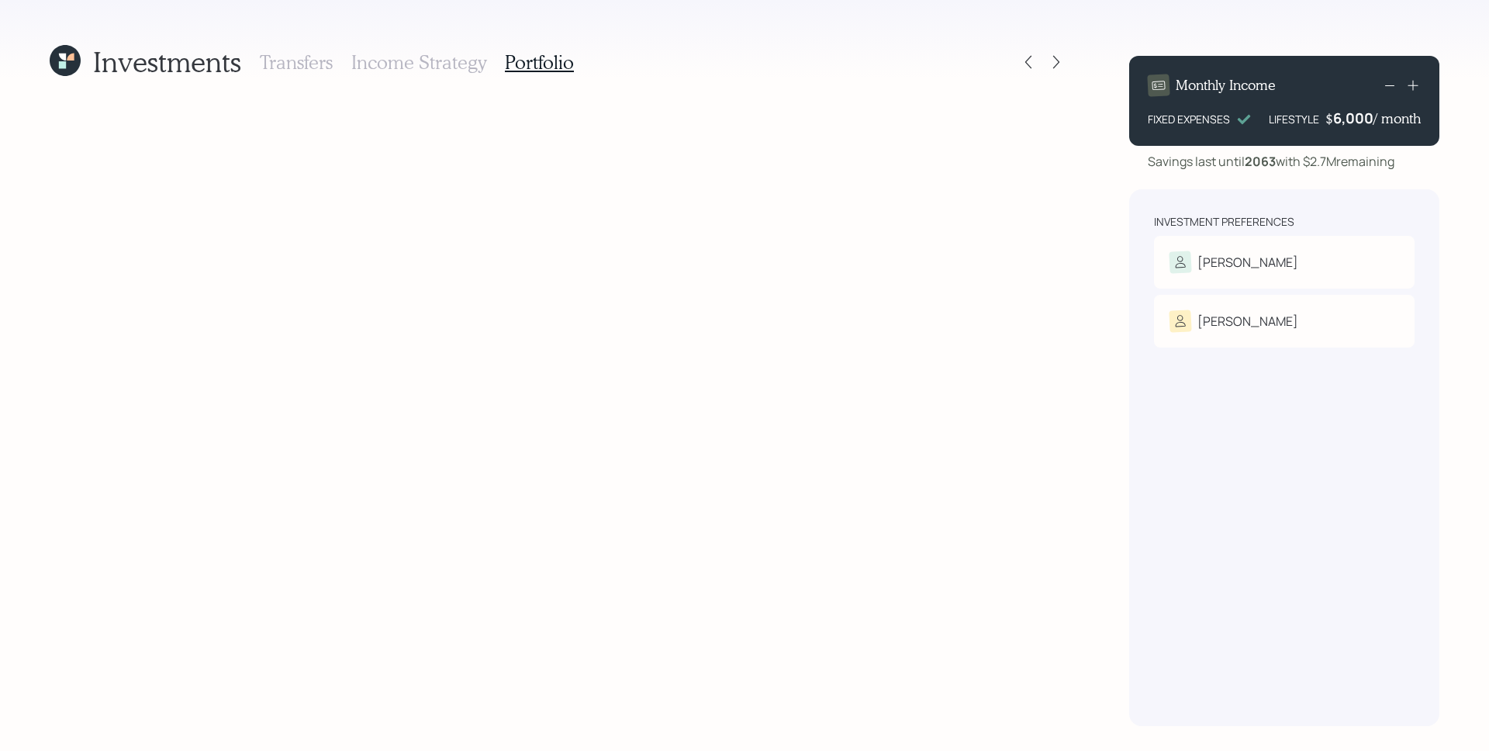
click at [416, 78] on div "Transfers Income Strategy Portfolio" at bounding box center [417, 61] width 314 height 37
click at [427, 60] on h3 "Income Strategy" at bounding box center [418, 62] width 135 height 22
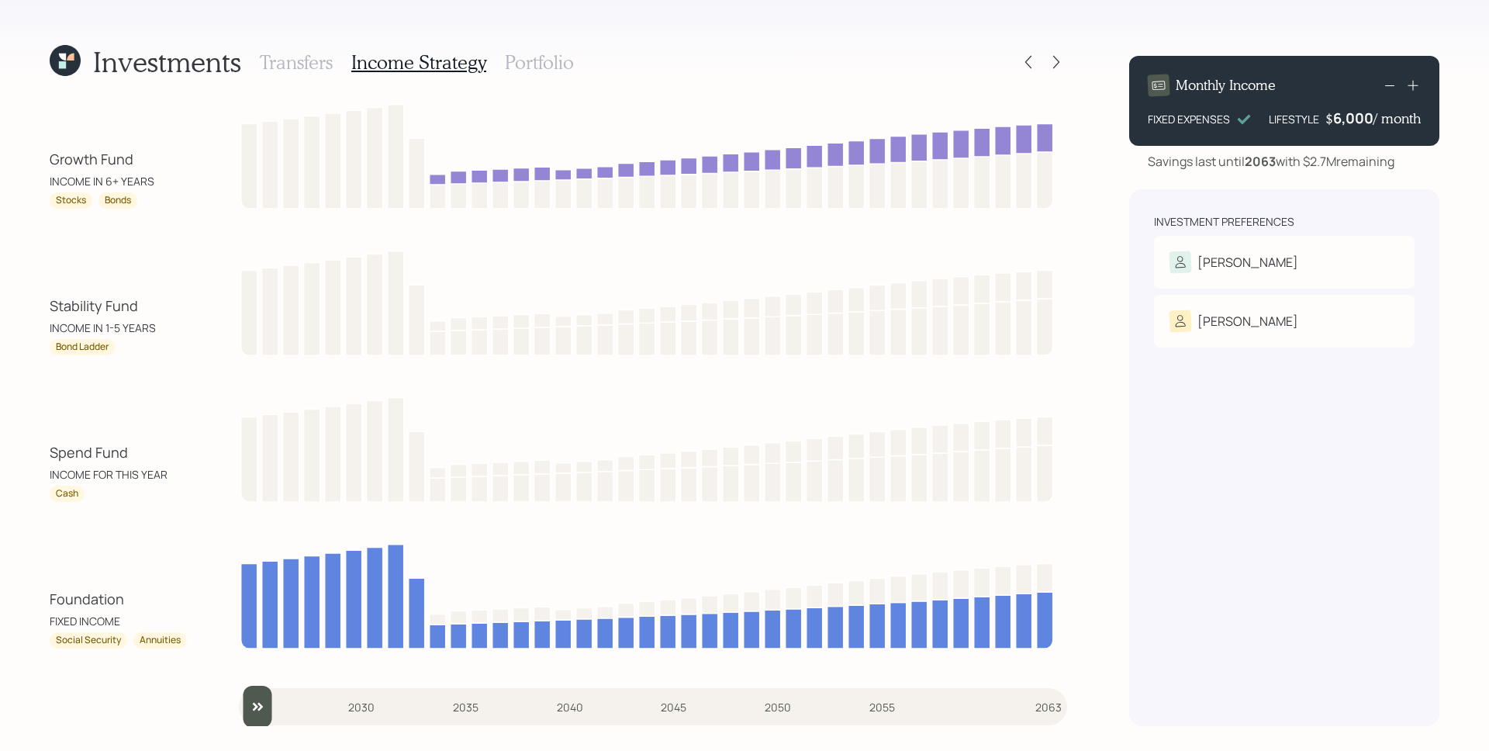
click at [301, 51] on h3 "Transfers" at bounding box center [296, 62] width 73 height 22
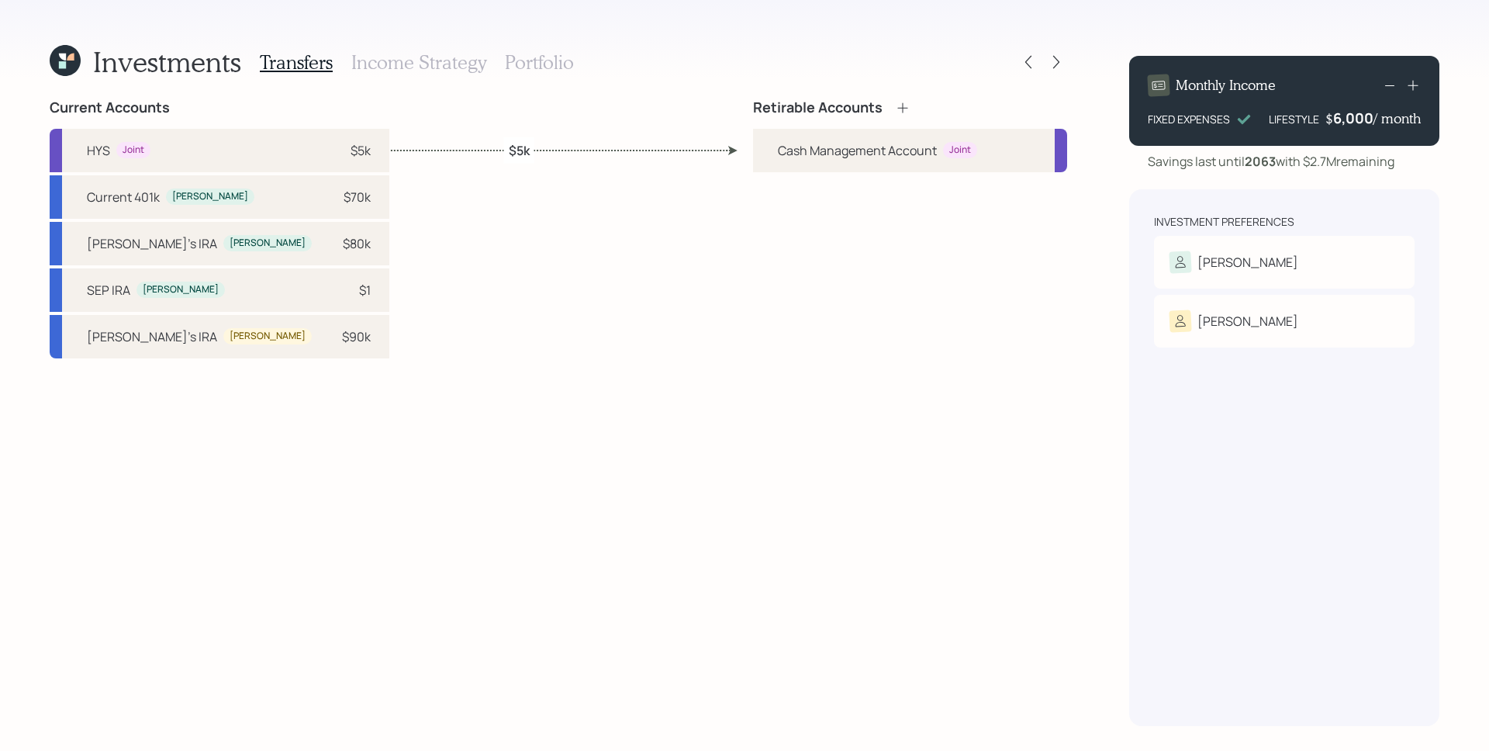
click at [908, 110] on icon at bounding box center [903, 108] width 16 height 16
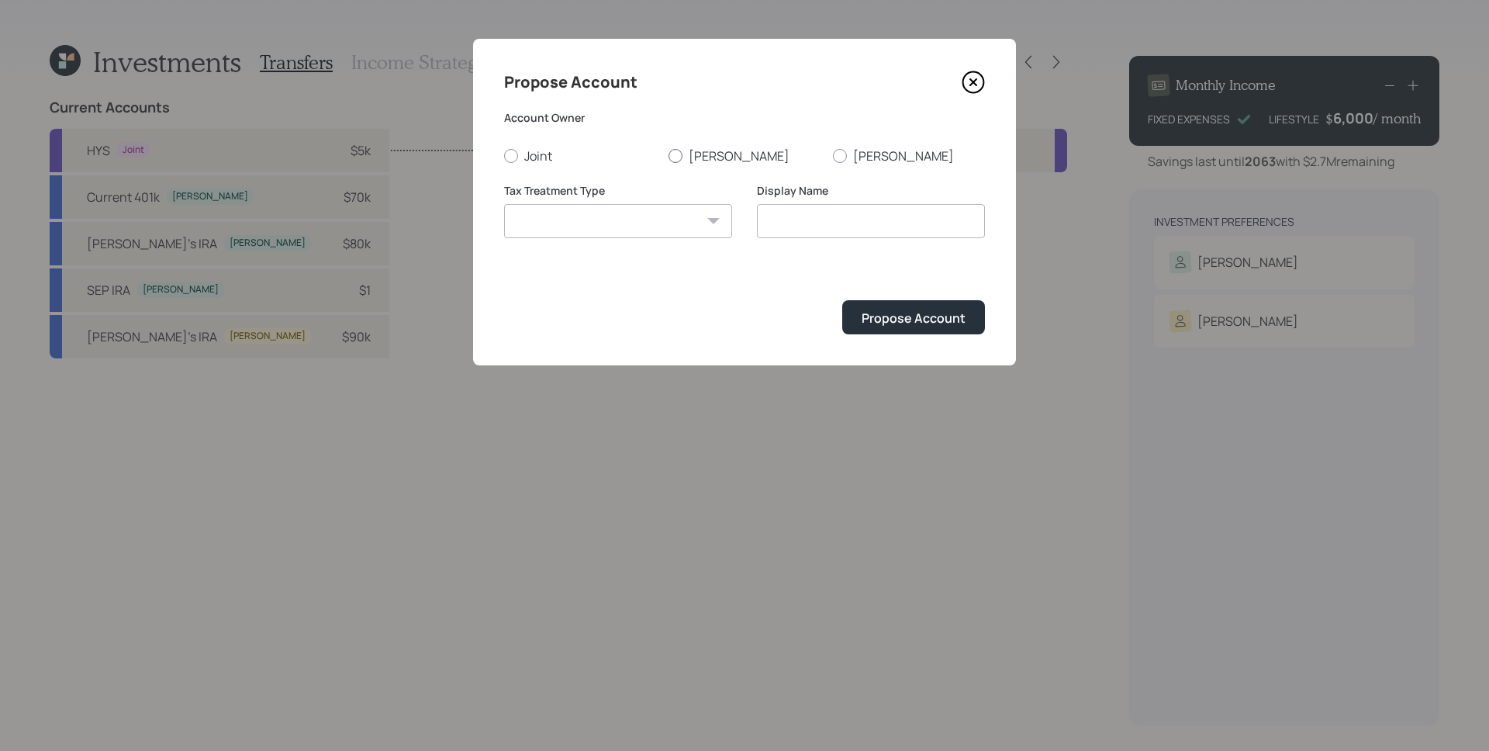
click at [708, 157] on label "Timothy" at bounding box center [744, 155] width 152 height 17
click at [668, 156] on input "Timothy" at bounding box center [668, 155] width 1 height 1
radio input "true"
click at [672, 222] on select "Roth Taxable Traditional" at bounding box center [618, 221] width 228 height 34
select select "traditional"
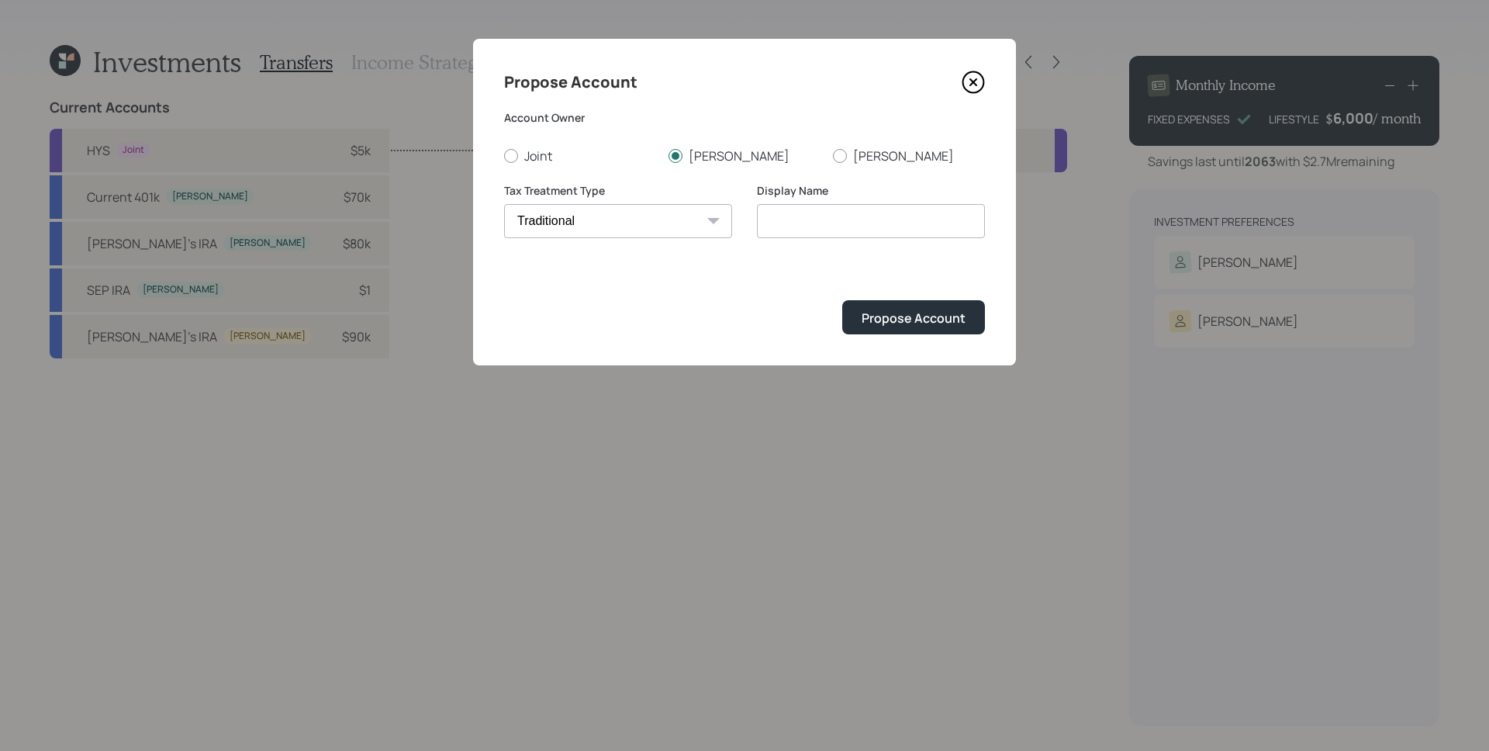
click at [504, 204] on select "Roth Taxable Traditional" at bounding box center [618, 221] width 228 height 34
click at [775, 221] on input "Traditional" at bounding box center [871, 221] width 228 height 34
click at [764, 217] on input "Traditional" at bounding box center [871, 221] width 228 height 34
click at [803, 220] on input "Traditional" at bounding box center [871, 221] width 228 height 34
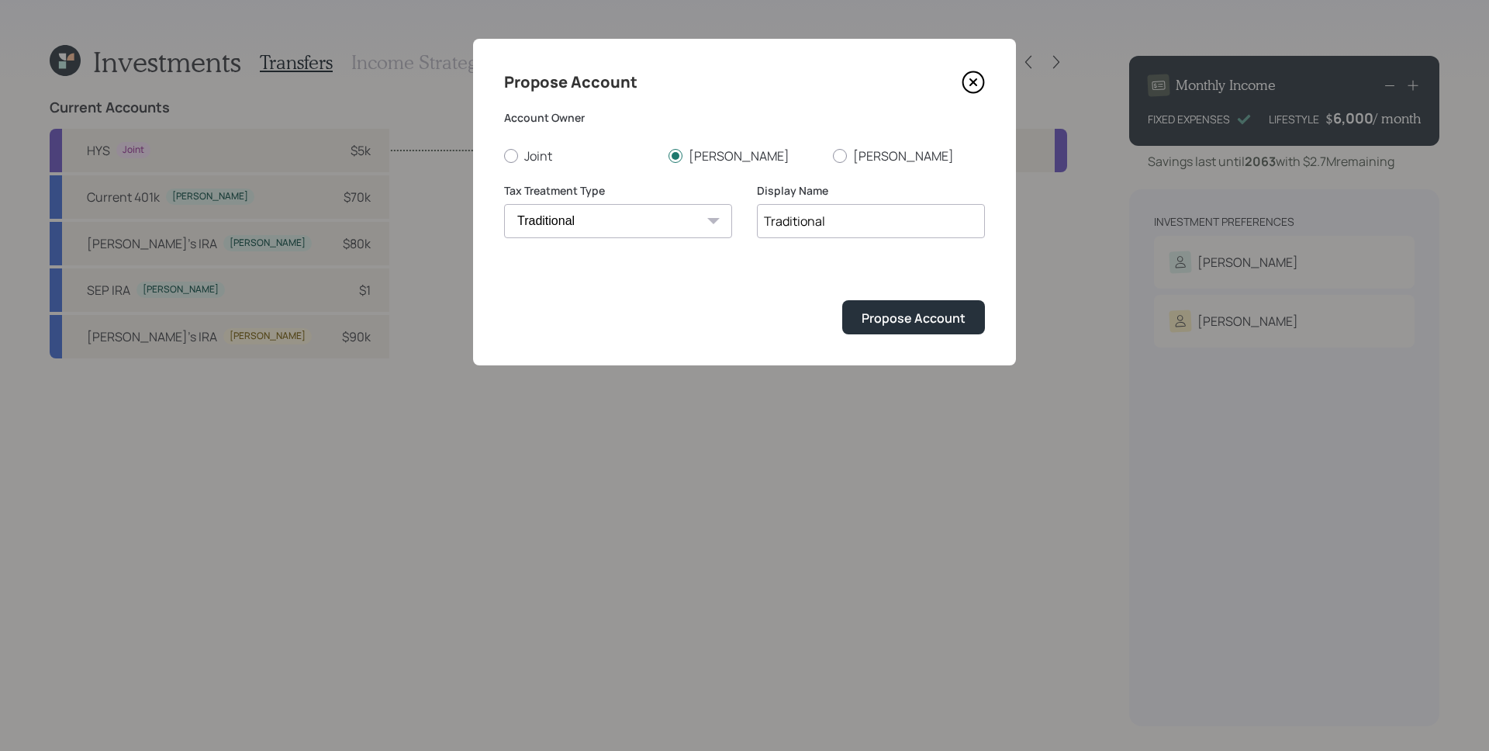
click at [803, 220] on input "Traditional" at bounding box center [871, 221] width 228 height 34
type input "Sep IRA"
click at [943, 313] on div "Propose Account" at bounding box center [914, 317] width 104 height 17
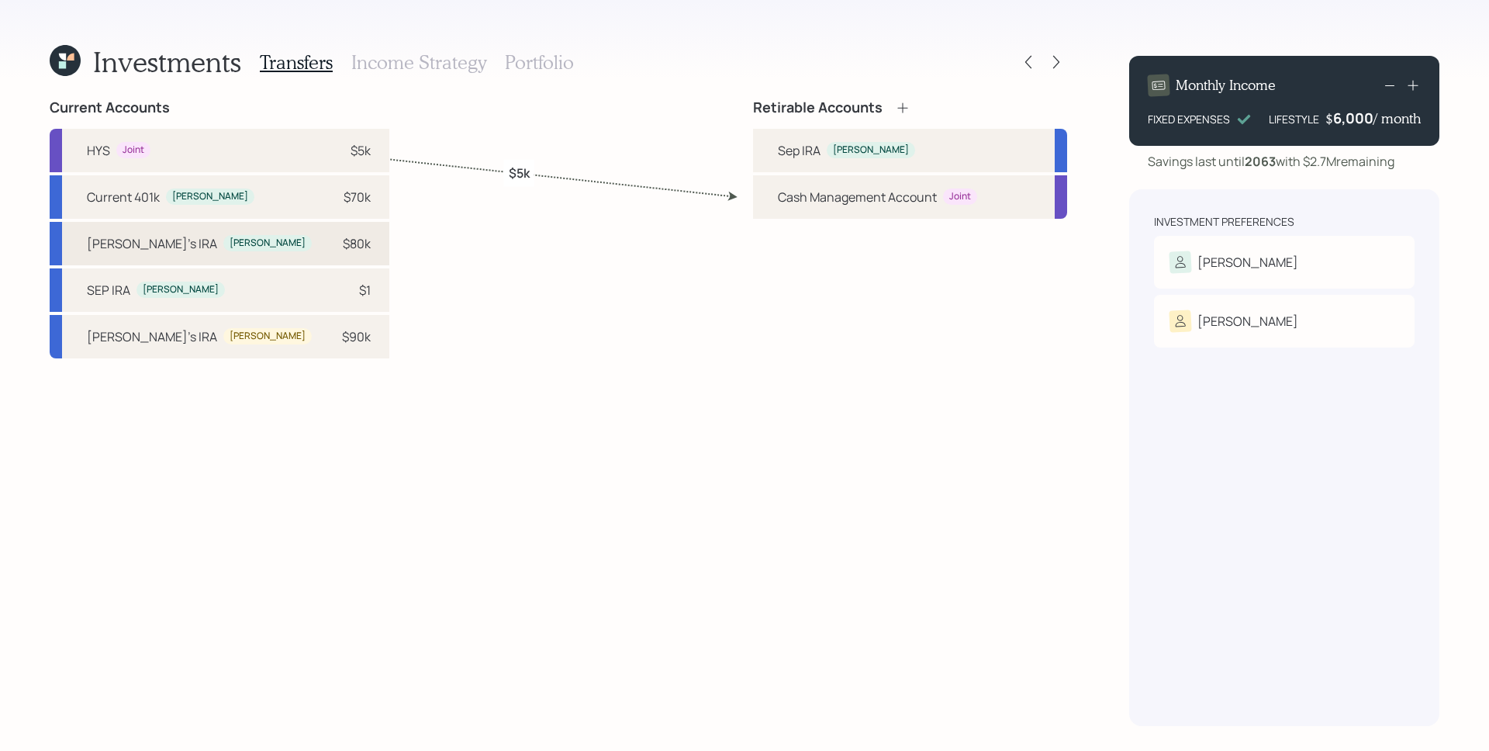
click at [343, 247] on div "$80k" at bounding box center [357, 243] width 28 height 19
click at [837, 147] on div "Timothy" at bounding box center [871, 149] width 76 height 13
select select "f77a0190-90b9-438f-ba76-33fd64fb4756"
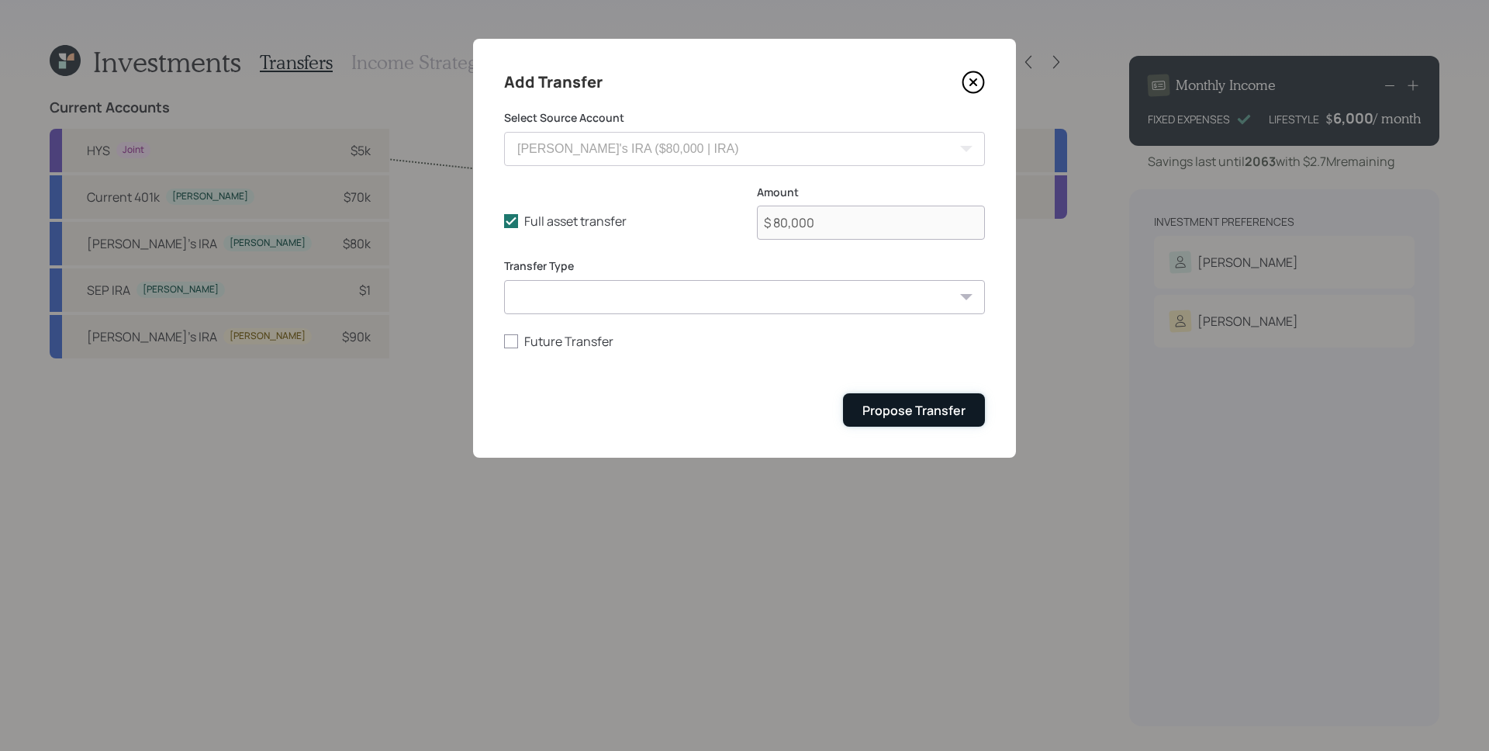
click at [936, 407] on div "Propose Transfer" at bounding box center [913, 410] width 103 height 17
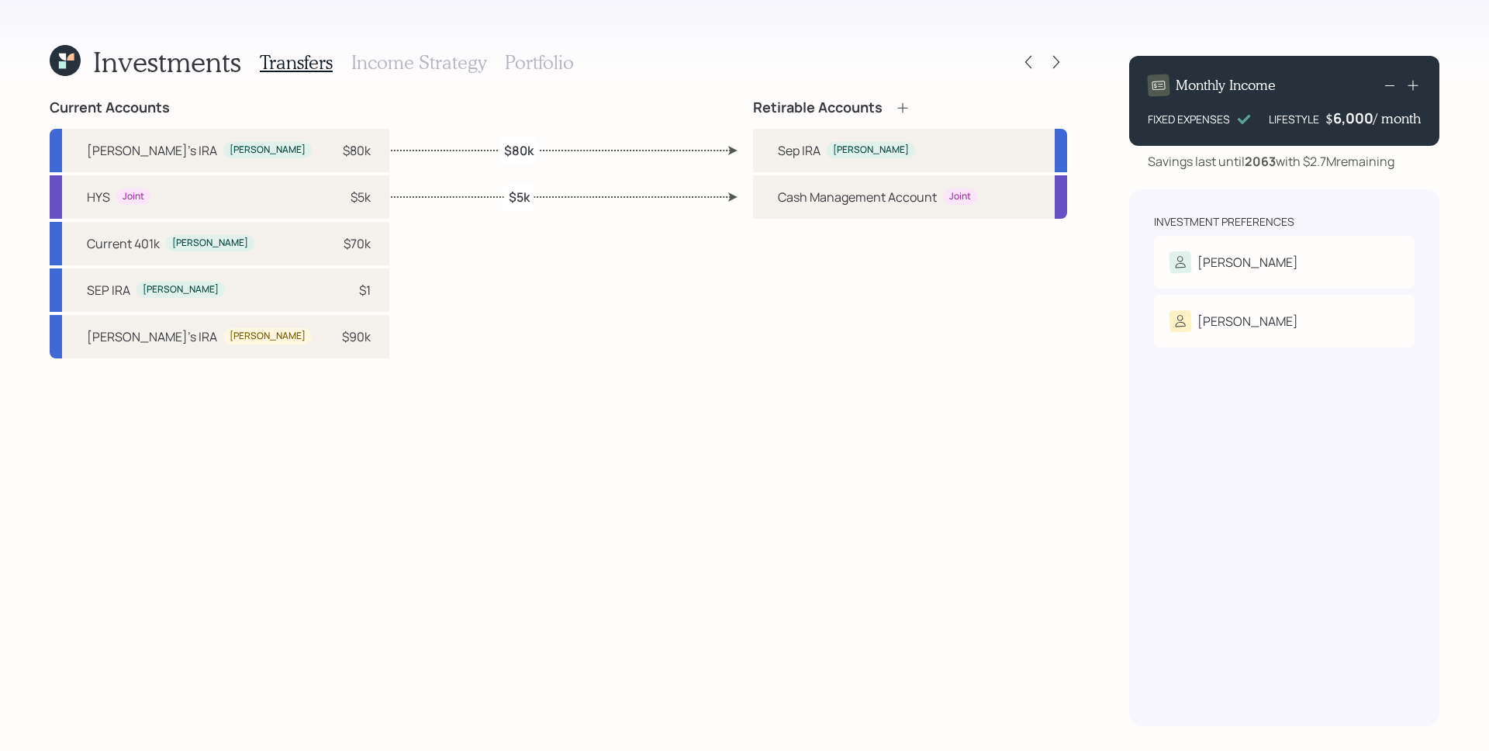
click at [903, 104] on icon at bounding box center [903, 108] width 16 height 16
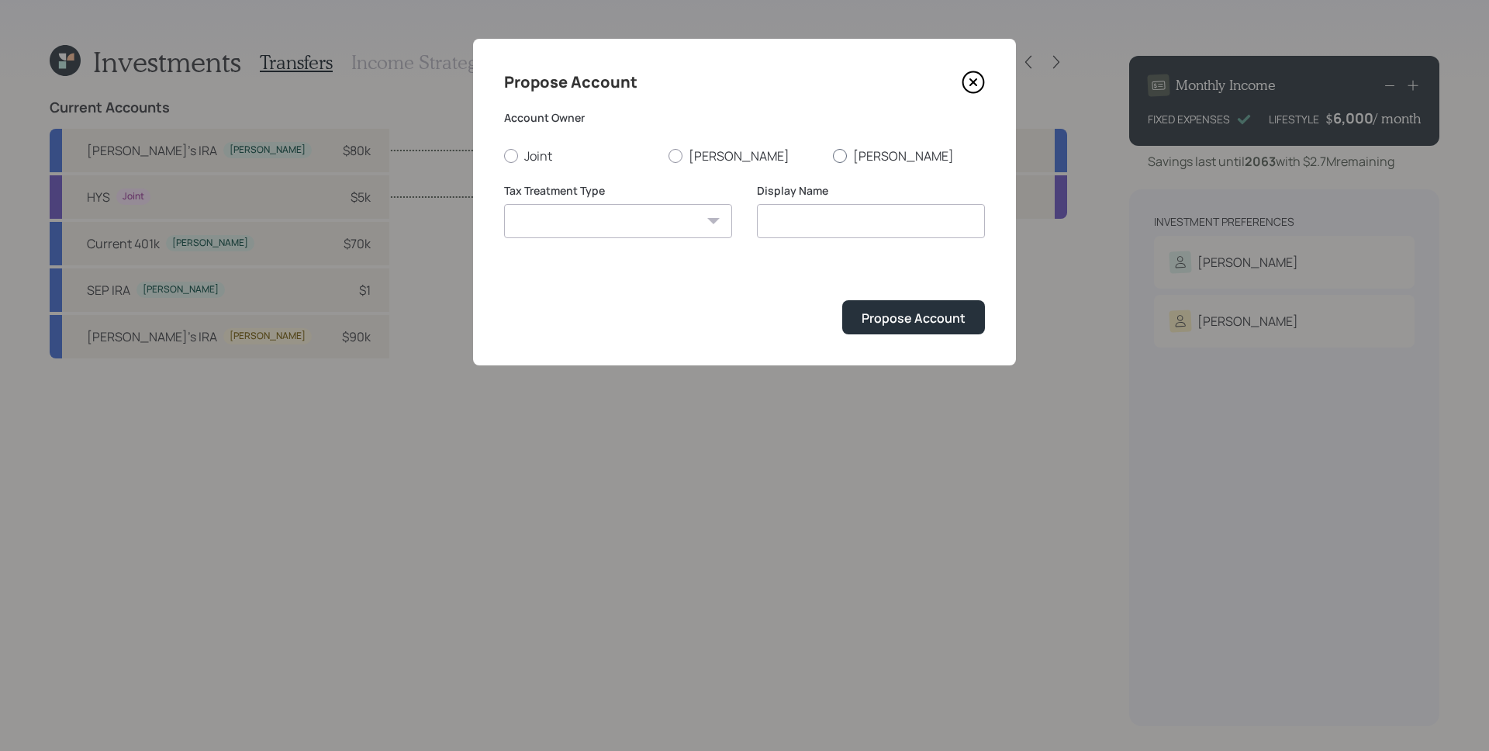
click at [865, 161] on label "Amy" at bounding box center [909, 155] width 152 height 17
click at [833, 156] on input "Amy" at bounding box center [832, 155] width 1 height 1
radio input "true"
click at [692, 218] on select "Roth Taxable Traditional" at bounding box center [618, 221] width 228 height 34
select select "traditional"
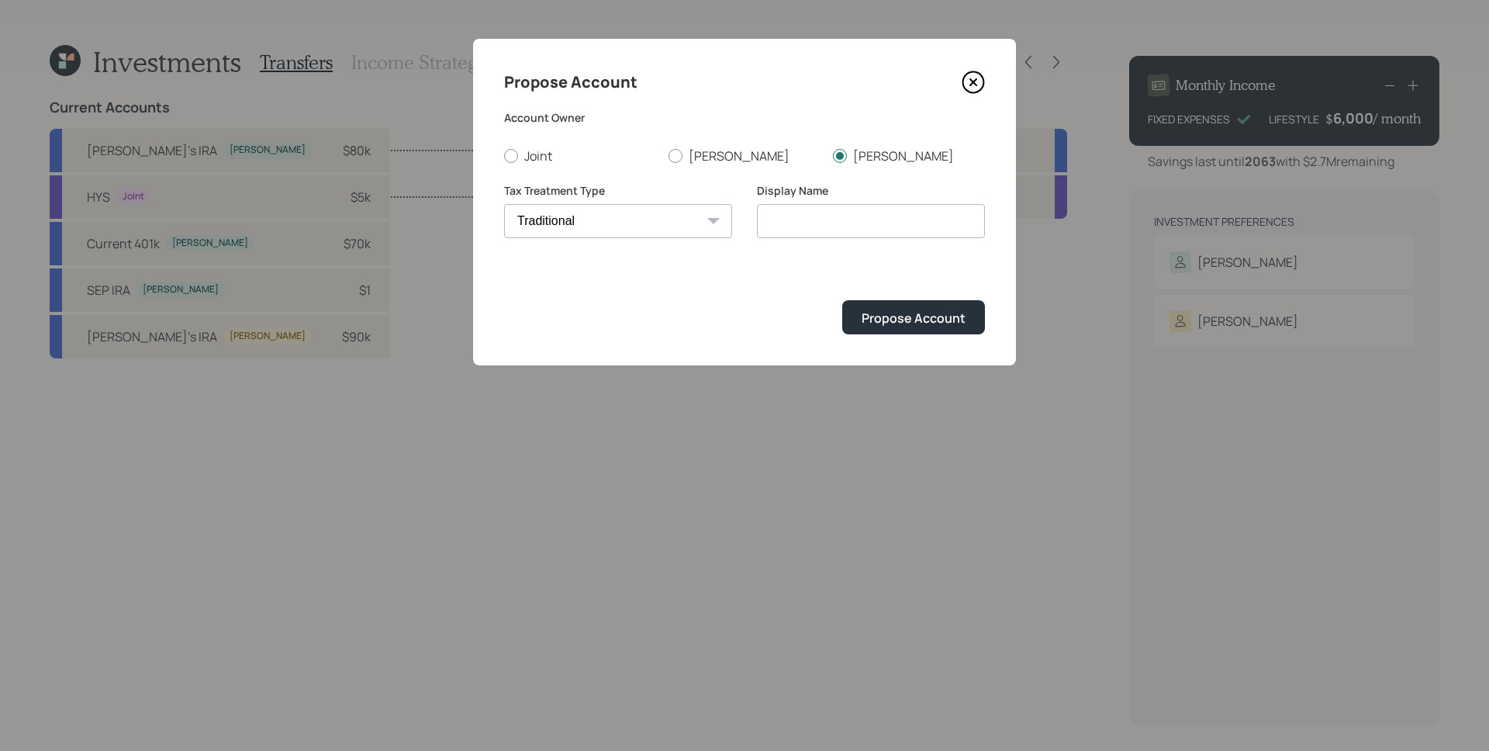
click at [504, 204] on select "Roth Taxable Traditional" at bounding box center [618, 221] width 228 height 34
click at [866, 223] on input "Traditional" at bounding box center [871, 221] width 228 height 34
click at [760, 220] on input "Traditional" at bounding box center [871, 221] width 228 height 34
type input "Amy's Traditional"
click at [921, 323] on div "Propose Account" at bounding box center [914, 317] width 104 height 17
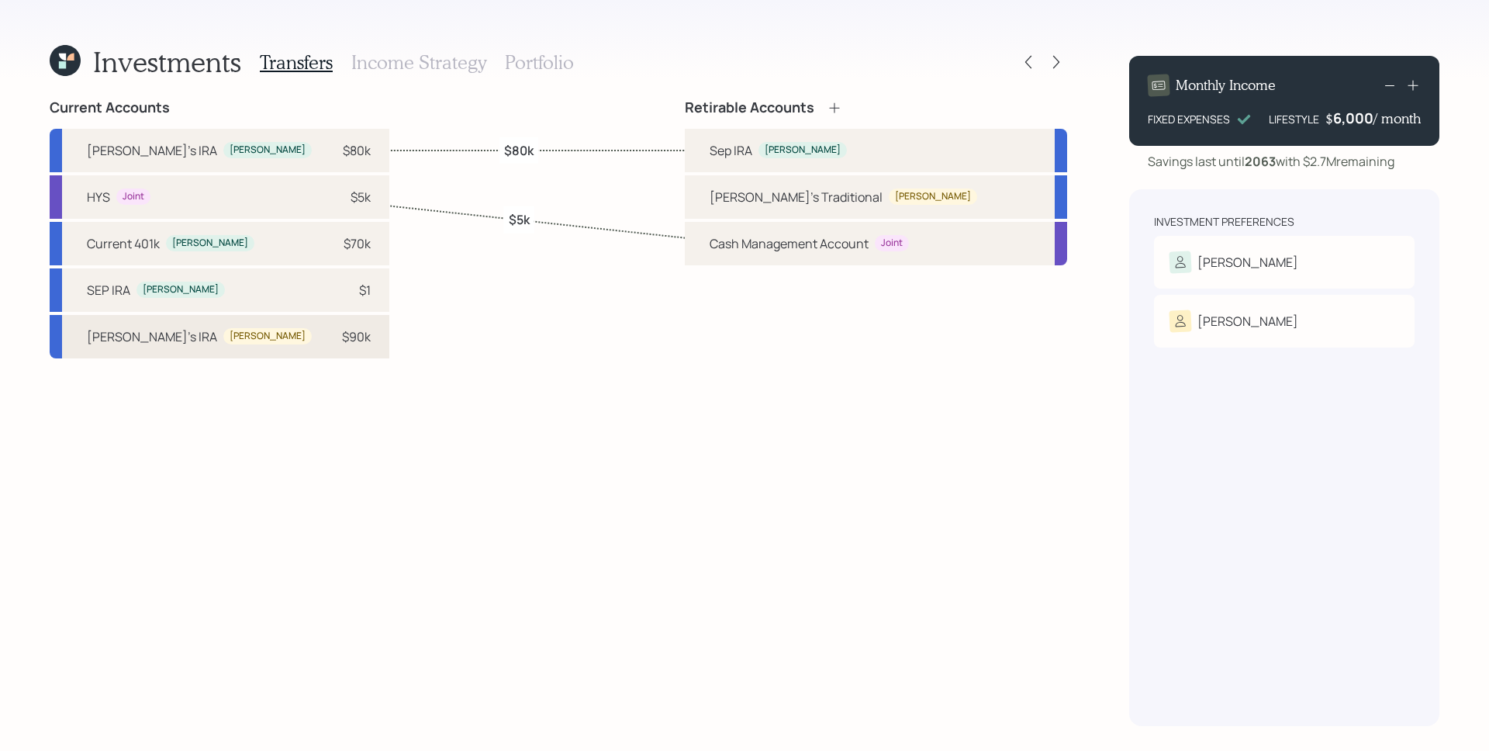
click at [342, 344] on div "$90k" at bounding box center [356, 336] width 29 height 19
click at [783, 194] on div "Amy's Traditional" at bounding box center [796, 197] width 173 height 19
select select "3bc1d5dc-414d-475e-9f46-313537cb50f6"
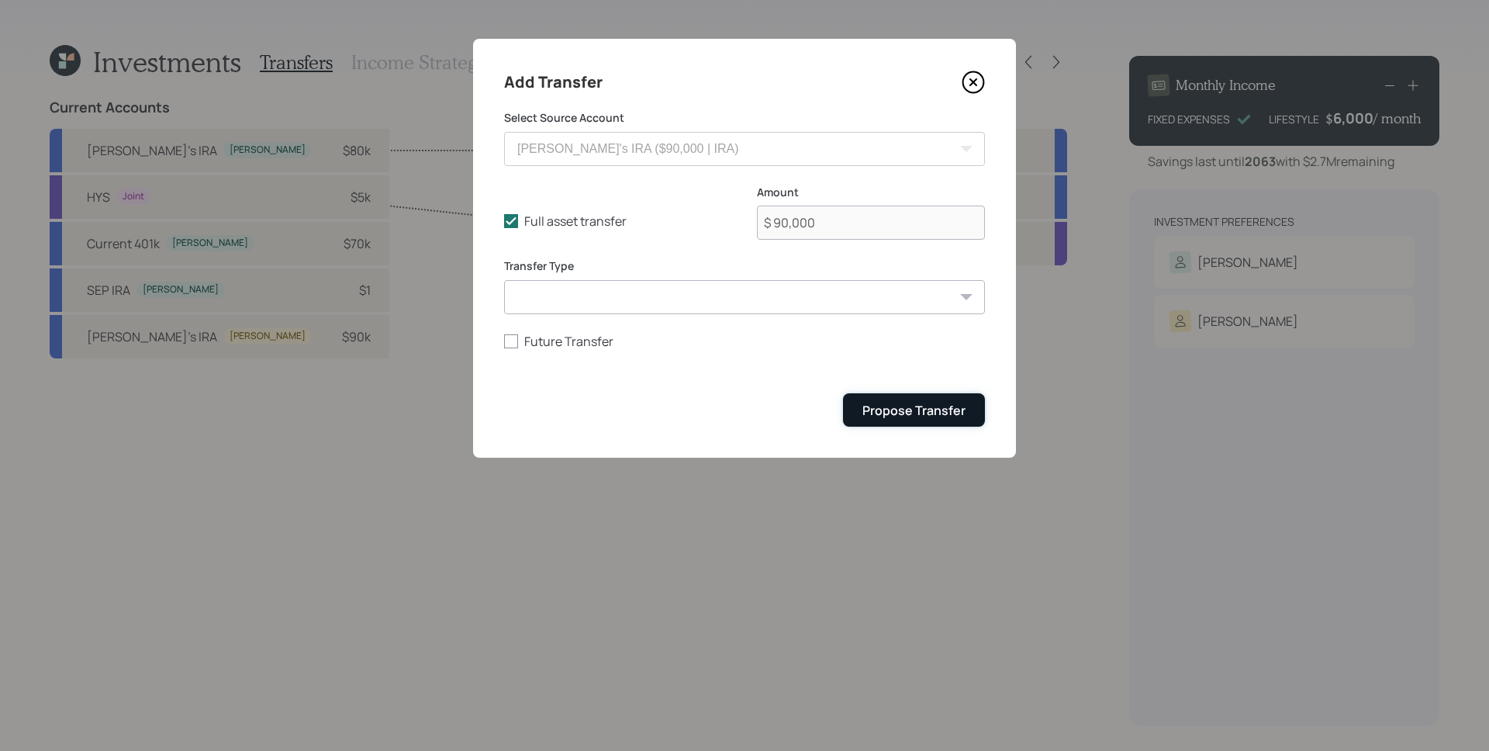
click at [917, 407] on div "Propose Transfer" at bounding box center [913, 410] width 103 height 17
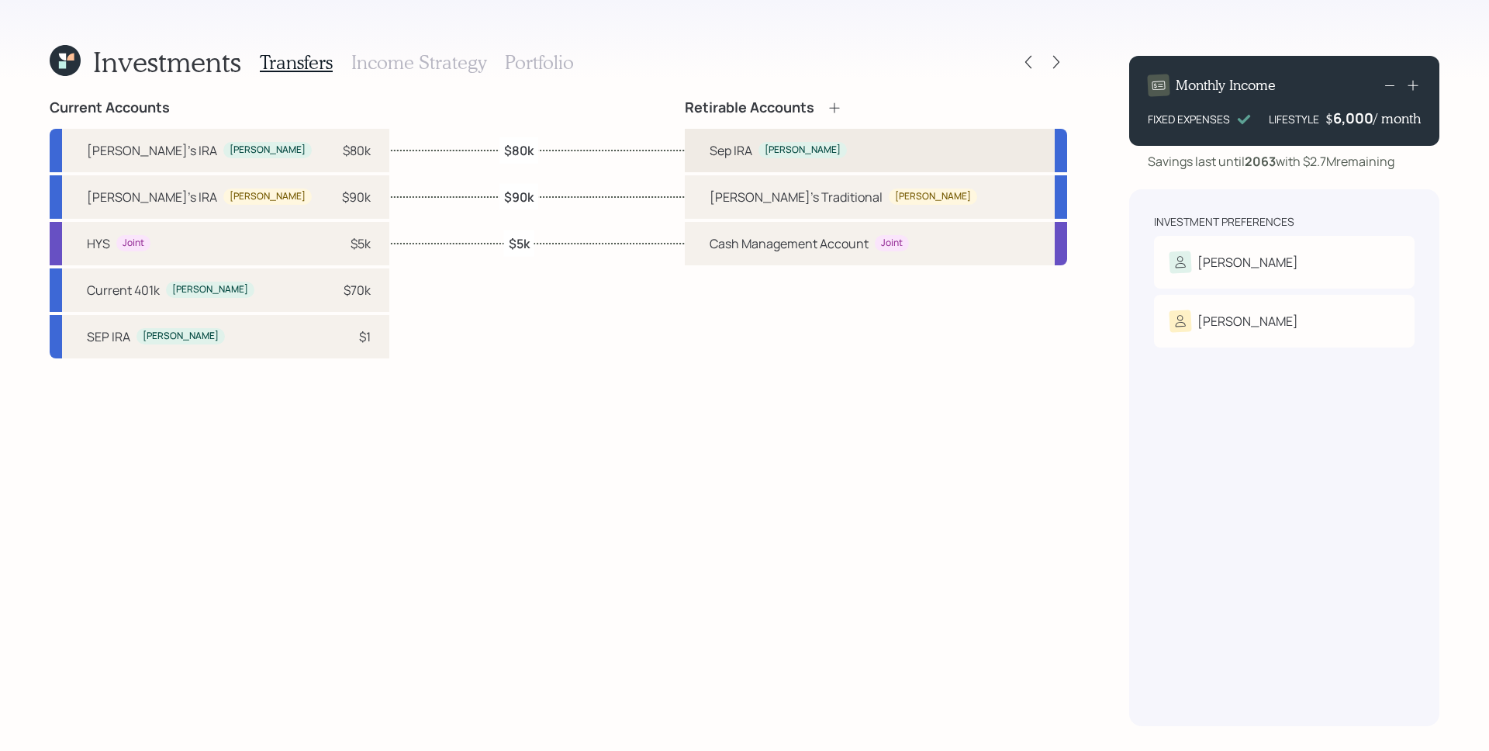
click at [834, 152] on div "Timothy" at bounding box center [803, 149] width 76 height 13
select select "traditional"
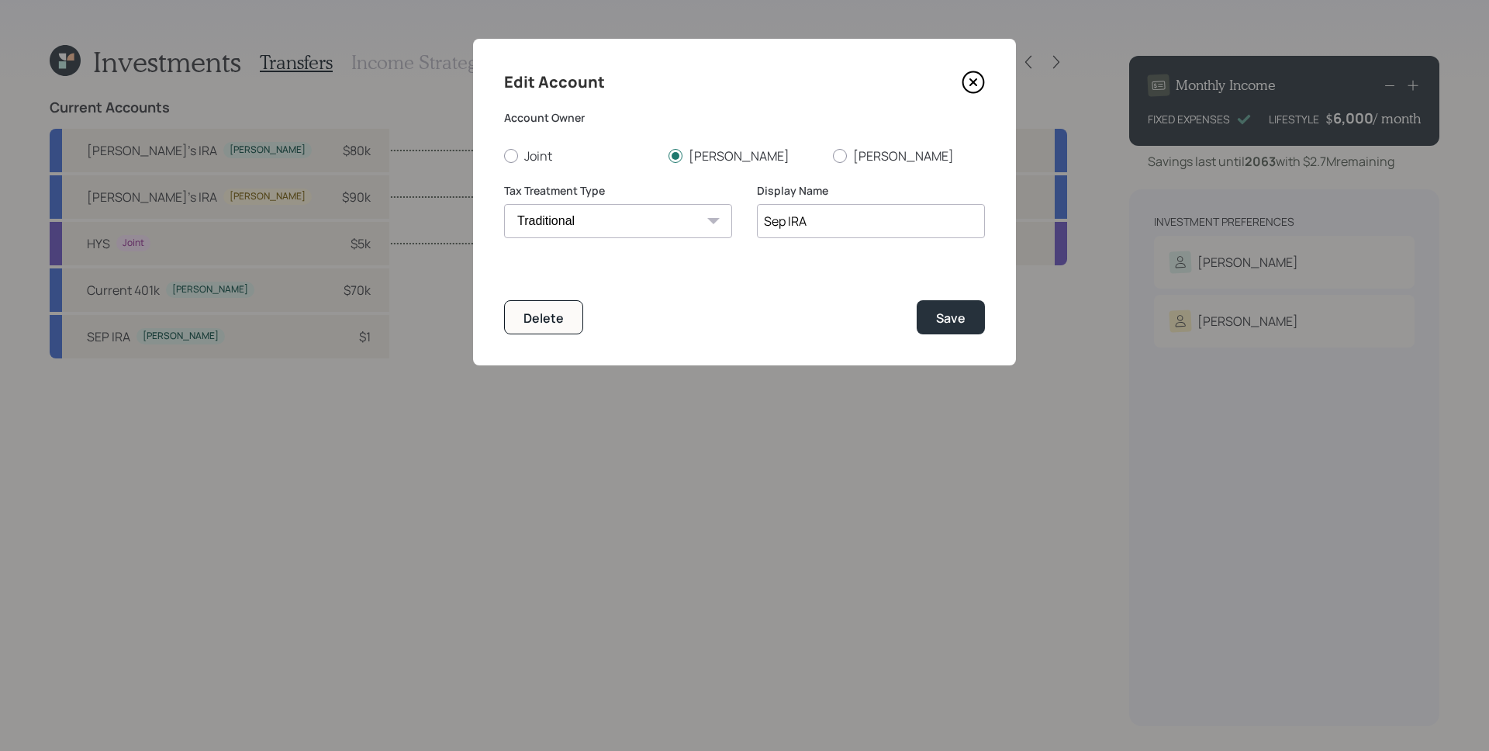
drag, startPoint x: 783, startPoint y: 221, endPoint x: 774, endPoint y: 218, distance: 9.8
click at [774, 218] on input "Sep IRA" at bounding box center [871, 221] width 228 height 34
type input "Tim's SEP IRA"
click at [965, 316] on button "Save" at bounding box center [951, 316] width 68 height 33
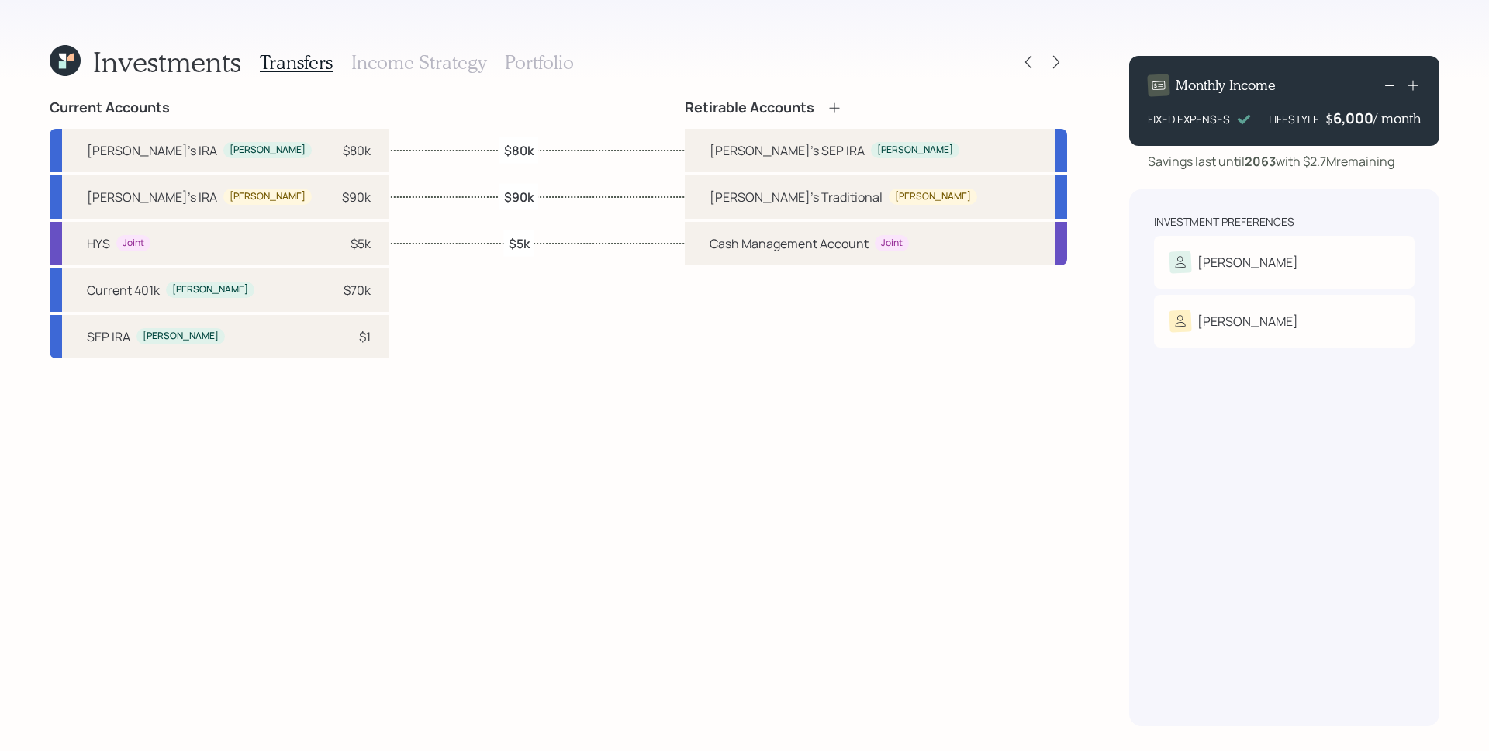
click at [508, 69] on h3 "Portfolio" at bounding box center [539, 62] width 69 height 22
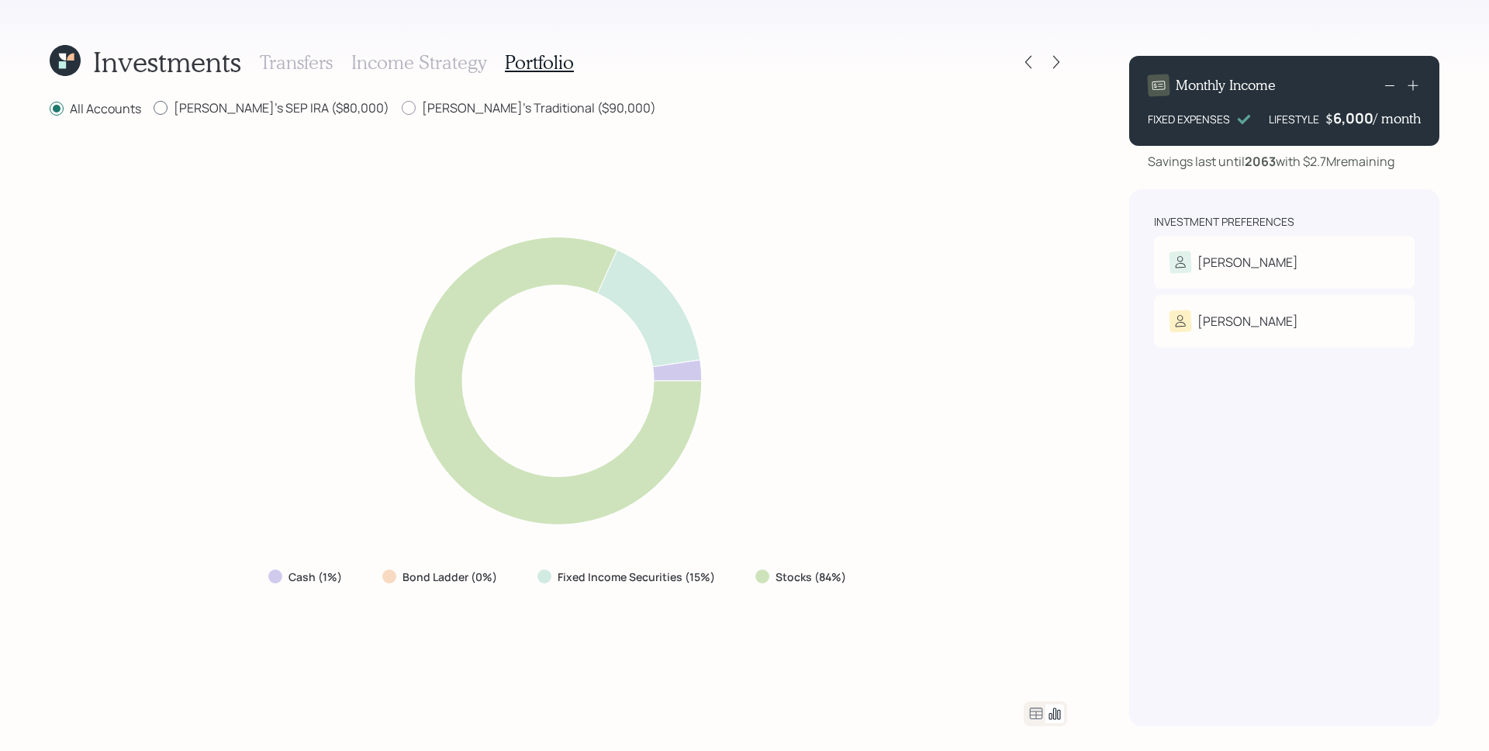
click at [219, 101] on label "Tim's SEP IRA ($80,000)" at bounding box center [272, 107] width 236 height 17
click at [154, 108] on input "Tim's SEP IRA ($80,000)" at bounding box center [153, 108] width 1 height 1
radio input "true"
radio input "false"
click at [402, 103] on label "Amy's Traditional ($90,000)" at bounding box center [529, 107] width 254 height 17
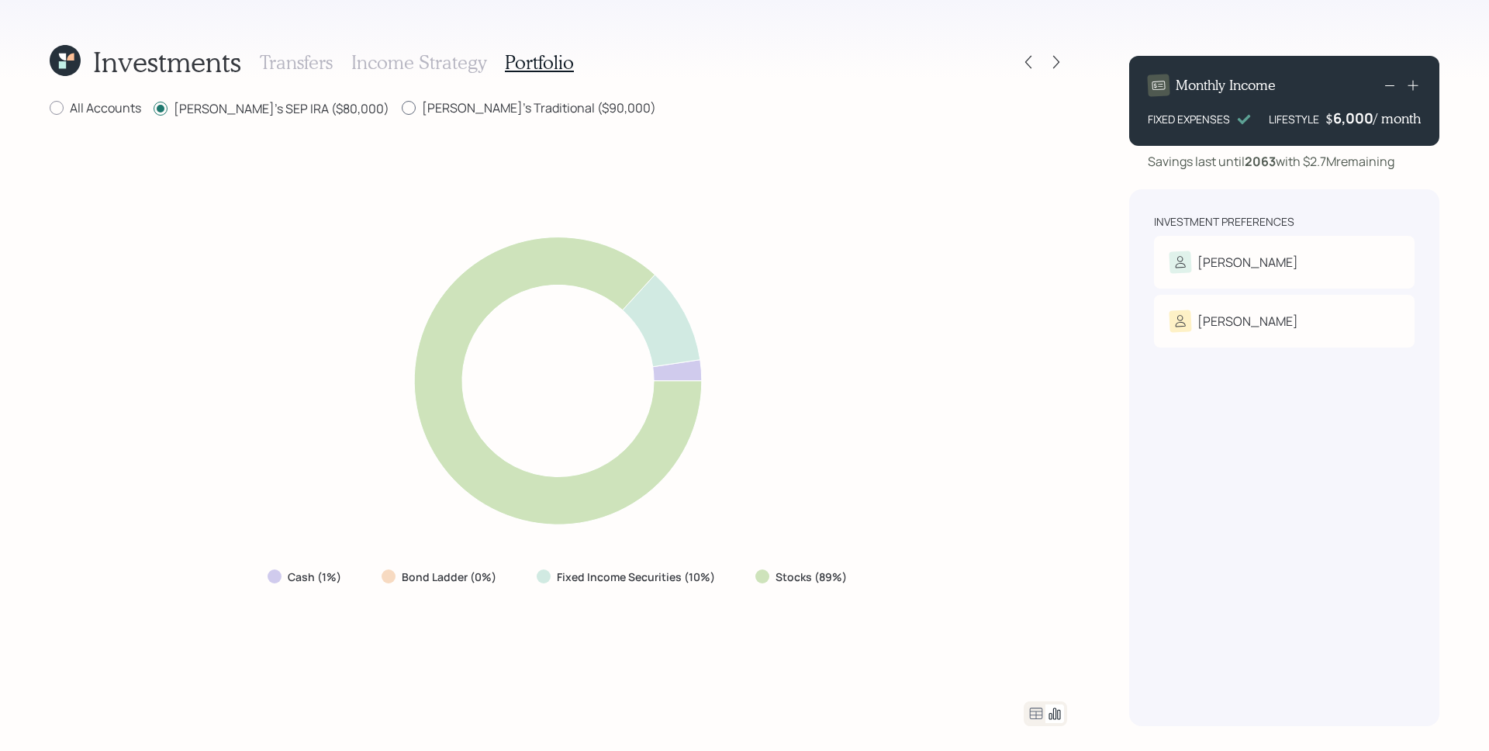
click at [401, 108] on input "Amy's Traditional ($90,000)" at bounding box center [401, 108] width 1 height 1
radio input "true"
radio input "false"
click at [1055, 65] on icon at bounding box center [1056, 62] width 6 height 13
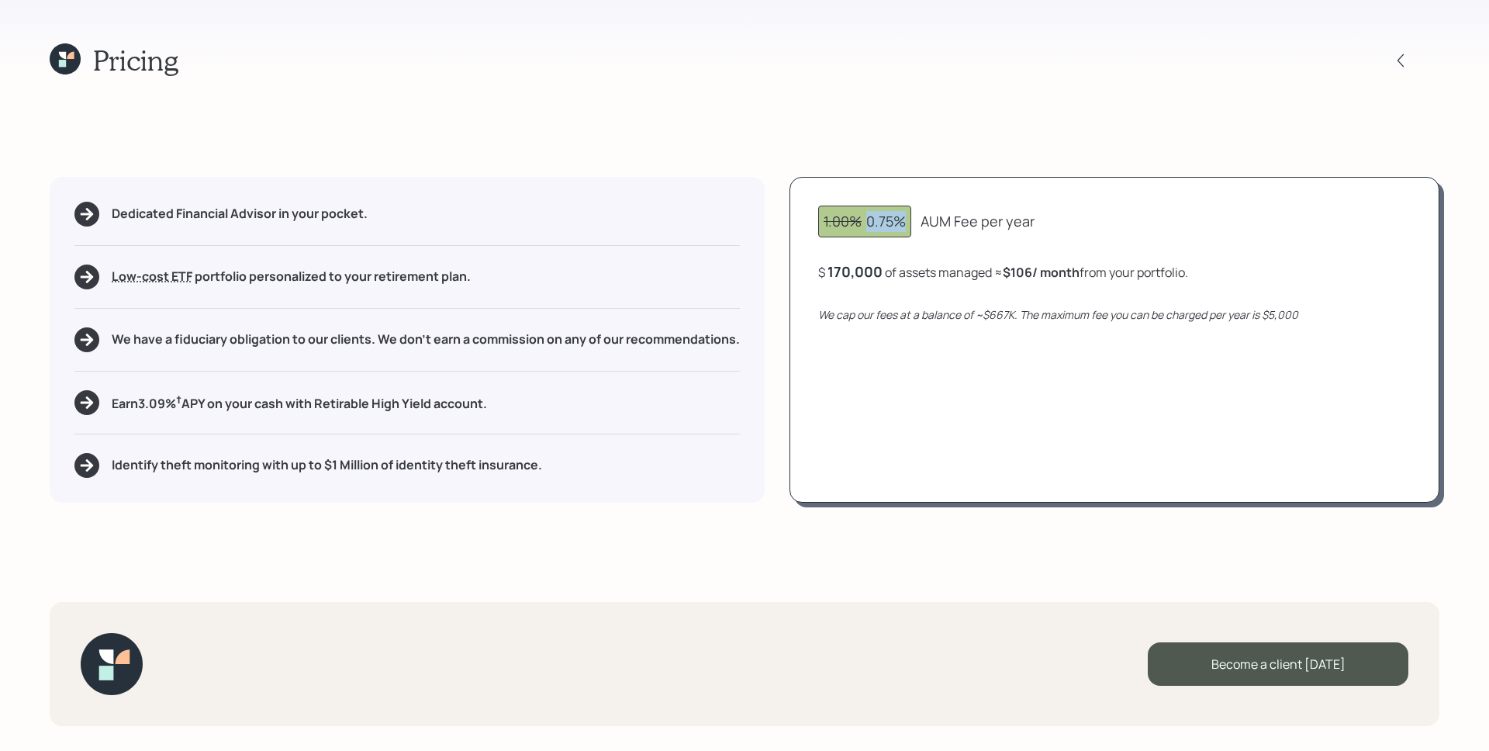
drag, startPoint x: 868, startPoint y: 223, endPoint x: 914, endPoint y: 238, distance: 48.8
click at [914, 238] on div "1.00% 0.75% AUM Fee per year $ 170,000 of assets managed ≈ $106 / month from yo…" at bounding box center [1114, 340] width 650 height 326
drag, startPoint x: 992, startPoint y: 317, endPoint x: 1010, endPoint y: 317, distance: 17.8
click at [1010, 317] on icon "We cap our fees at a balance of ~$667K. The maximum fee you can be charged per …" at bounding box center [1058, 314] width 480 height 15
click at [1011, 336] on div "1.00% 0.75% AUM Fee per year $ 170,000 of assets managed ≈ $106 / month from yo…" at bounding box center [1114, 340] width 650 height 326
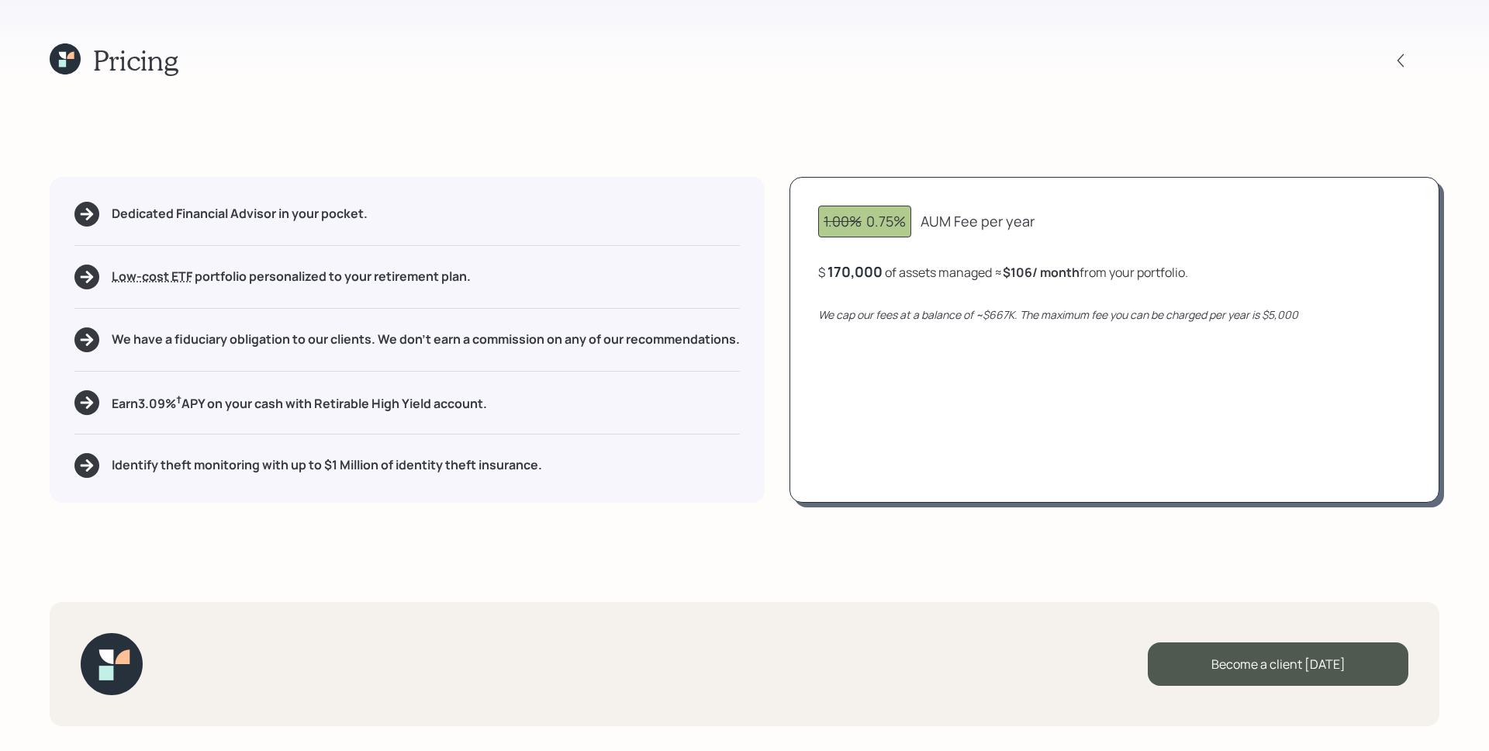
click at [1039, 164] on div "Pricing Dedicated Financial Advisor in your pocket. Low-cost ETF Retirable uses…" at bounding box center [744, 375] width 1489 height 751
click at [78, 64] on icon at bounding box center [65, 58] width 31 height 31
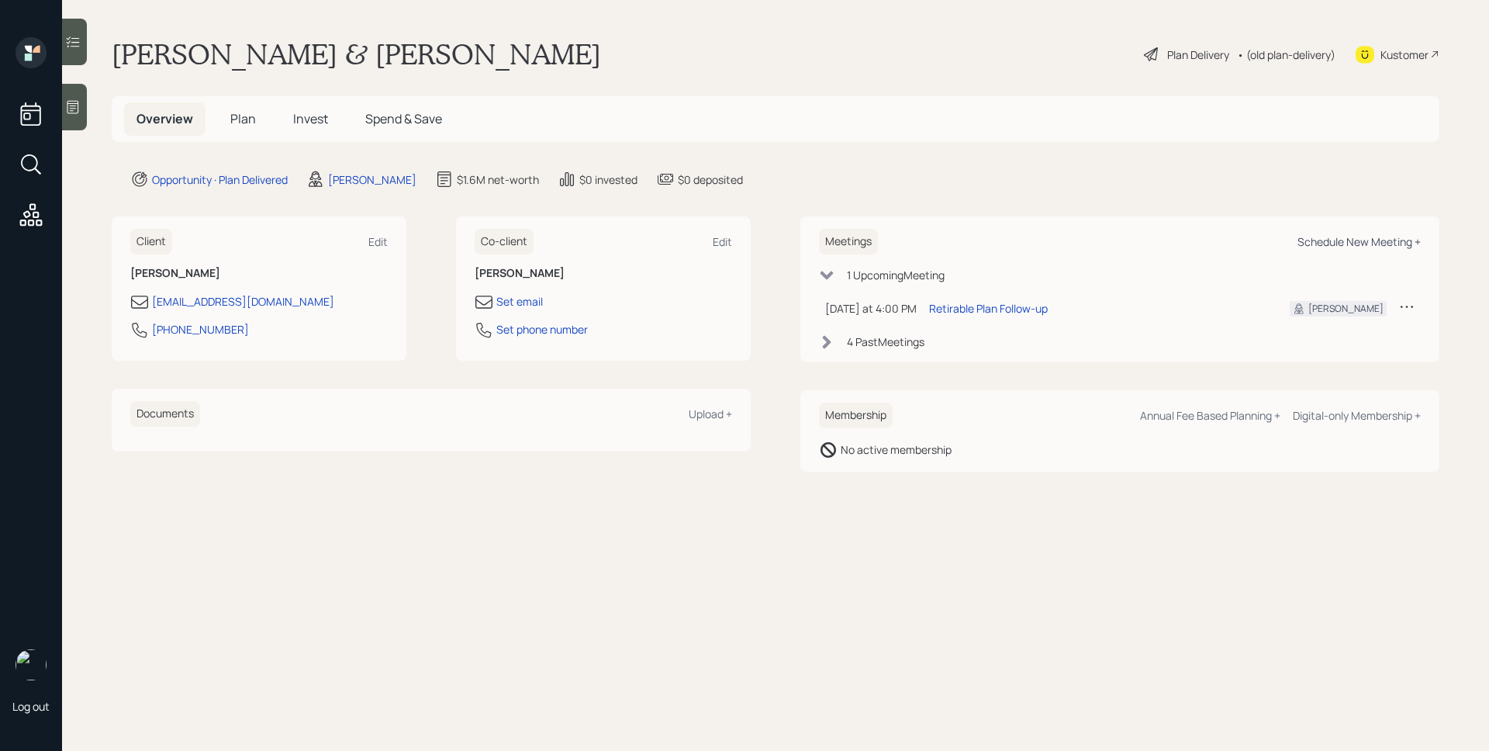
click at [1359, 238] on div "Schedule New Meeting +" at bounding box center [1358, 241] width 123 height 15
select select "d946c976-65aa-4529-ac9d-02c4f1114fc0"
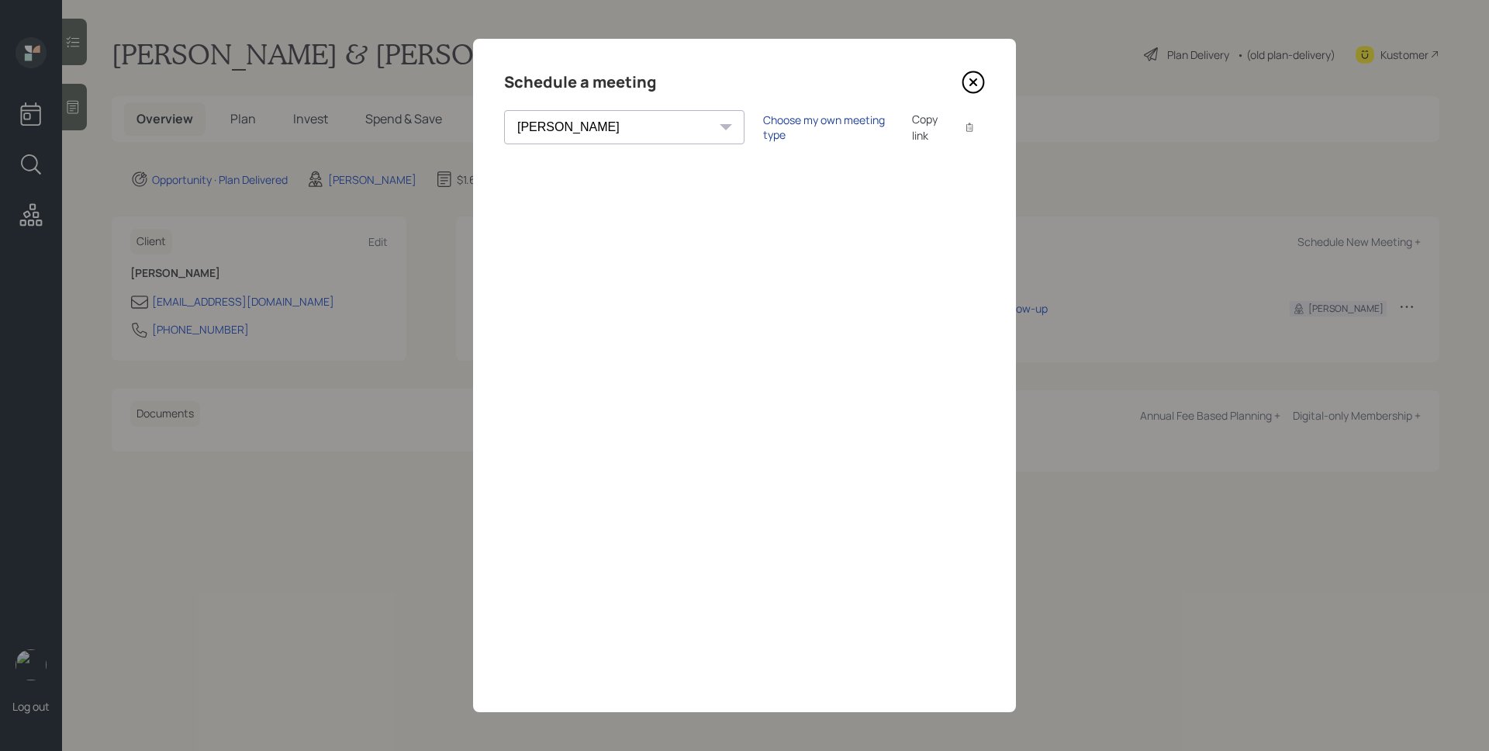
click at [763, 129] on div "Choose my own meeting type" at bounding box center [828, 126] width 130 height 29
click at [978, 81] on icon at bounding box center [973, 82] width 23 height 23
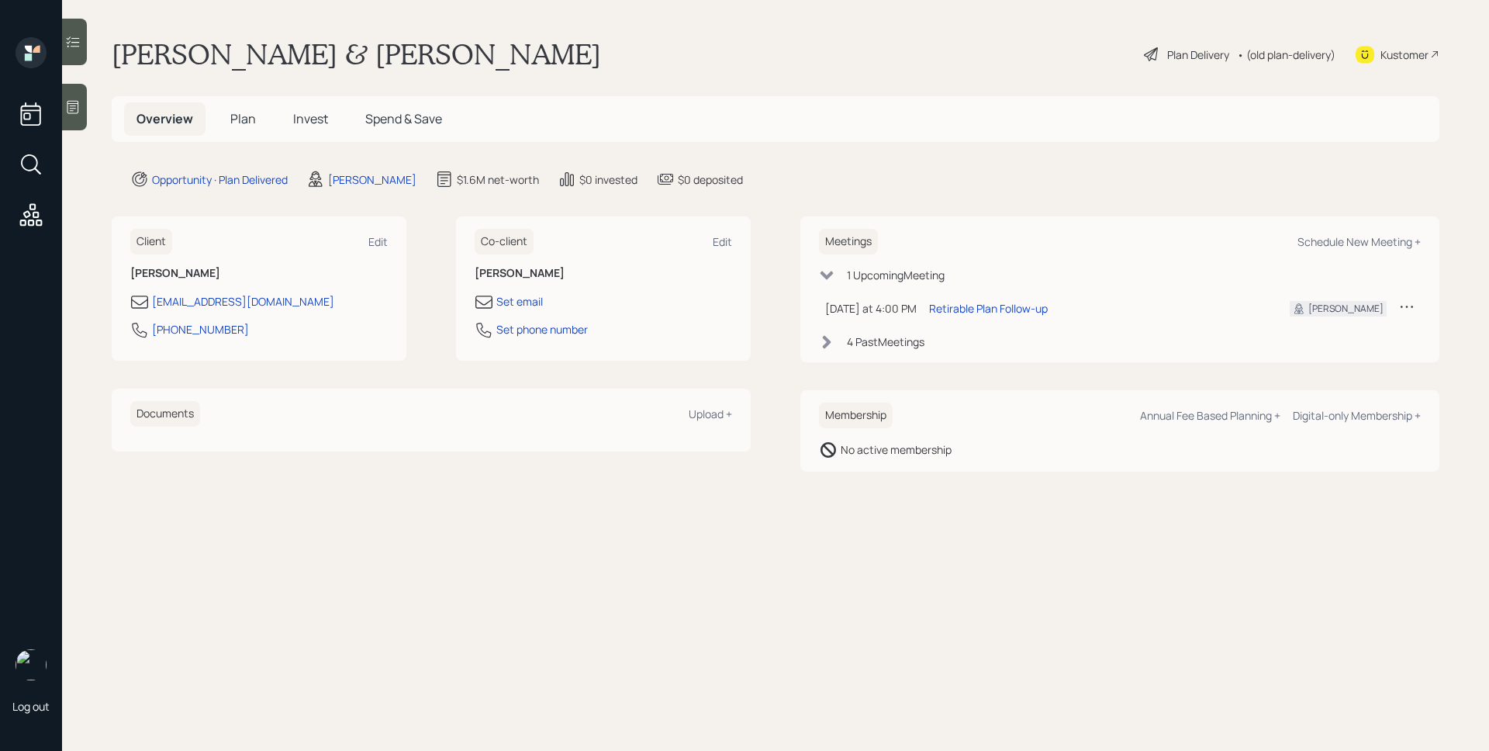
click at [240, 125] on span "Plan" at bounding box center [243, 118] width 26 height 17
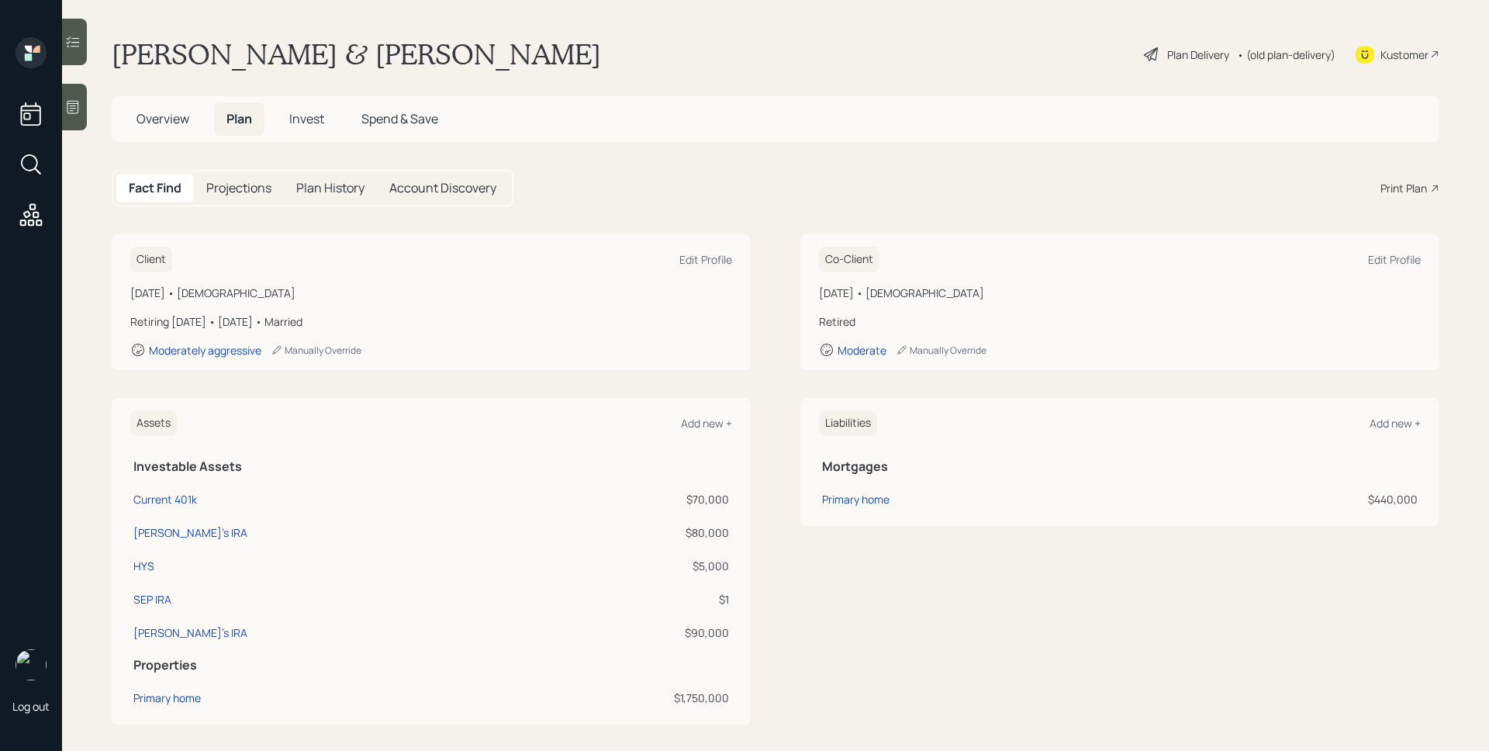
click at [706, 267] on div "Client Edit Profile" at bounding box center [431, 260] width 602 height 26
click at [697, 261] on div "Edit Profile" at bounding box center [705, 259] width 53 height 15
select select "8"
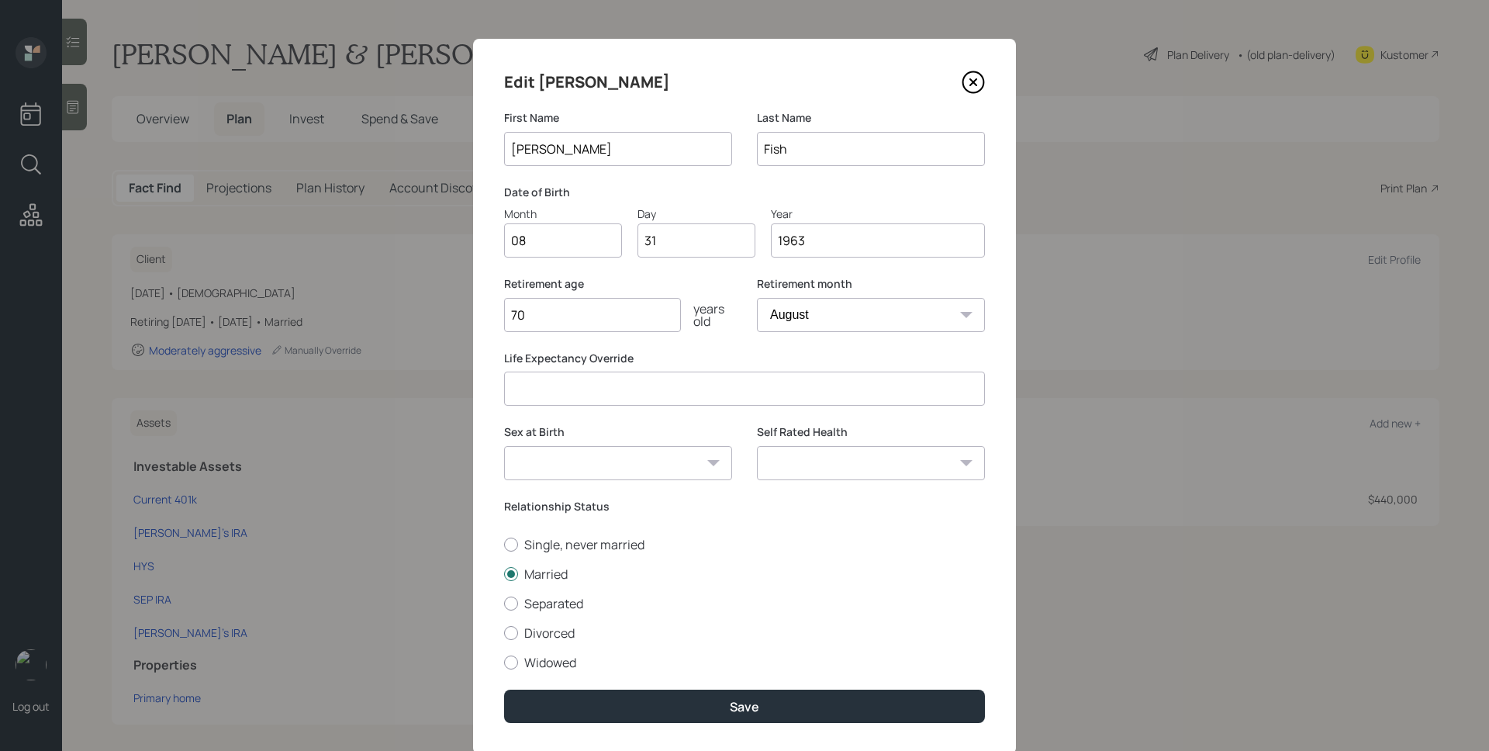
drag, startPoint x: 587, startPoint y: 148, endPoint x: 526, endPoint y: 148, distance: 61.3
click at [526, 148] on input "Timothy" at bounding box center [618, 149] width 228 height 34
type input "Tim"
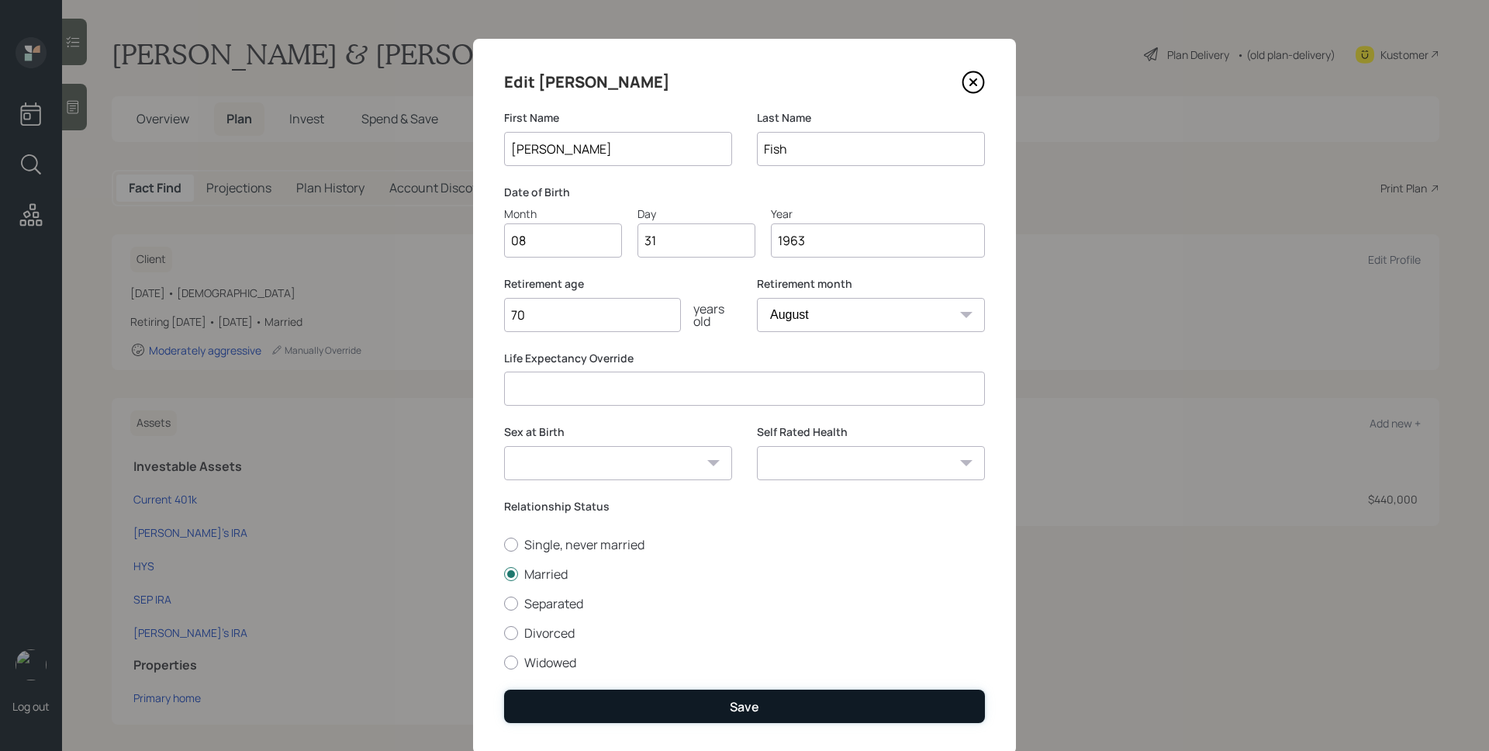
click at [748, 710] on div "Save" at bounding box center [744, 706] width 29 height 17
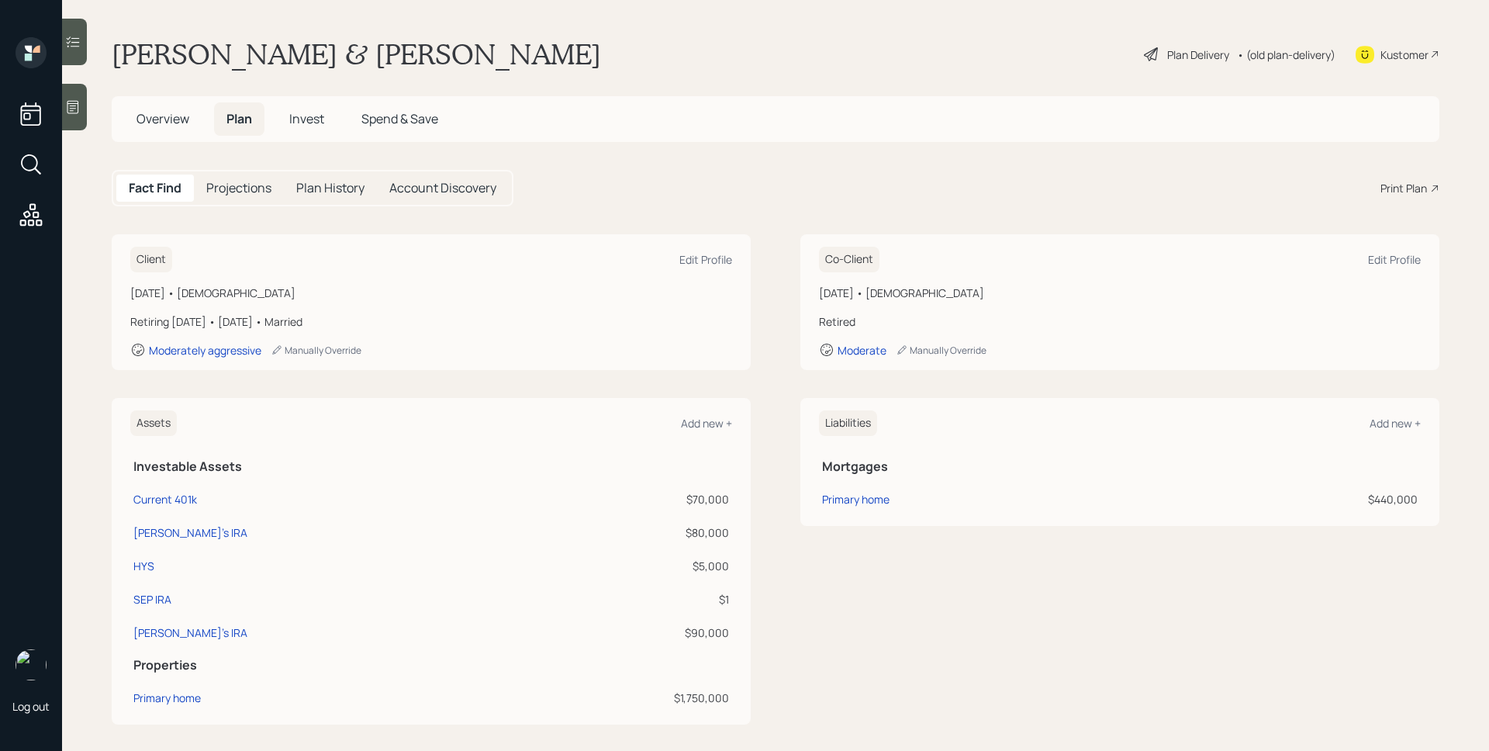
click at [143, 109] on h5 "Overview" at bounding box center [163, 118] width 78 height 33
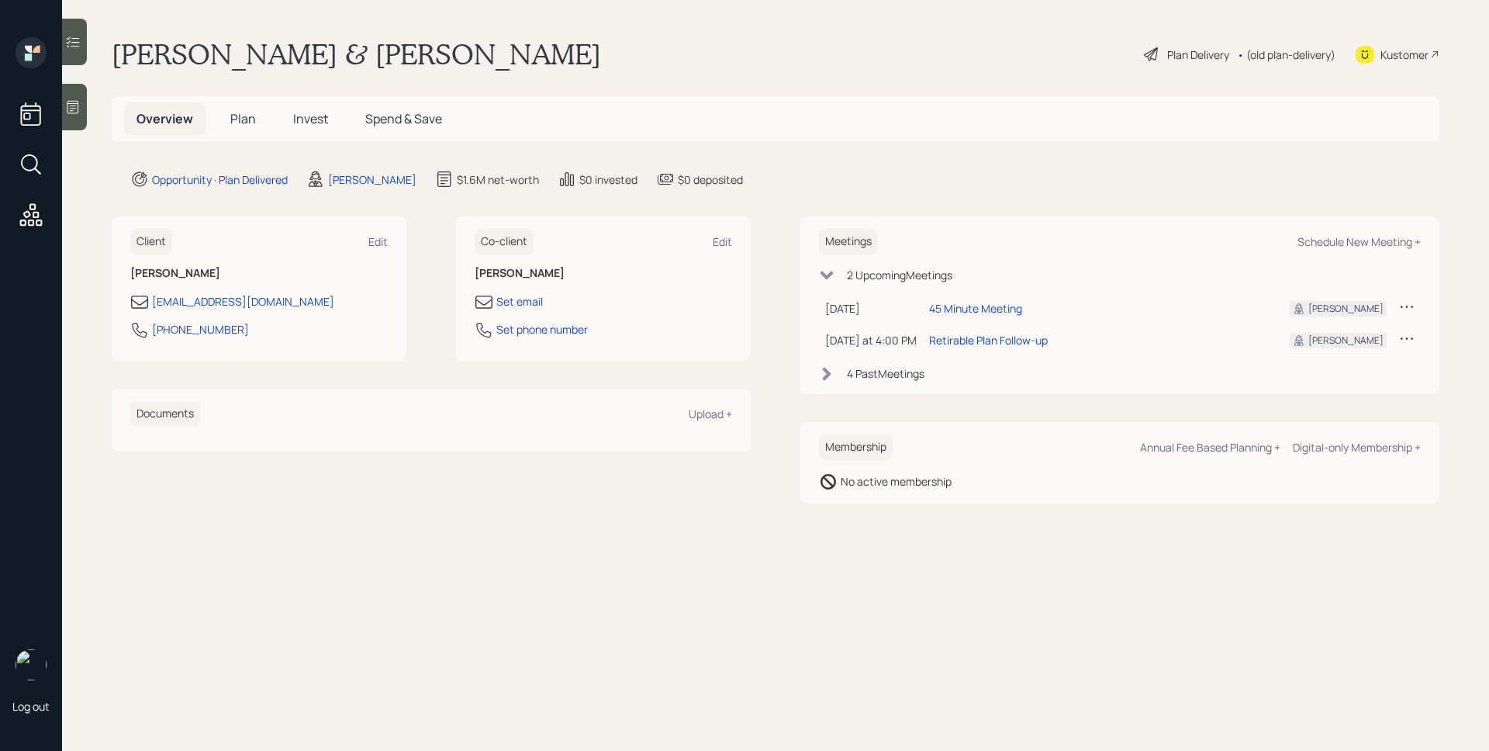
click at [253, 115] on span "Plan" at bounding box center [243, 118] width 26 height 17
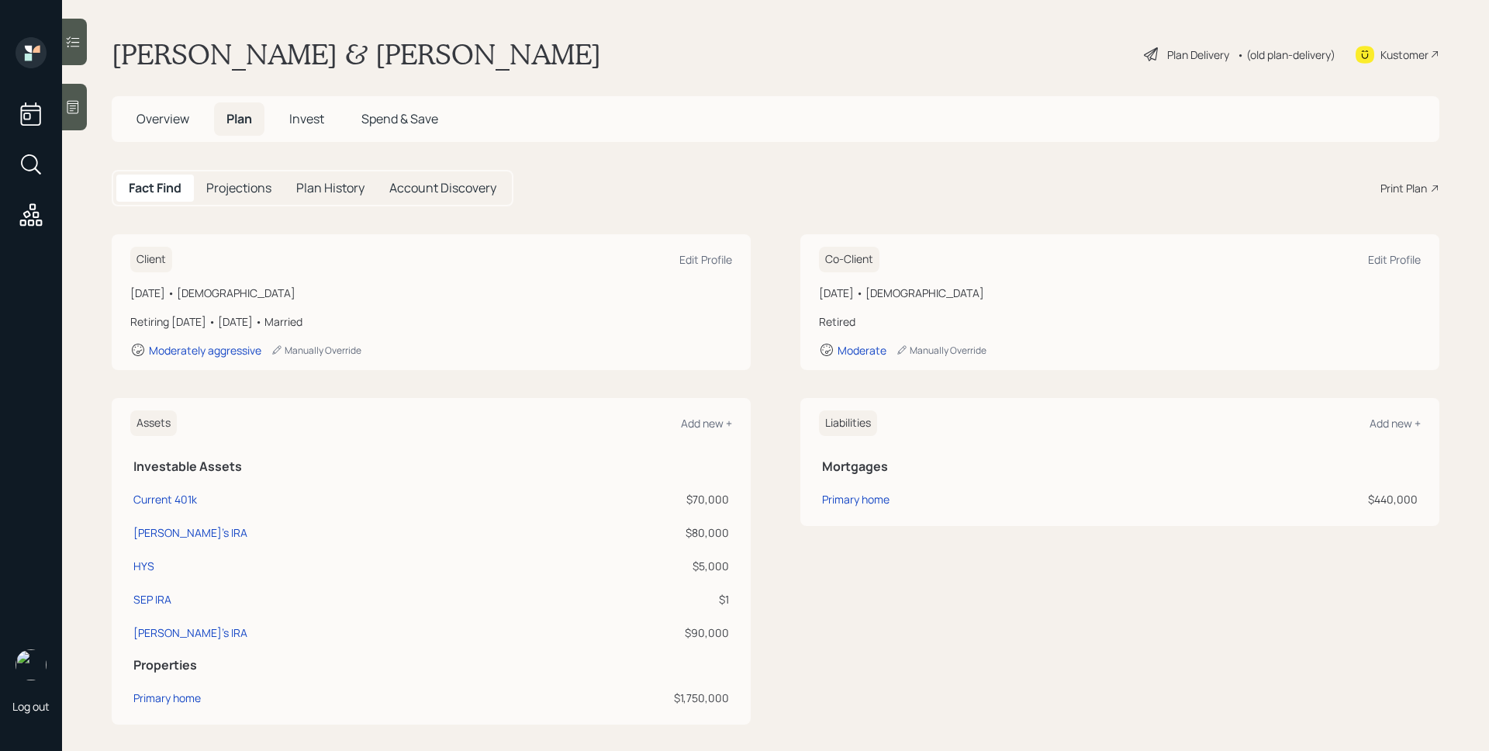
click at [1380, 185] on div "Print Plan" at bounding box center [1403, 188] width 47 height 16
